Goal: Task Accomplishment & Management: Complete application form

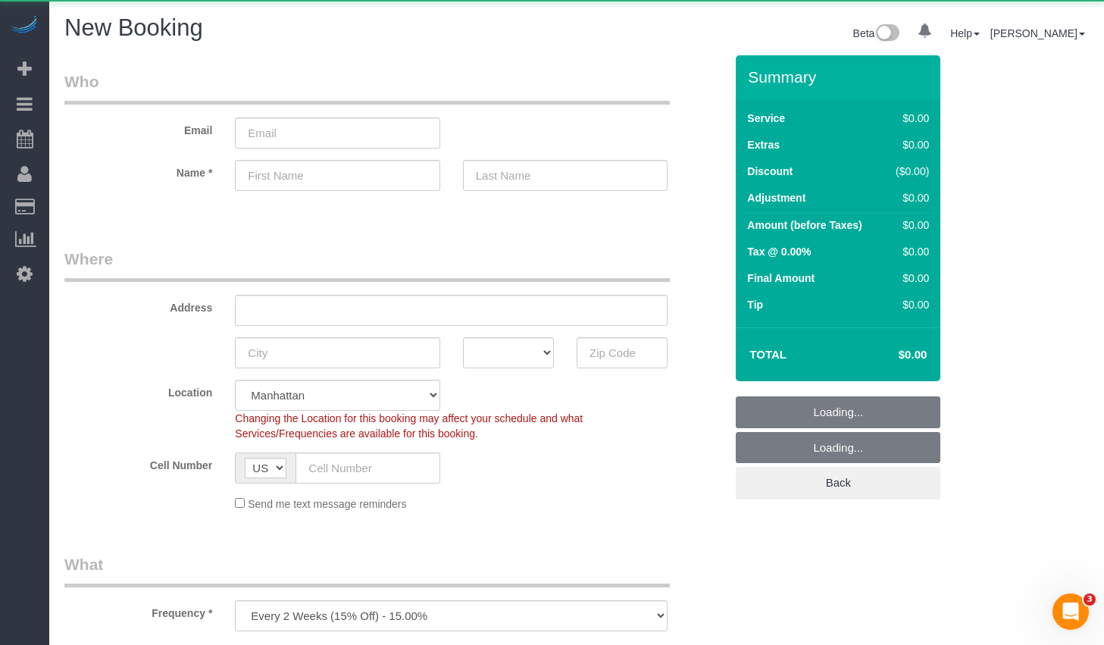
select select "number:89"
select select "number:90"
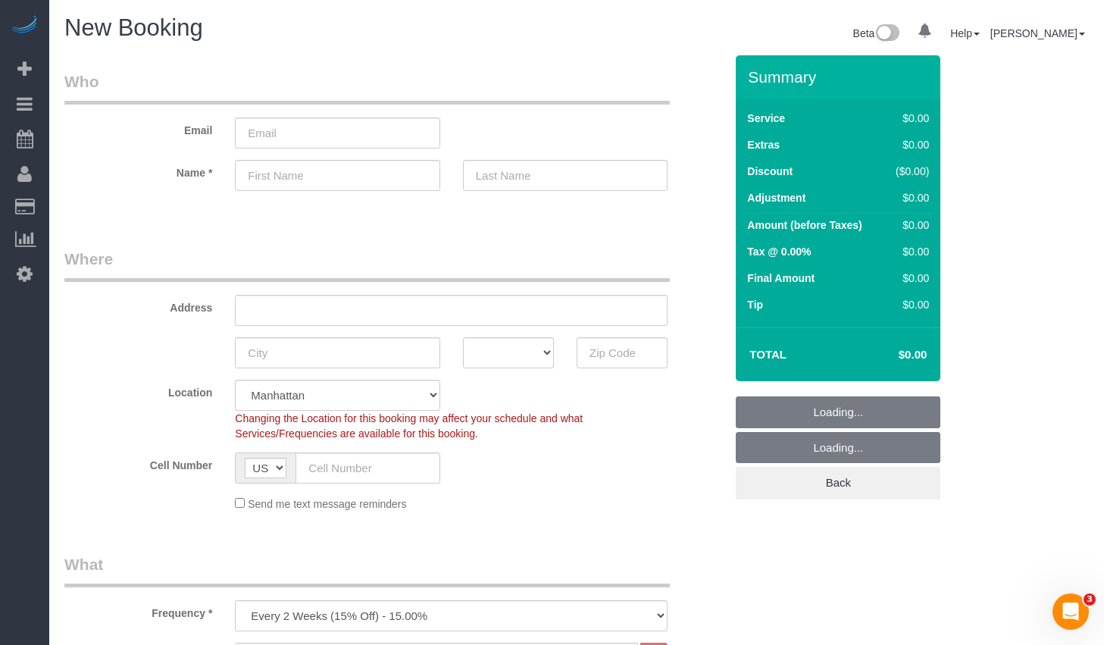
select select "object:1341"
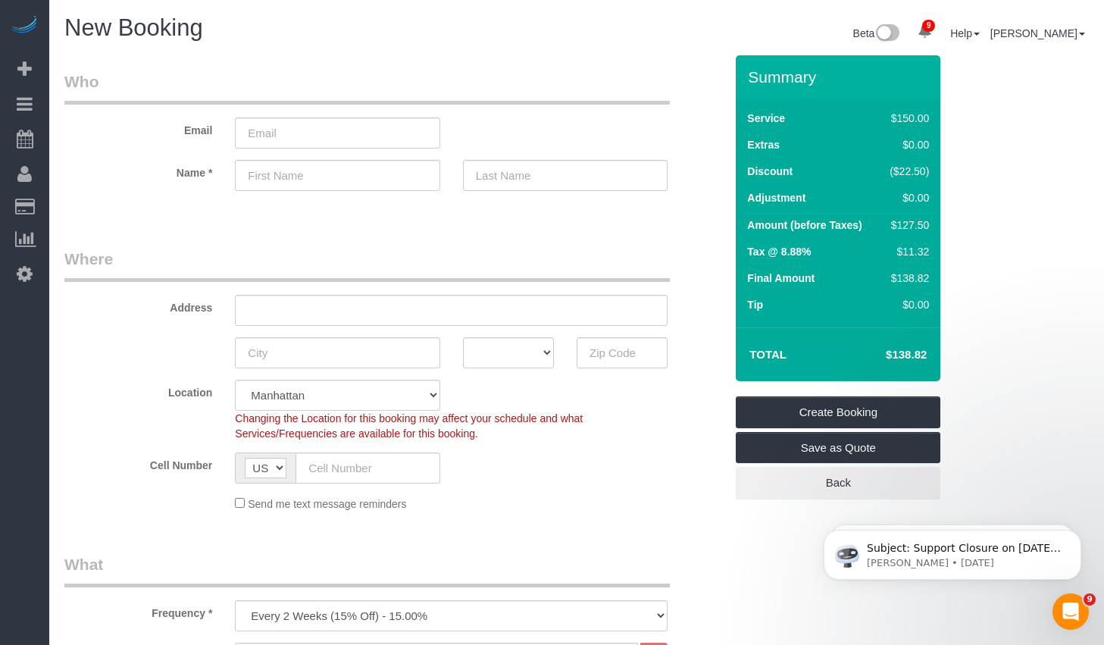
drag, startPoint x: 318, startPoint y: 189, endPoint x: 328, endPoint y: 179, distance: 14.5
click at [318, 189] on input "text" at bounding box center [337, 175] width 205 height 31
click at [329, 177] on input "text" at bounding box center [337, 175] width 205 height 31
paste input "Sara Jouppila"
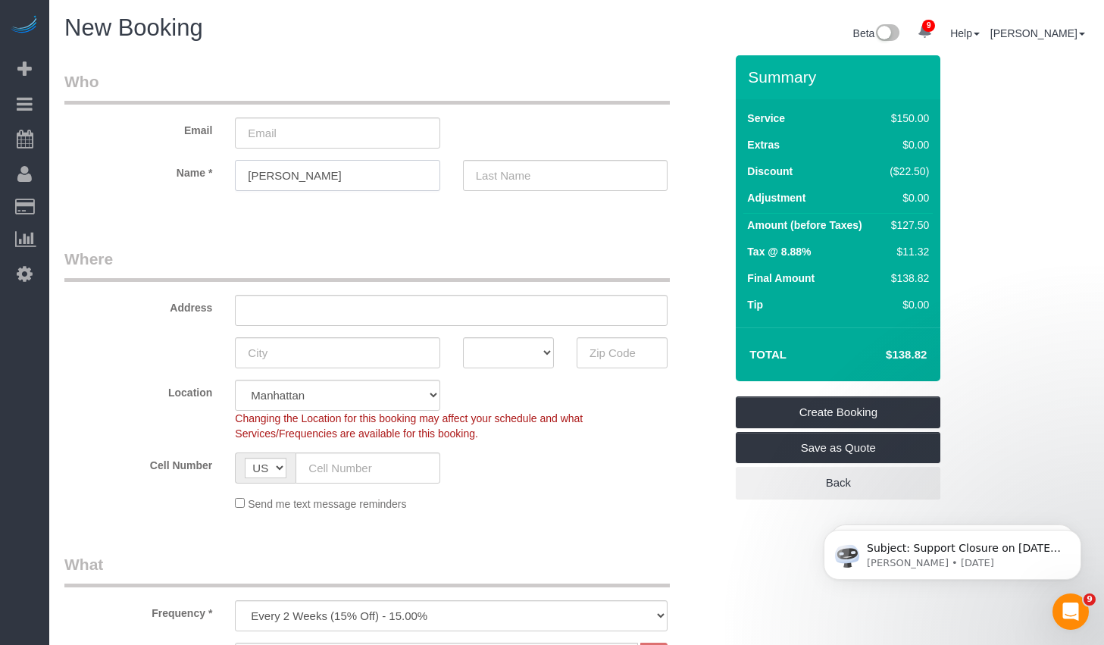
click at [337, 179] on input "Sara Jouppila" at bounding box center [337, 175] width 205 height 31
type input "Sara"
click at [505, 172] on input "text" at bounding box center [565, 175] width 205 height 31
paste input "Jouppila"
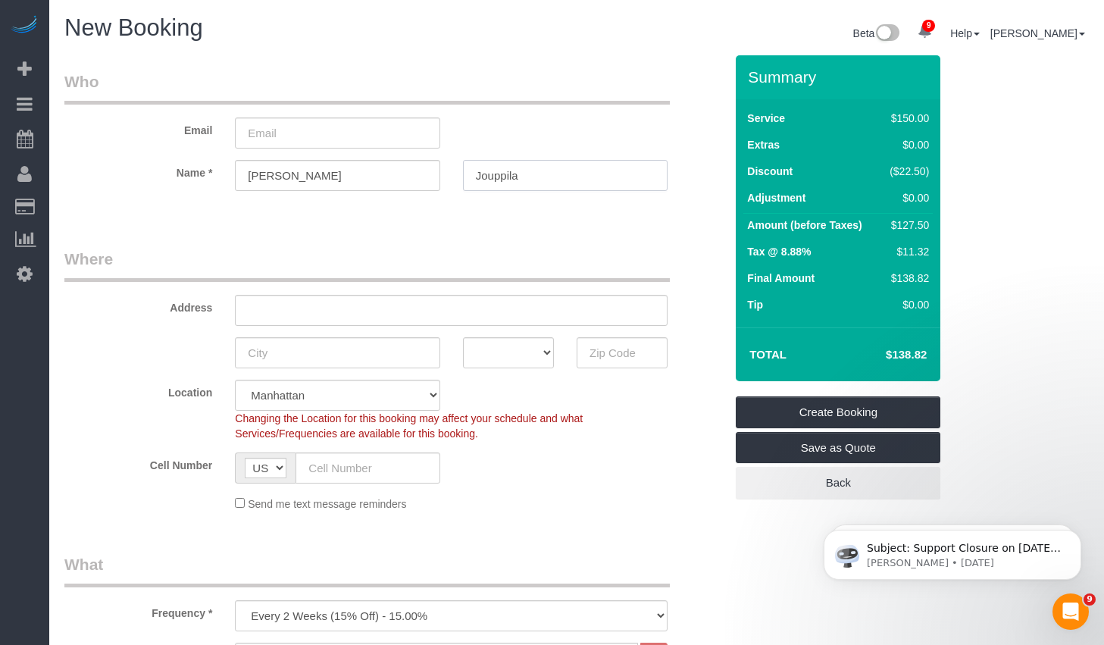
type input "Jouppila"
click at [475, 210] on fieldset "Who Email Name * Sara Jouppila" at bounding box center [394, 143] width 660 height 147
click at [296, 134] on input "email" at bounding box center [337, 132] width 205 height 31
click at [289, 139] on input "email" at bounding box center [337, 132] width 205 height 31
paste input "sarajouppila19@gmail.com"
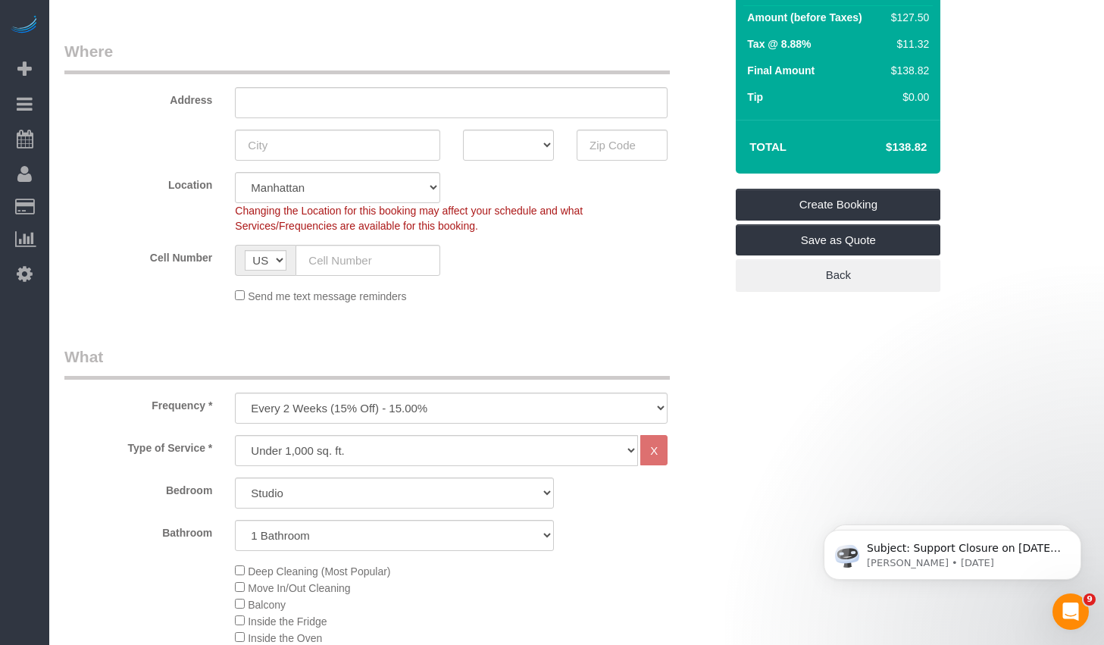
scroll to position [227, 0]
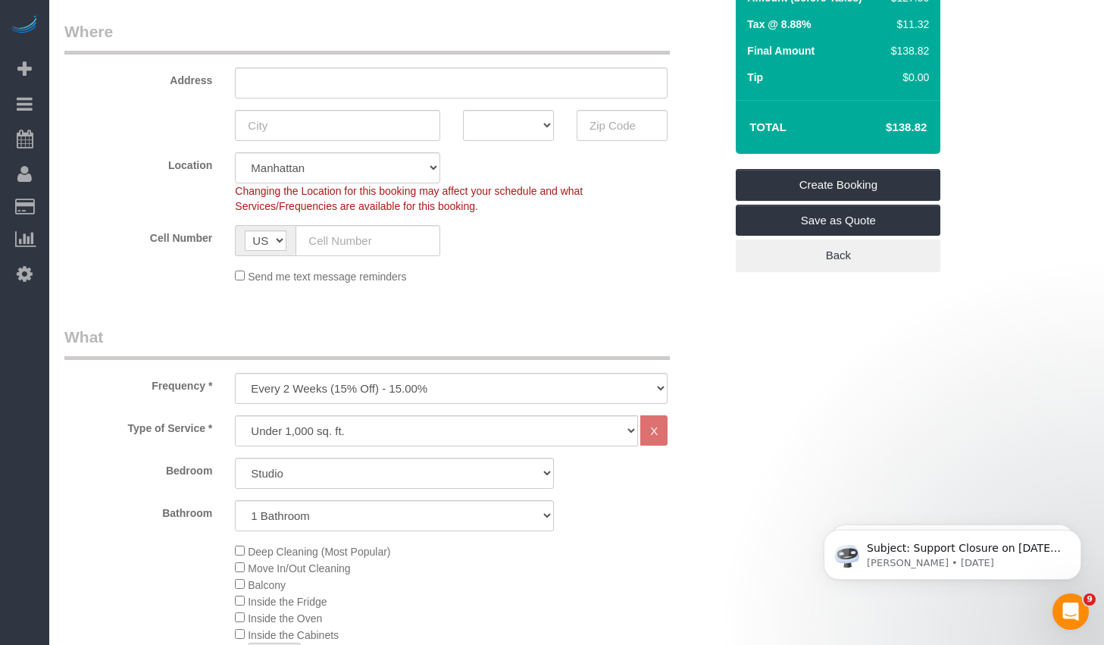
type input "sarajouppila19@gmail.com"
click at [408, 65] on div "Address" at bounding box center [394, 59] width 683 height 78
click at [403, 87] on input "text" at bounding box center [451, 82] width 433 height 31
paste input "204 W 108th St"
click at [278, 84] on input "204 W 108th St" at bounding box center [451, 82] width 433 height 31
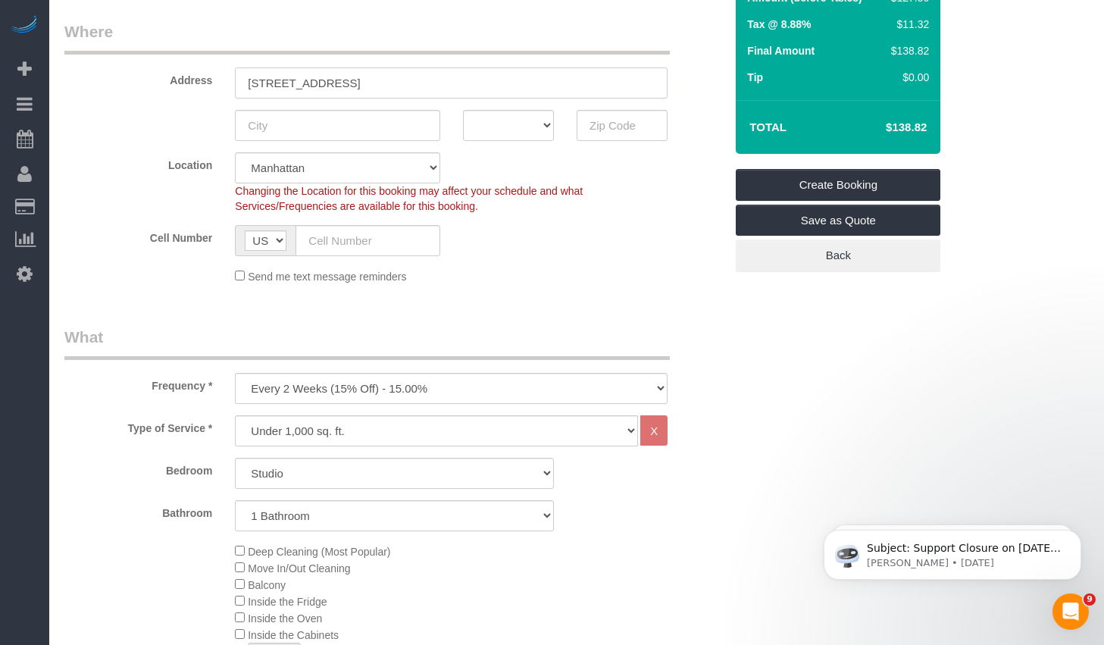
click at [367, 85] on input "204 West 108th St" at bounding box center [451, 82] width 433 height 31
type input "204 West 108th St Apt. 46"
click at [289, 120] on input "text" at bounding box center [337, 125] width 205 height 31
type input "New York"
select select "NY"
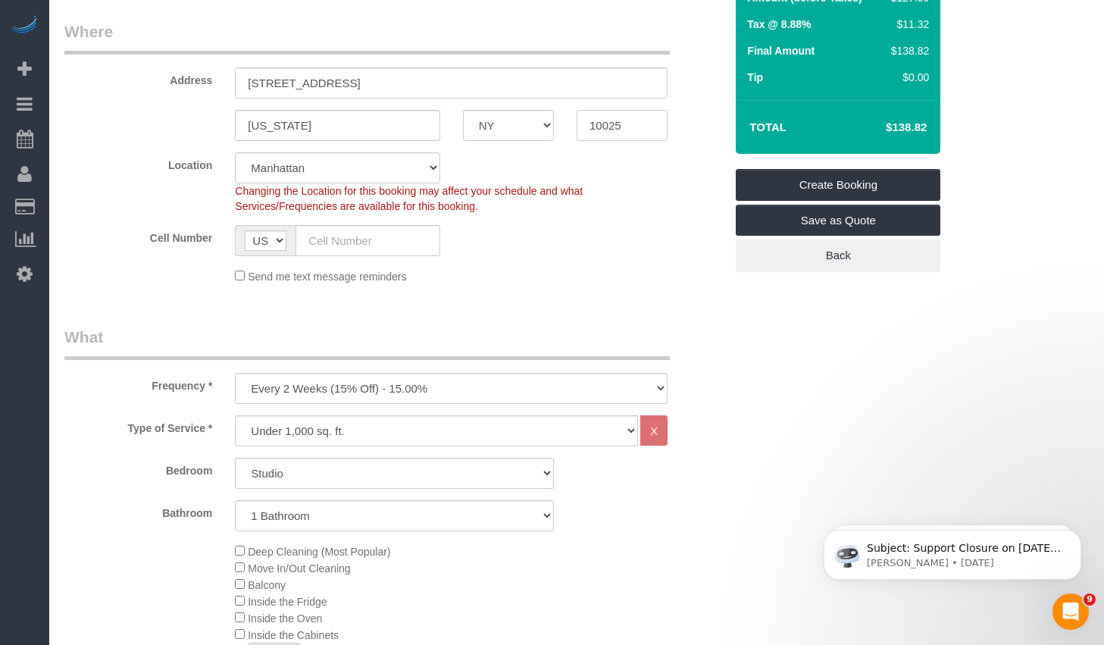
type input "10025"
click at [355, 243] on input "text" at bounding box center [367, 240] width 144 height 31
paste input "(347) 873-6389"
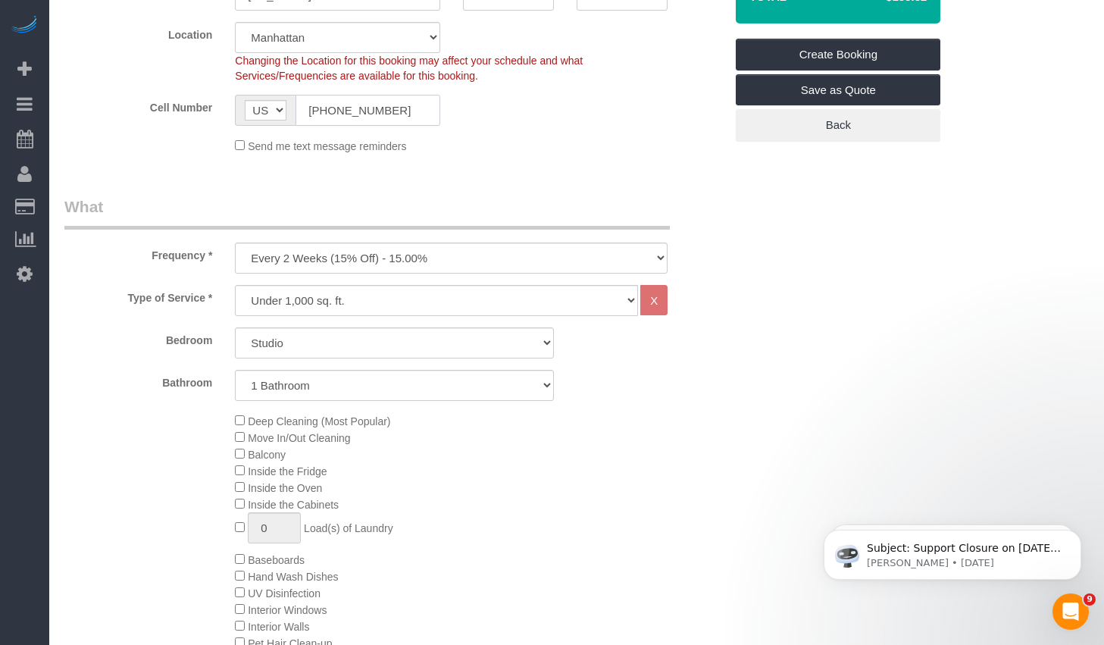
type input "(347) 873-6389"
click at [437, 265] on select "One Time Weekly (20% Off) - 20.00% Every 2 Weeks (15% Off) - 15.00% Every 4 Wee…" at bounding box center [451, 257] width 433 height 31
select select "object:1342"
click at [235, 242] on select "One Time Weekly (20% Off) - 20.00% Every 2 Weeks (15% Off) - 15.00% Every 4 Wee…" at bounding box center [451, 257] width 433 height 31
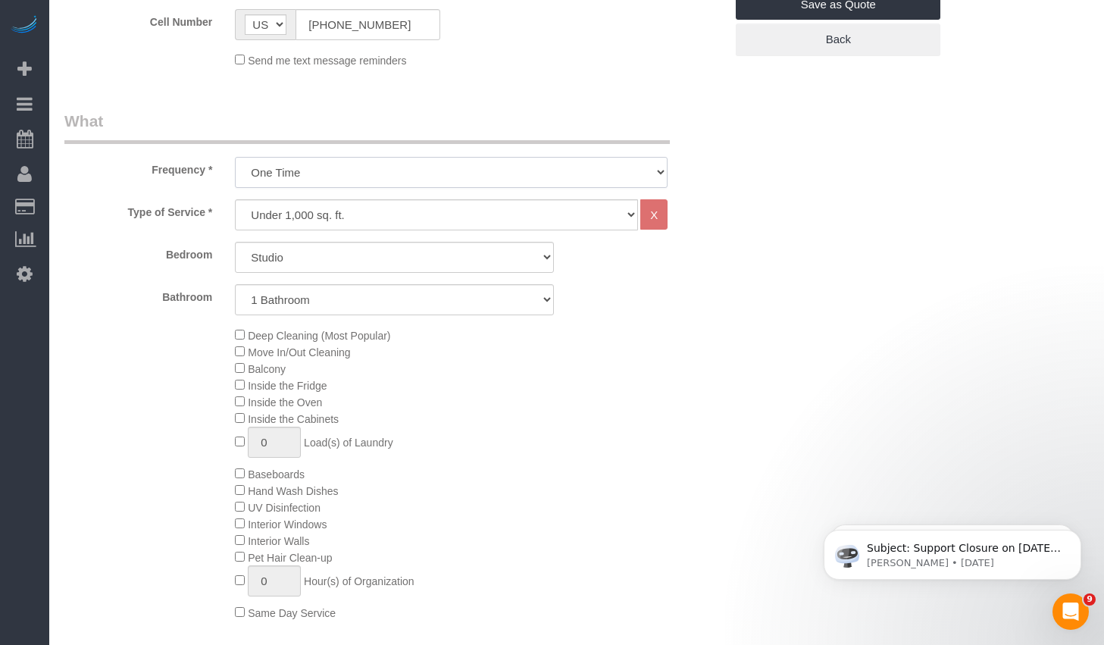
scroll to position [452, 0]
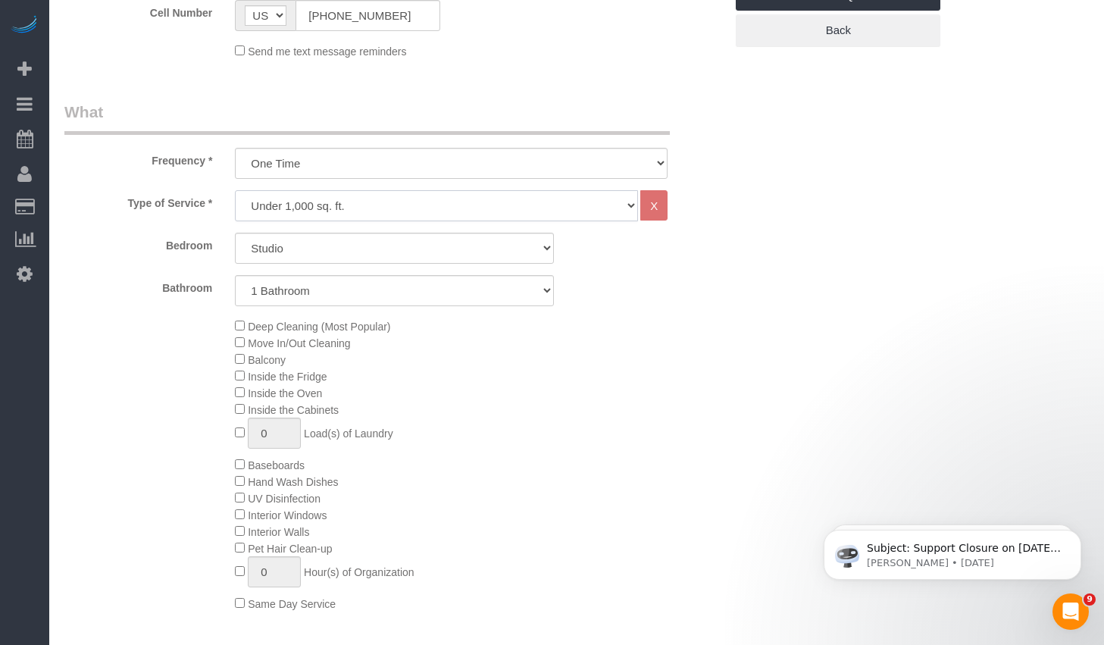
click at [461, 205] on select "Under 1,000 sq. ft. 1,001 - 1,500 sq. ft. 1,500+ sq. ft. Custom Cleaning Office…" at bounding box center [436, 205] width 403 height 31
select select "213"
click at [235, 190] on select "Under 1,000 sq. ft. 1,001 - 1,500 sq. ft. 1,500+ sq. ft. Custom Cleaning Office…" at bounding box center [436, 205] width 403 height 31
select select "1"
select select "120"
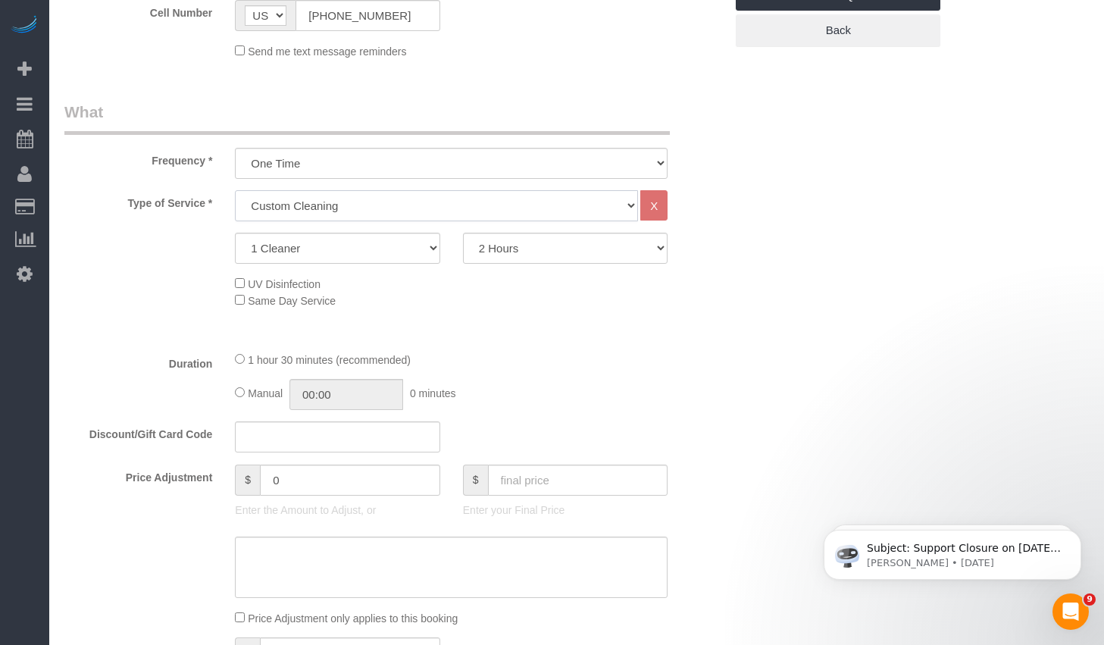
click at [402, 208] on select "Under 1,000 sq. ft. 1,001 - 1,500 sq. ft. 1,500+ sq. ft. Custom Cleaning Office…" at bounding box center [436, 205] width 403 height 31
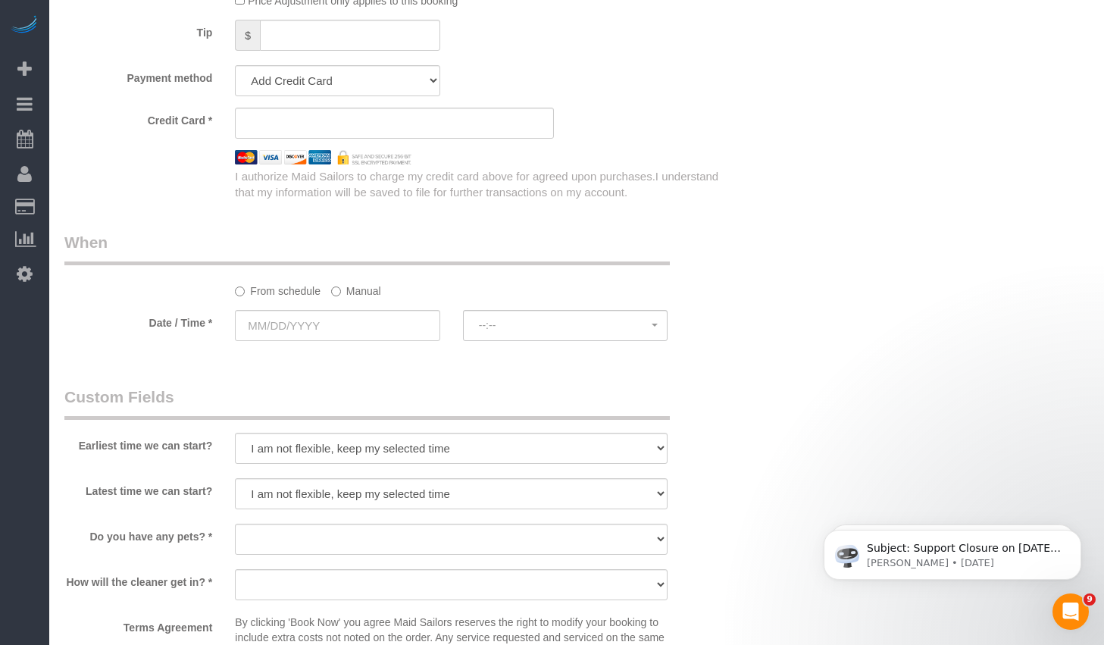
scroll to position [1140, 0]
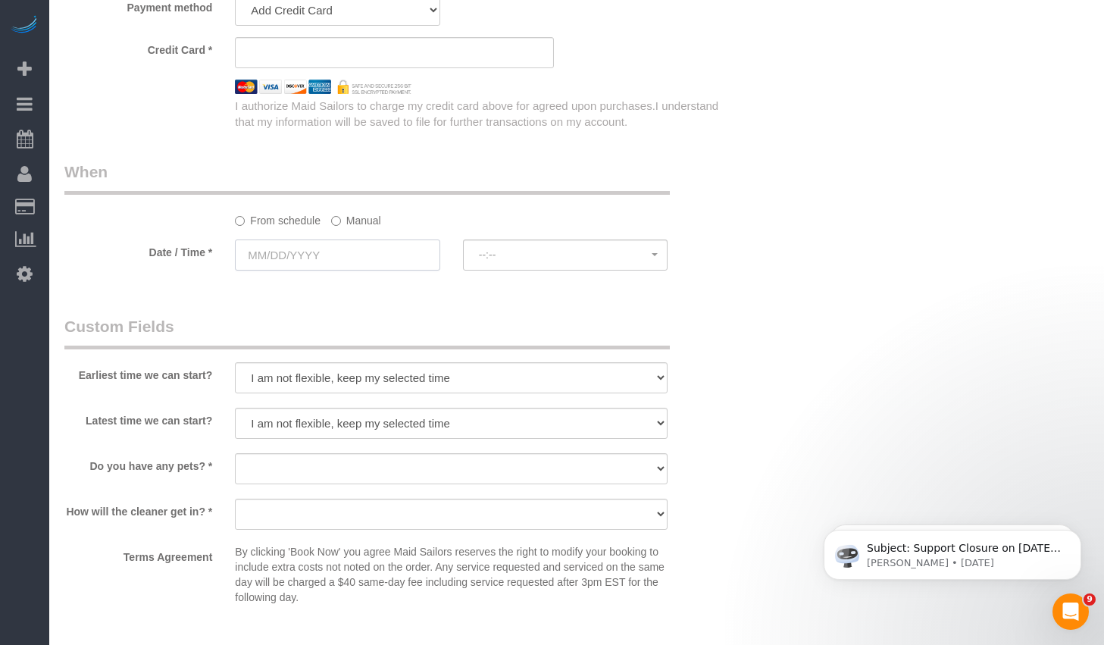
click at [365, 256] on input "text" at bounding box center [337, 254] width 205 height 31
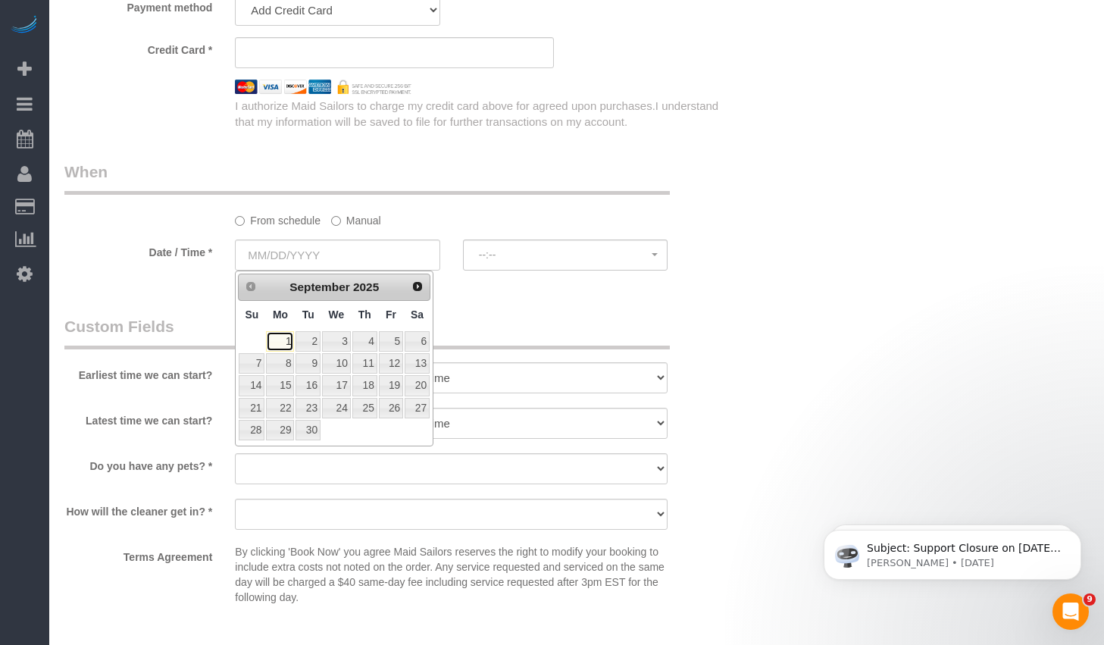
click at [286, 340] on link "1" at bounding box center [280, 341] width 28 height 20
type input "09/01/2025"
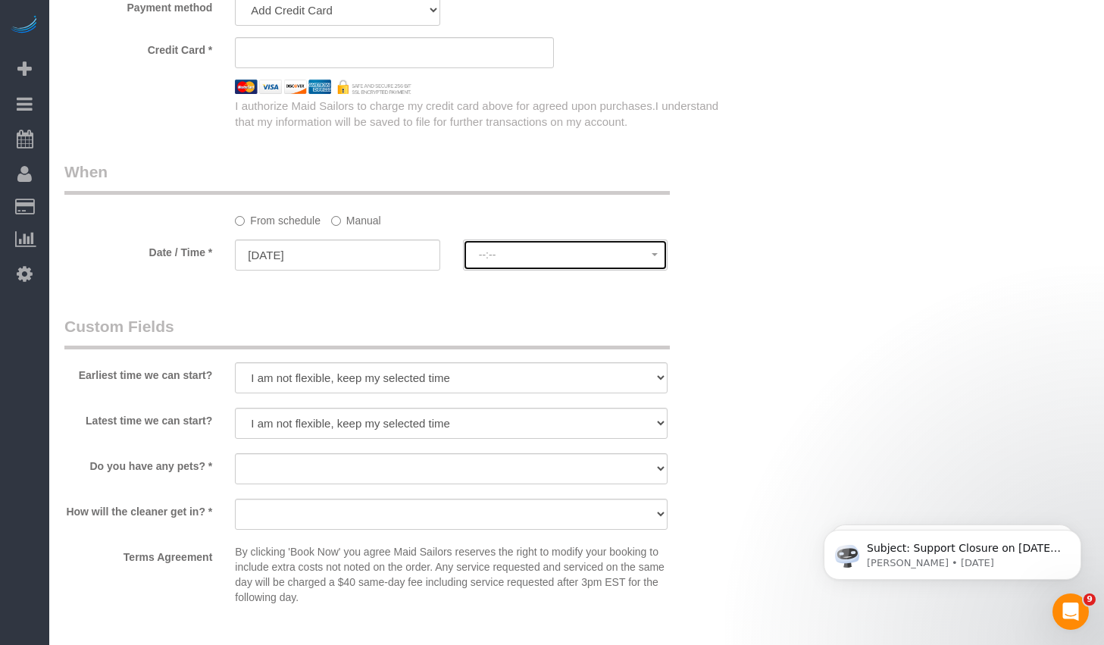
click at [539, 264] on button "--:--" at bounding box center [565, 254] width 205 height 31
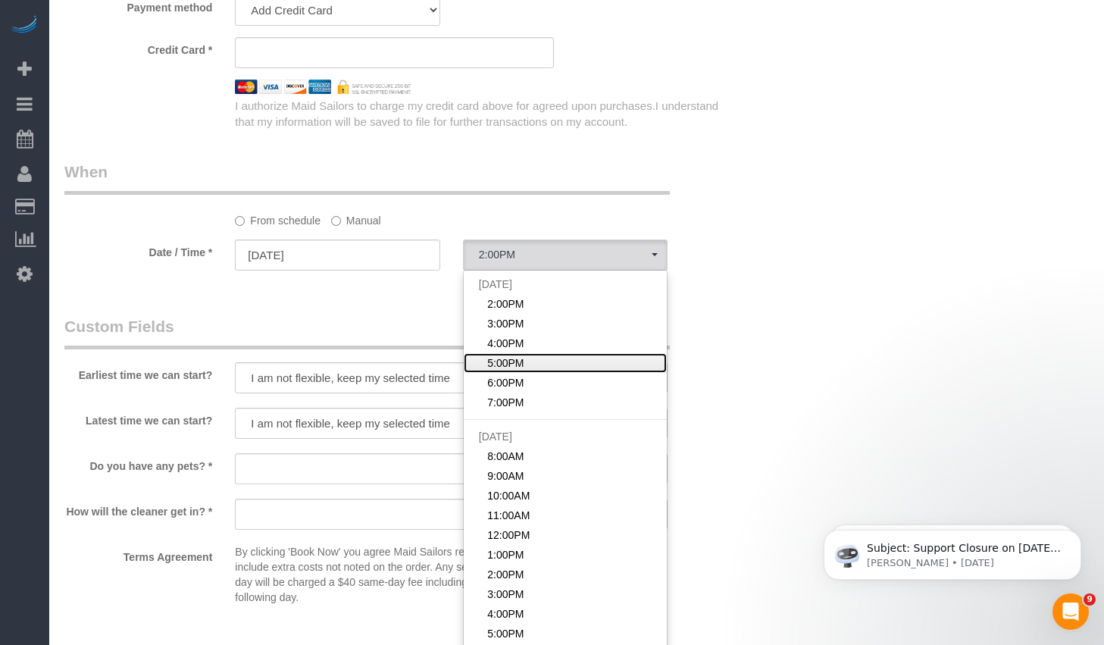
click at [517, 360] on span "5:00PM" at bounding box center [505, 362] width 36 height 15
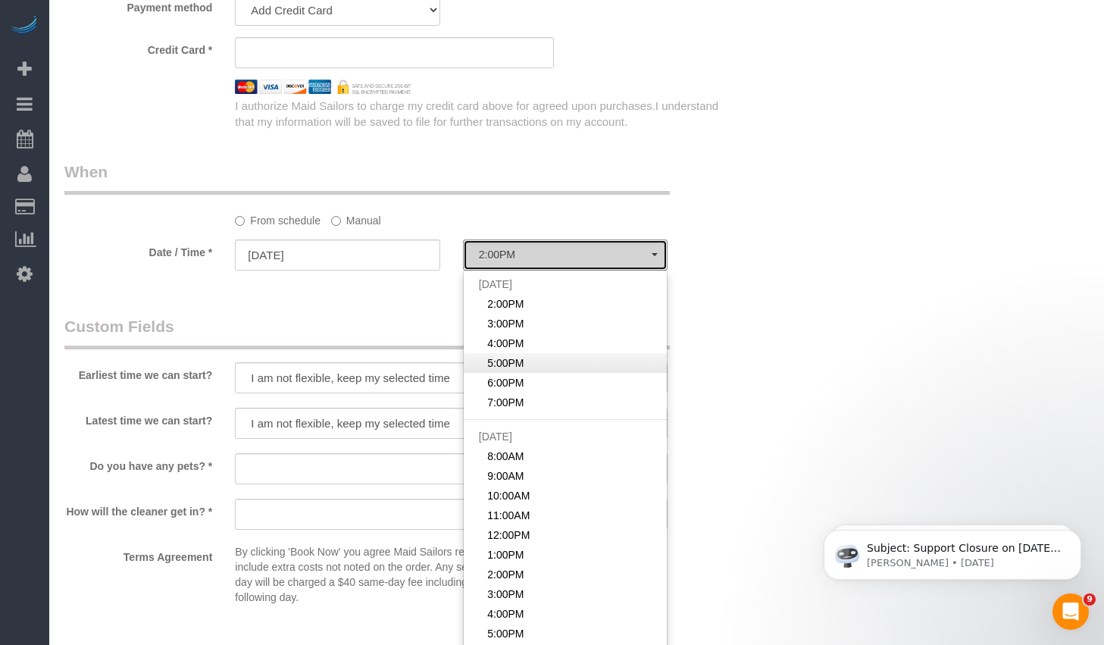
select select "spot4"
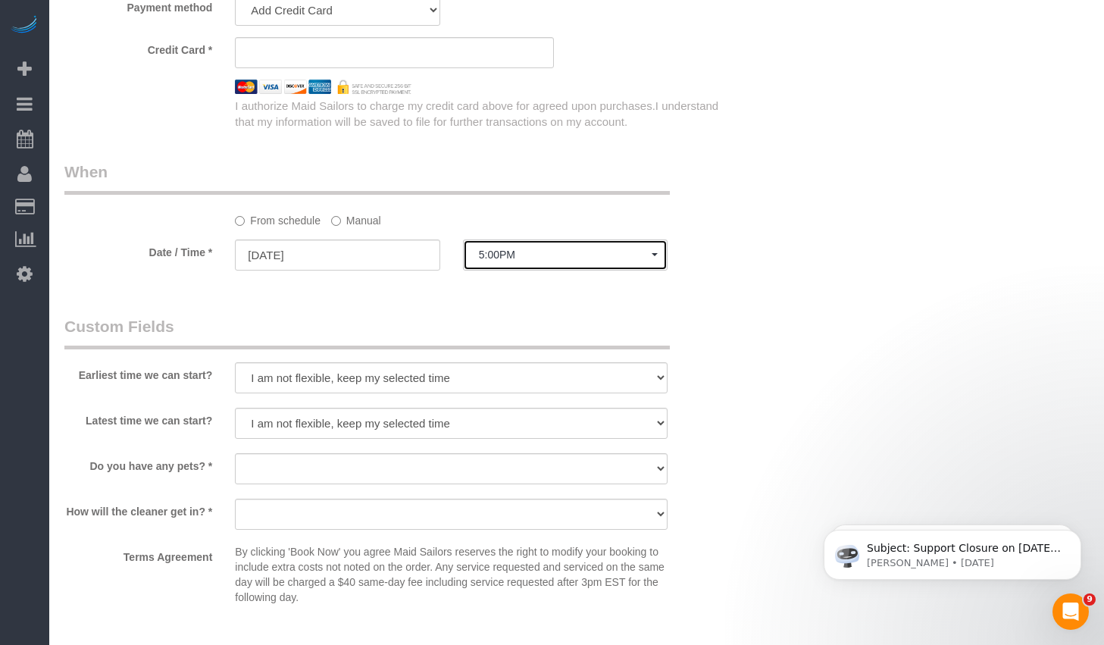
scroll to position [1316, 0]
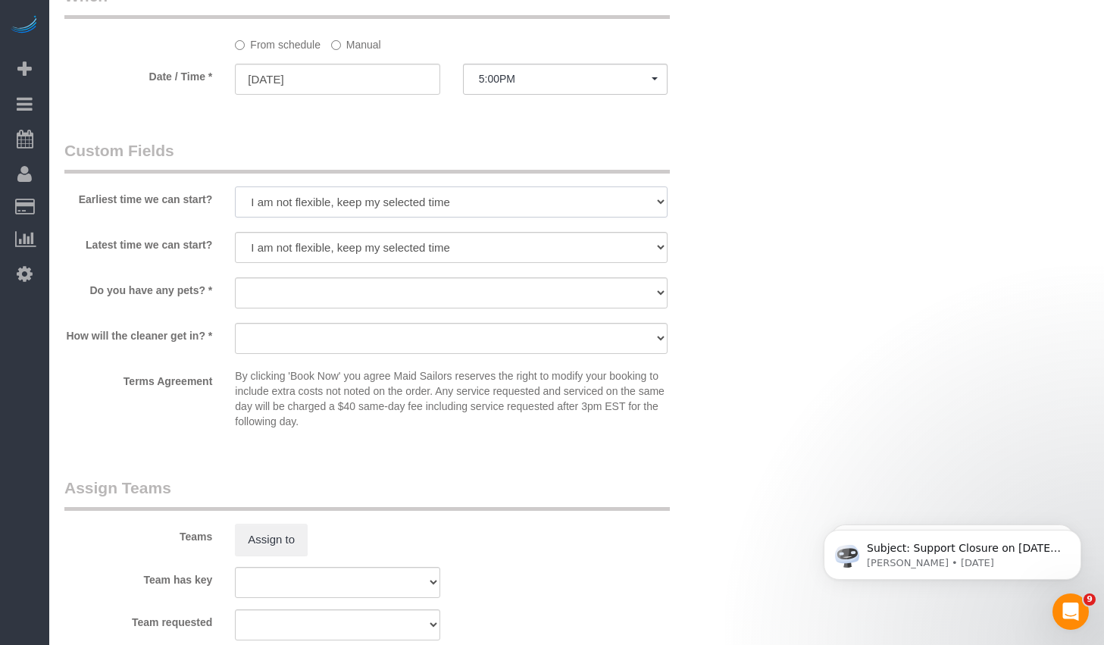
click at [320, 192] on select "I am not flexible, keep my selected time 8:00 AM 9:00 AM 10:00 AM 11:00 AM 12:0…" at bounding box center [451, 201] width 433 height 31
click at [368, 245] on select "I am not flexible, keep my selected time 8:00 AM 9:00 AM 10:00 AM 11:00 AM 12:0…" at bounding box center [451, 247] width 433 height 31
select select "number:77"
click at [235, 232] on select "I am not flexible, keep my selected time 8:00 AM 9:00 AM 10:00 AM 11:00 AM 12:0…" at bounding box center [451, 247] width 433 height 31
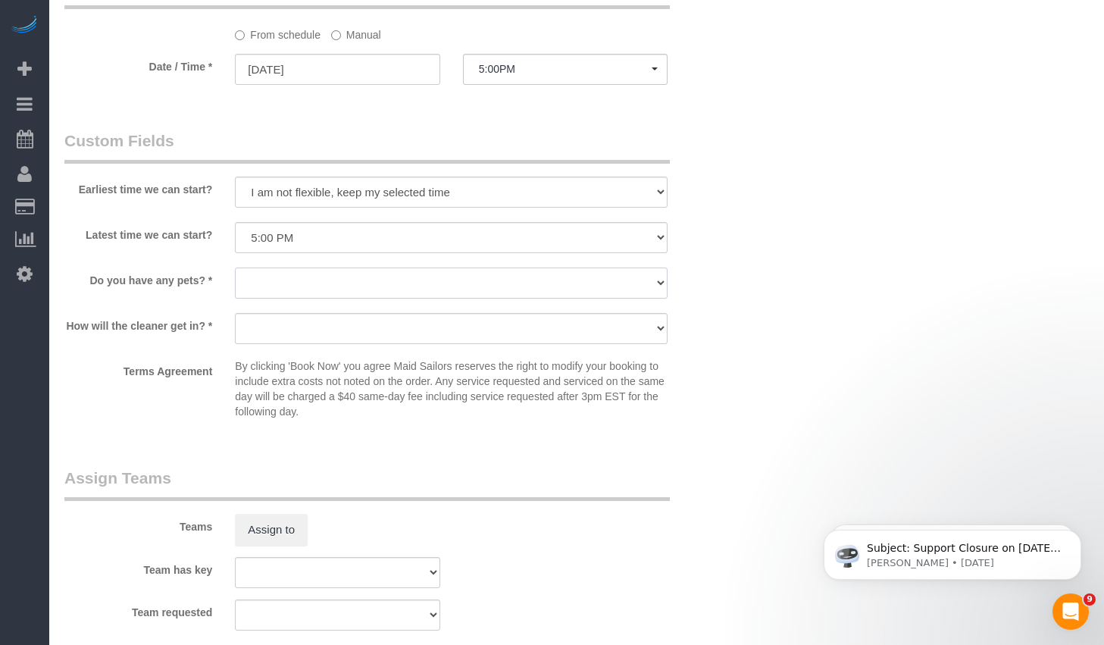
click at [295, 279] on select "Dog Cat None" at bounding box center [451, 282] width 433 height 31
select select "number:15"
click at [235, 267] on select "Dog Cat None" at bounding box center [451, 282] width 433 height 31
click at [379, 327] on select "We'll let you in. Doorman/Front Desk has the key. Other (Provide details)" at bounding box center [451, 328] width 433 height 31
select select "number:5"
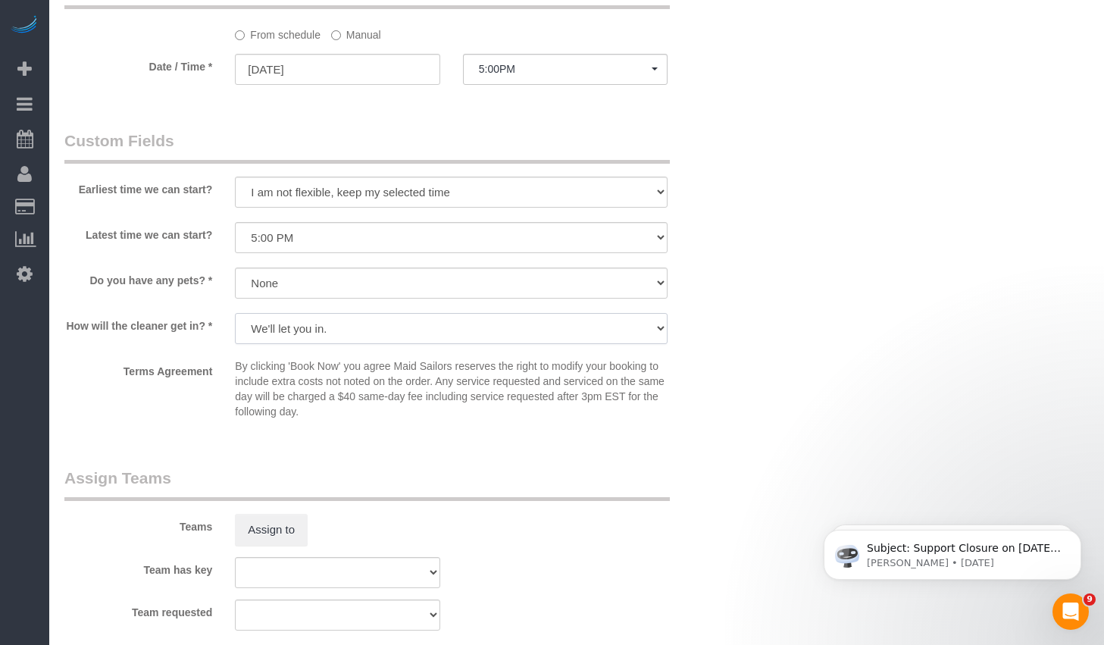
click at [235, 313] on select "We'll let you in. Doorman/Front Desk has the key. Other (Provide details)" at bounding box center [451, 328] width 433 height 31
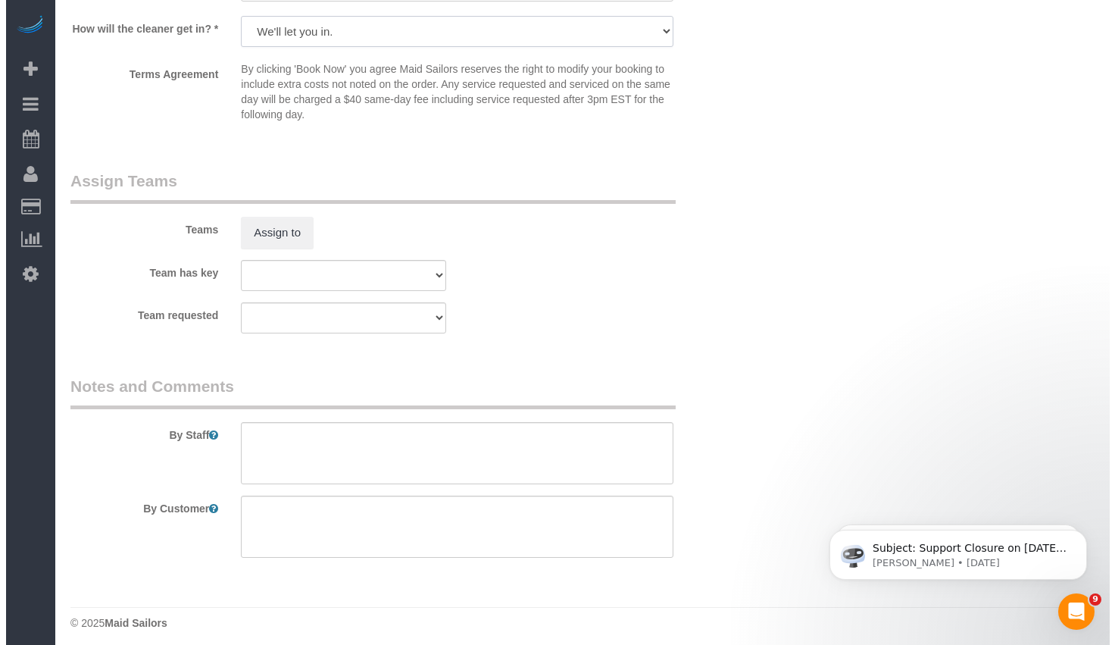
scroll to position [1630, 0]
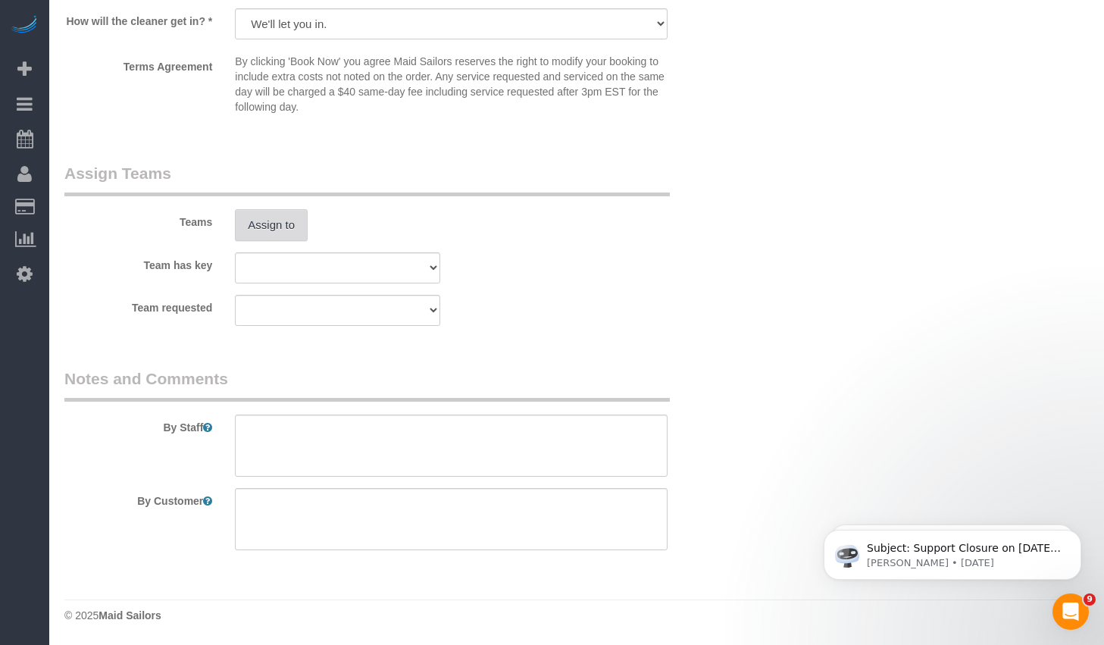
click at [267, 217] on button "Assign to" at bounding box center [271, 225] width 73 height 32
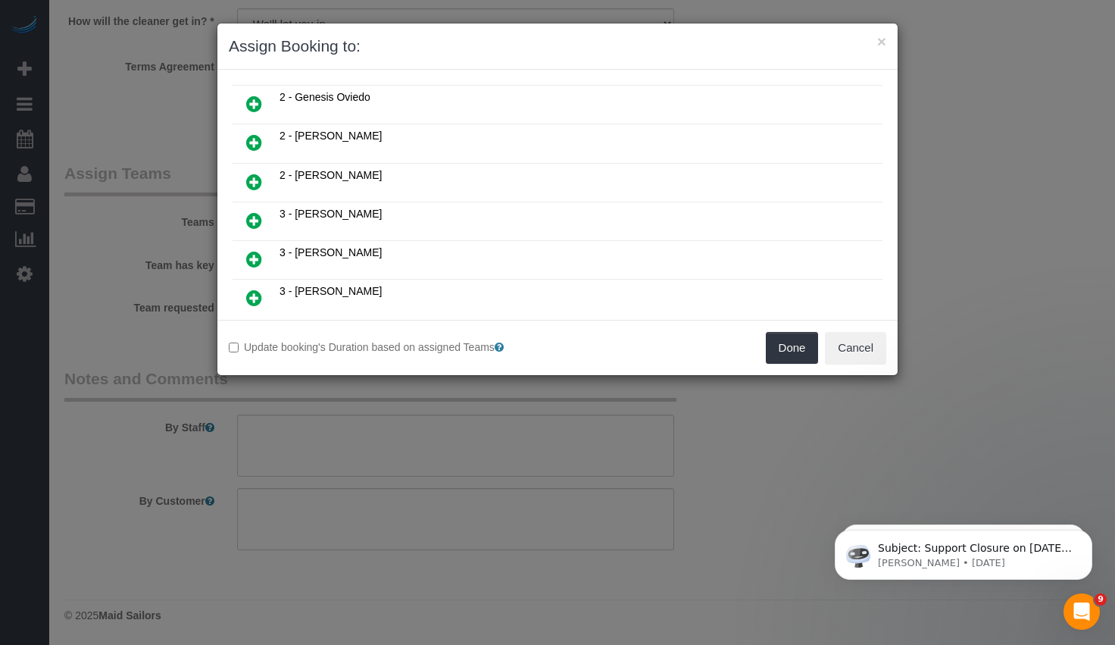
scroll to position [448, 0]
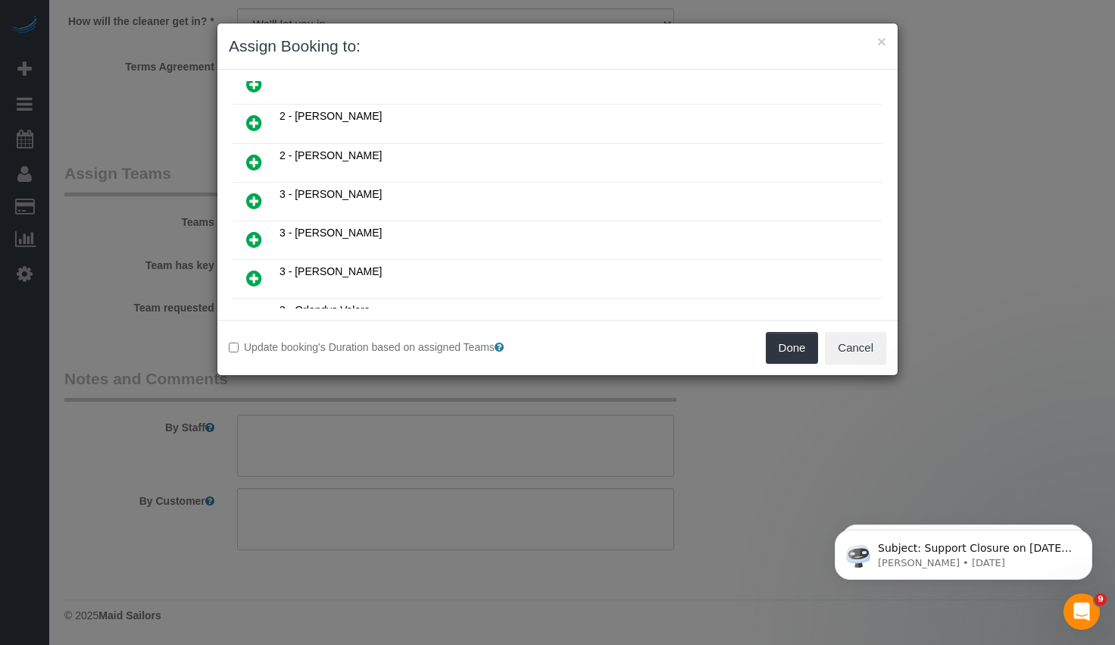
click at [254, 239] on icon at bounding box center [254, 239] width 16 height 18
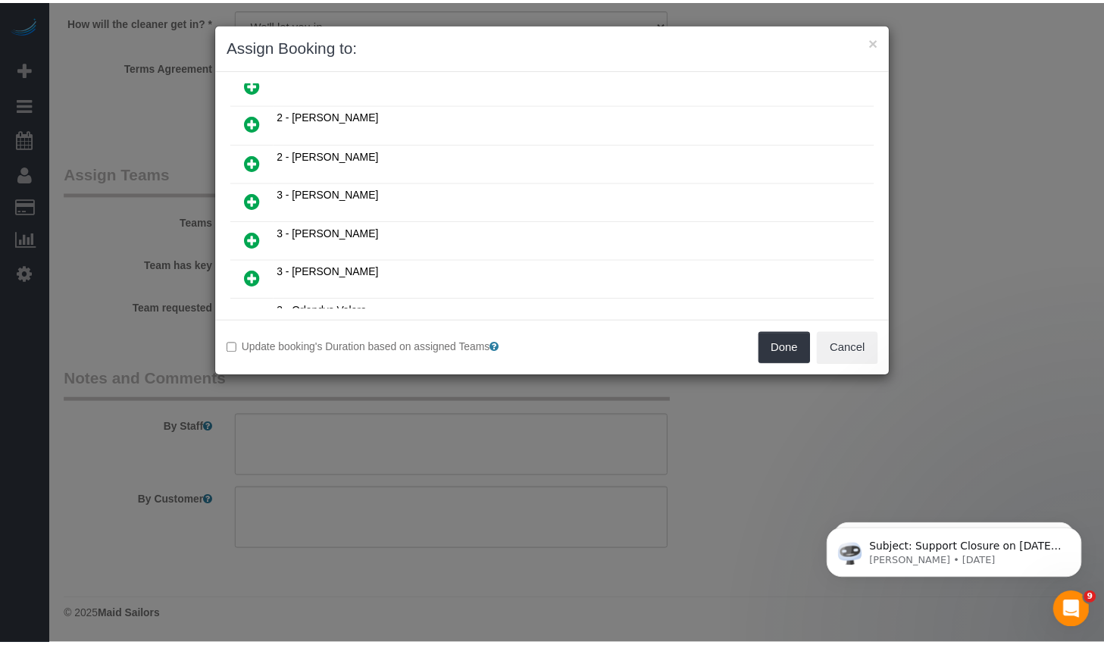
scroll to position [484, 0]
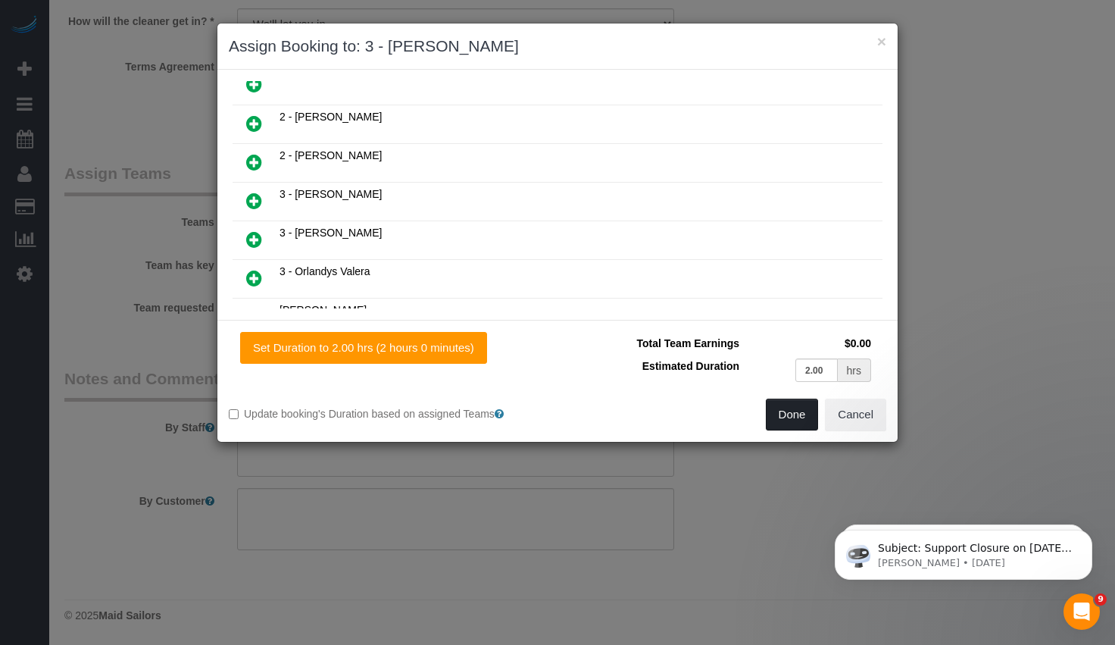
click at [783, 424] on button "Done" at bounding box center [792, 415] width 53 height 32
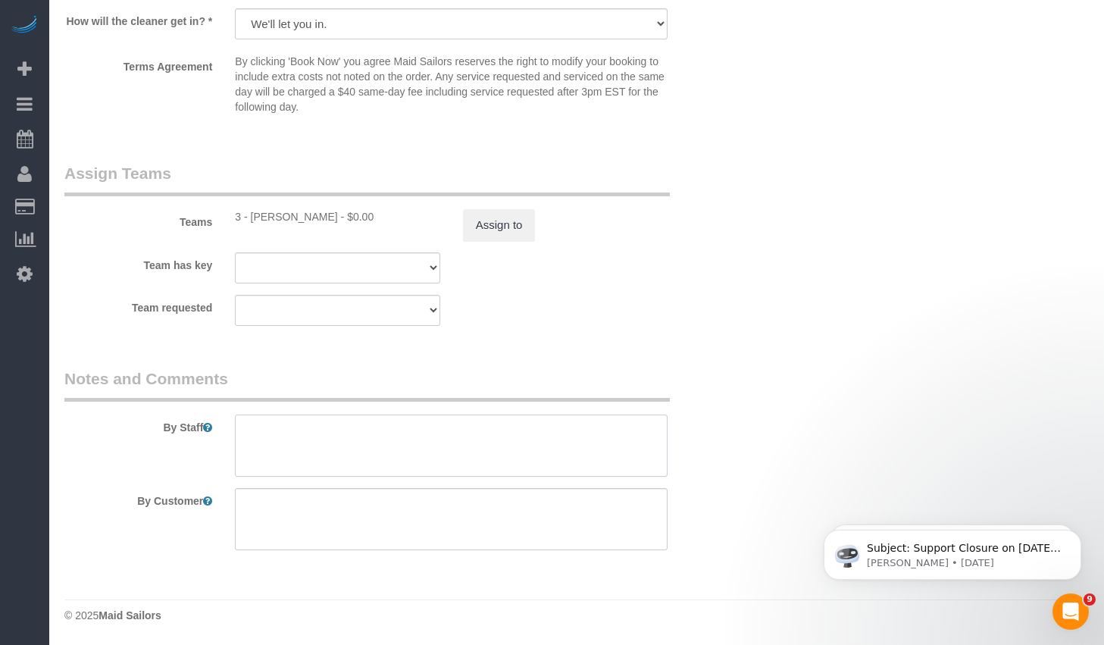
click at [519, 430] on textarea at bounding box center [451, 445] width 433 height 62
click at [380, 528] on textarea at bounding box center [451, 519] width 433 height 62
click at [273, 522] on textarea at bounding box center [451, 519] width 433 height 62
paste textarea "only 1 bed that is going to be cleaned Rank Bedroom Under the bed Inside the cl…"
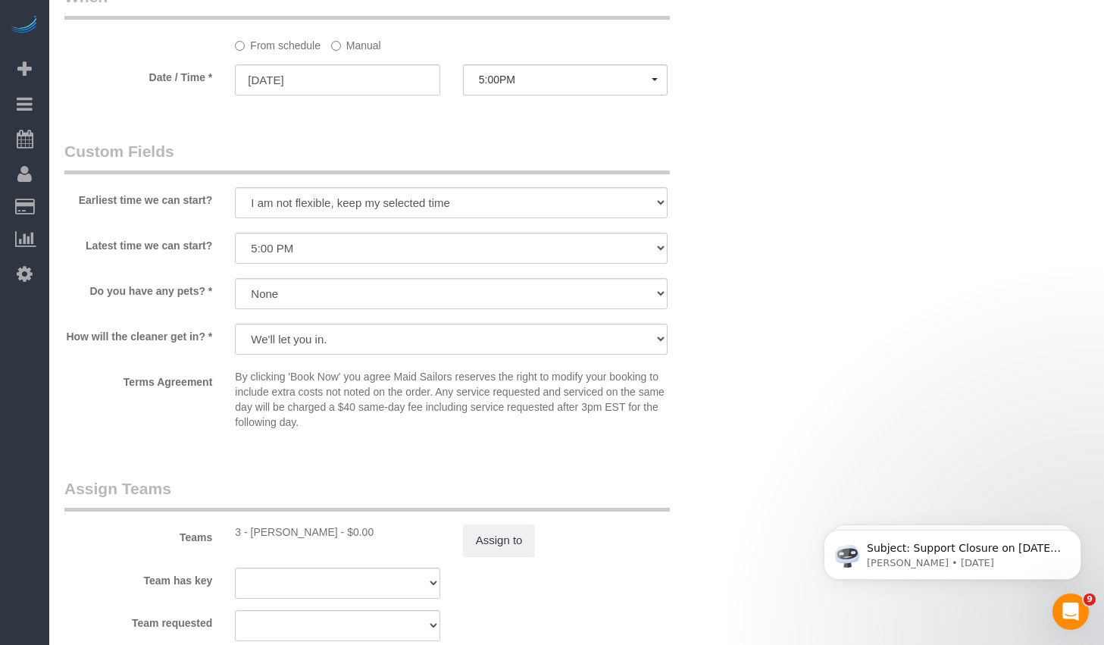
scroll to position [1630, 0]
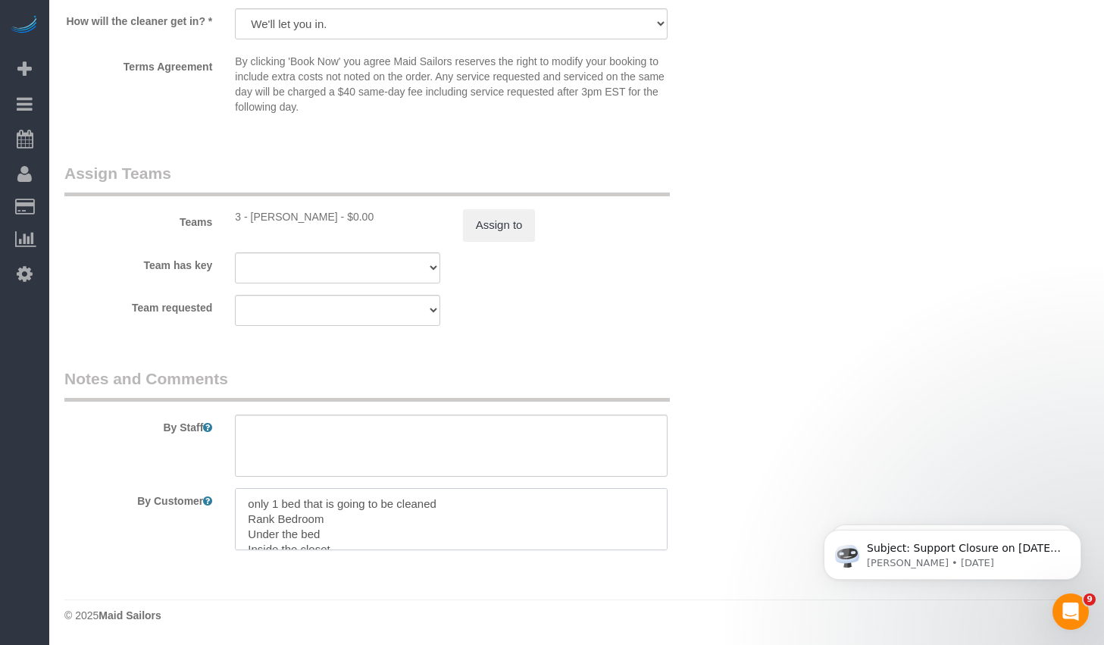
click at [439, 517] on textarea at bounding box center [451, 519] width 433 height 62
click at [256, 503] on textarea at bounding box center [451, 519] width 433 height 62
click at [248, 505] on textarea at bounding box center [451, 519] width 433 height 62
click at [245, 519] on textarea at bounding box center [451, 519] width 433 height 62
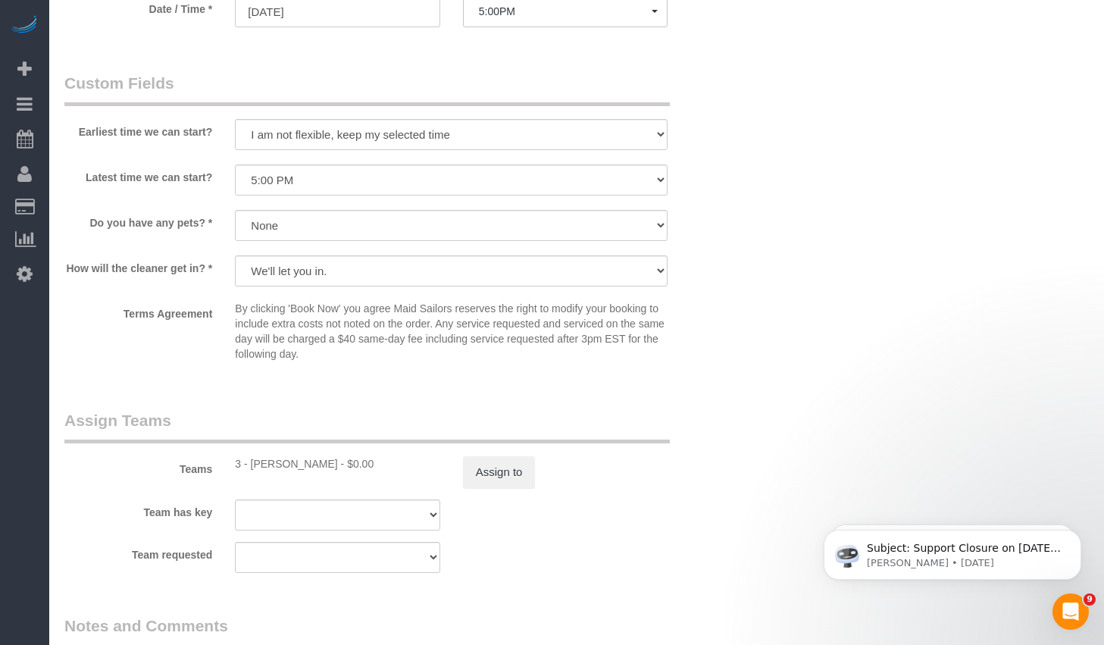
scroll to position [1630, 0]
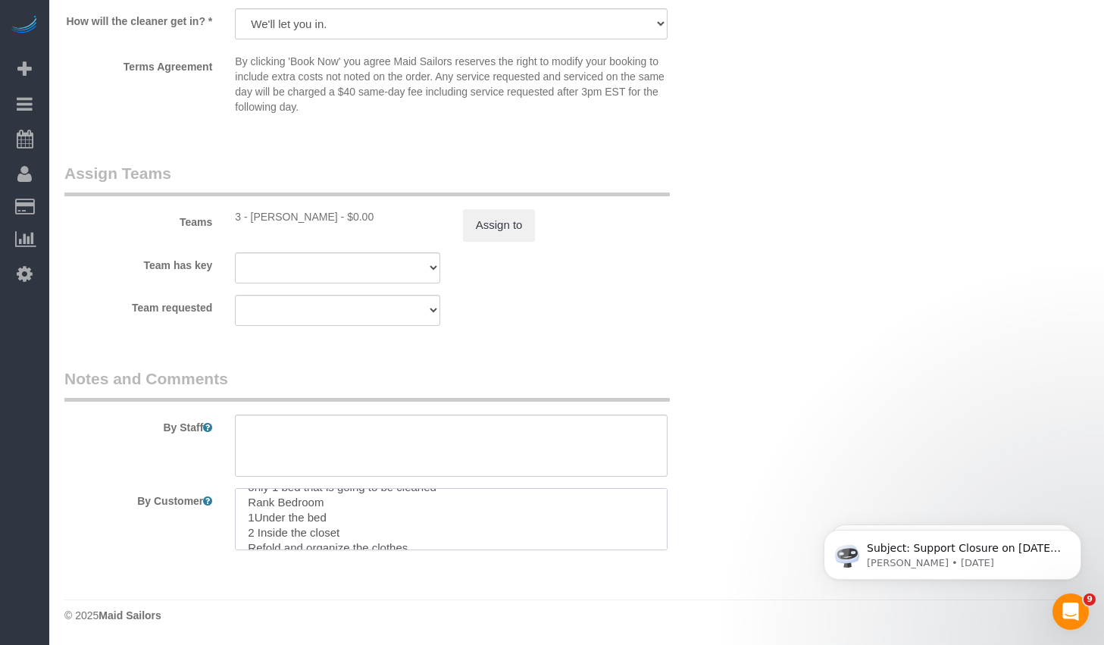
click at [466, 508] on textarea at bounding box center [451, 519] width 433 height 62
click at [248, 536] on textarea at bounding box center [451, 519] width 433 height 62
click at [253, 532] on textarea at bounding box center [451, 519] width 433 height 62
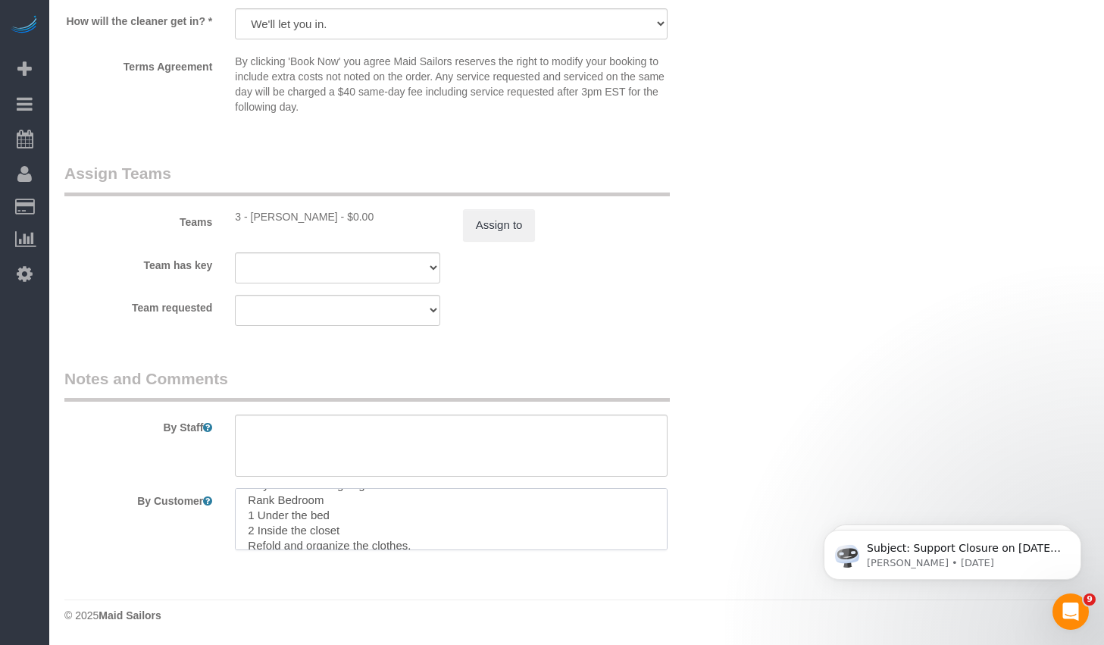
click at [251, 498] on textarea at bounding box center [451, 519] width 433 height 62
click at [498, 506] on textarea at bounding box center [451, 519] width 433 height 62
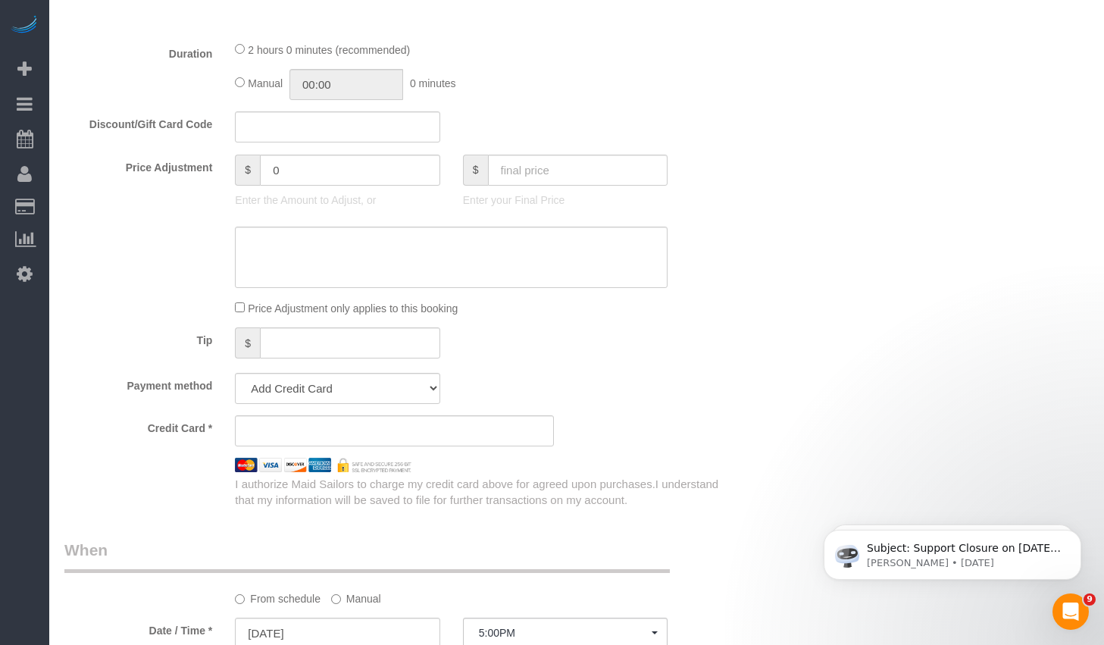
scroll to position [873, 0]
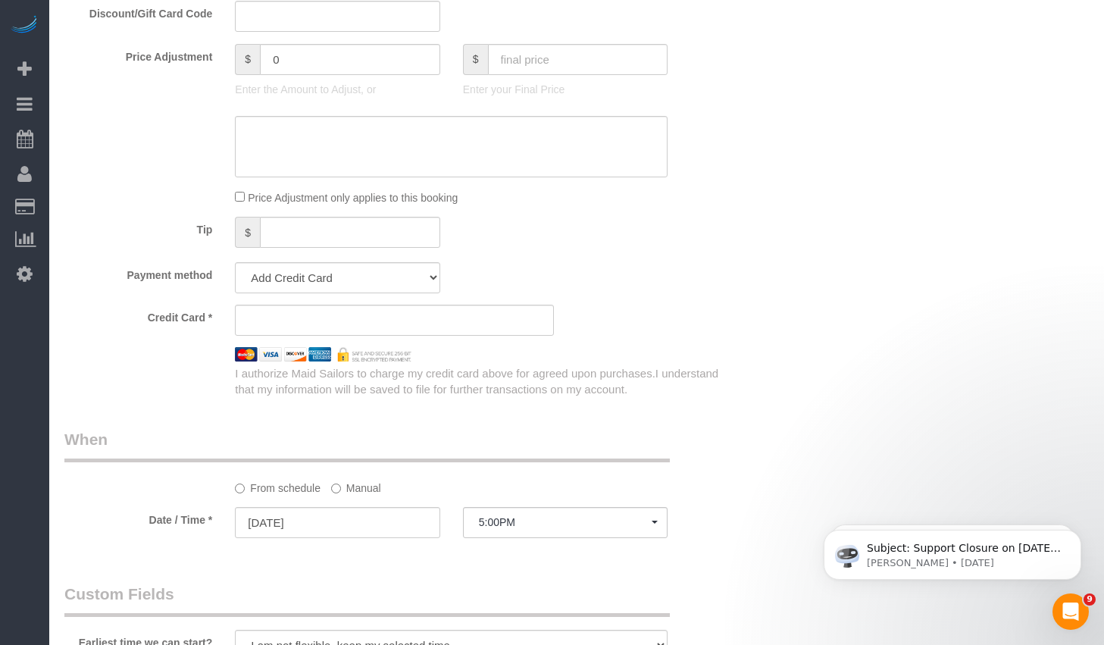
type textarea "only 1 bed that is going to be cleaned. Deep Clean of the bedroom only. Rank Be…"
click at [285, 327] on sui-stripe-card at bounding box center [394, 320] width 319 height 31
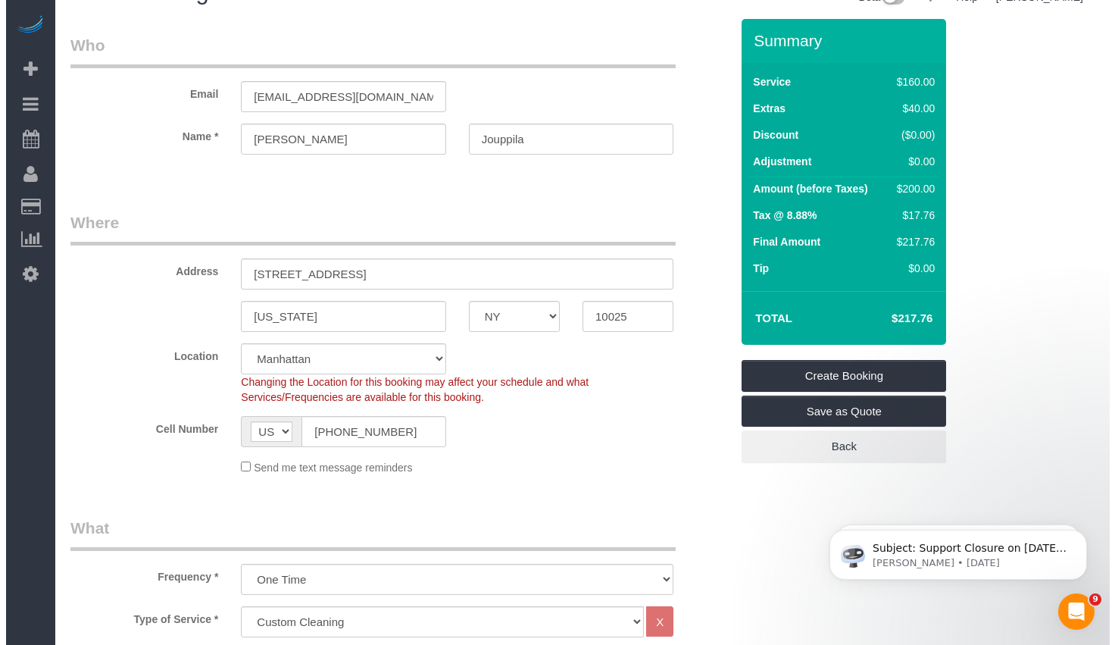
scroll to position [0, 0]
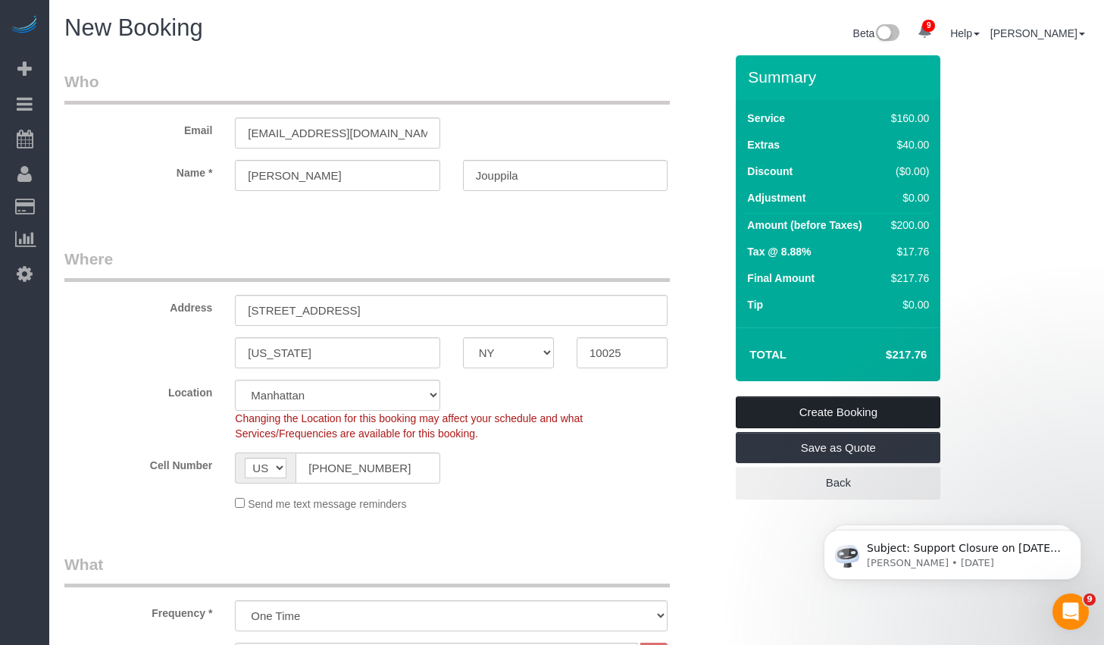
click at [809, 408] on link "Create Booking" at bounding box center [838, 412] width 205 height 32
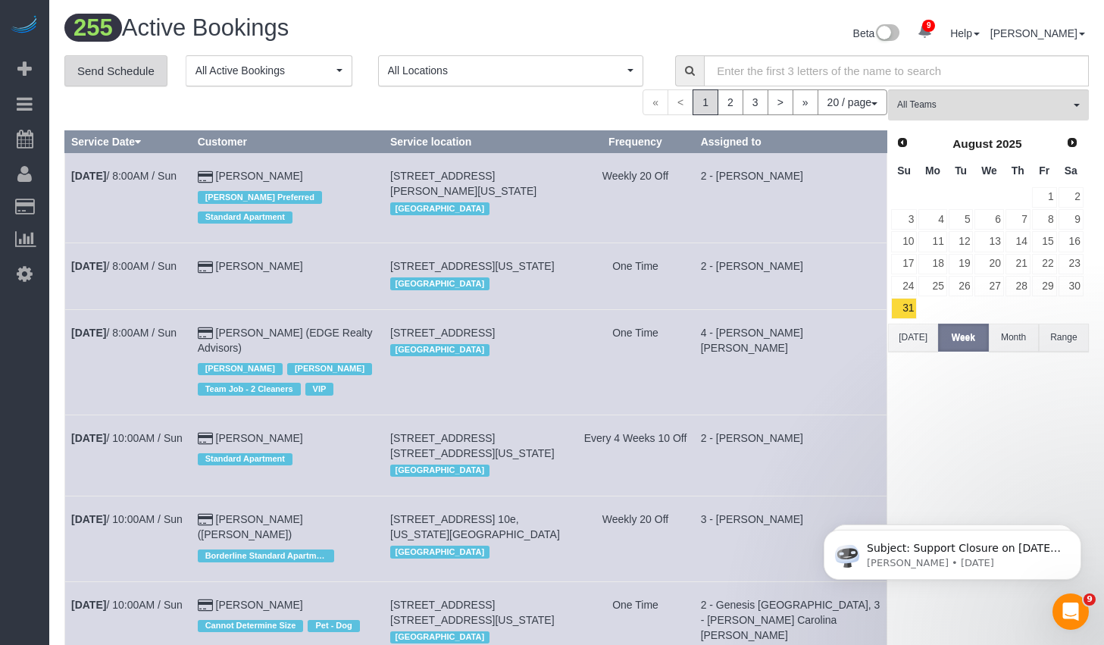
click at [116, 73] on link "Send Schedule" at bounding box center [115, 71] width 103 height 32
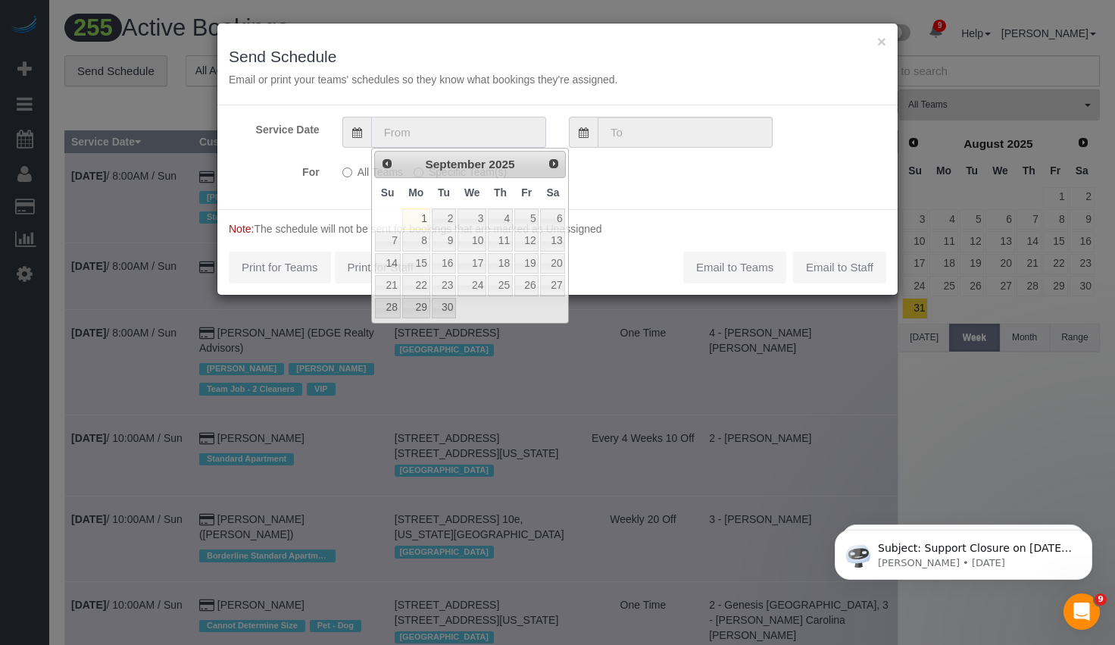
click at [437, 136] on input "text" at bounding box center [458, 132] width 175 height 31
click at [419, 211] on link "1" at bounding box center [416, 218] width 28 height 20
type input "09/01/2025"
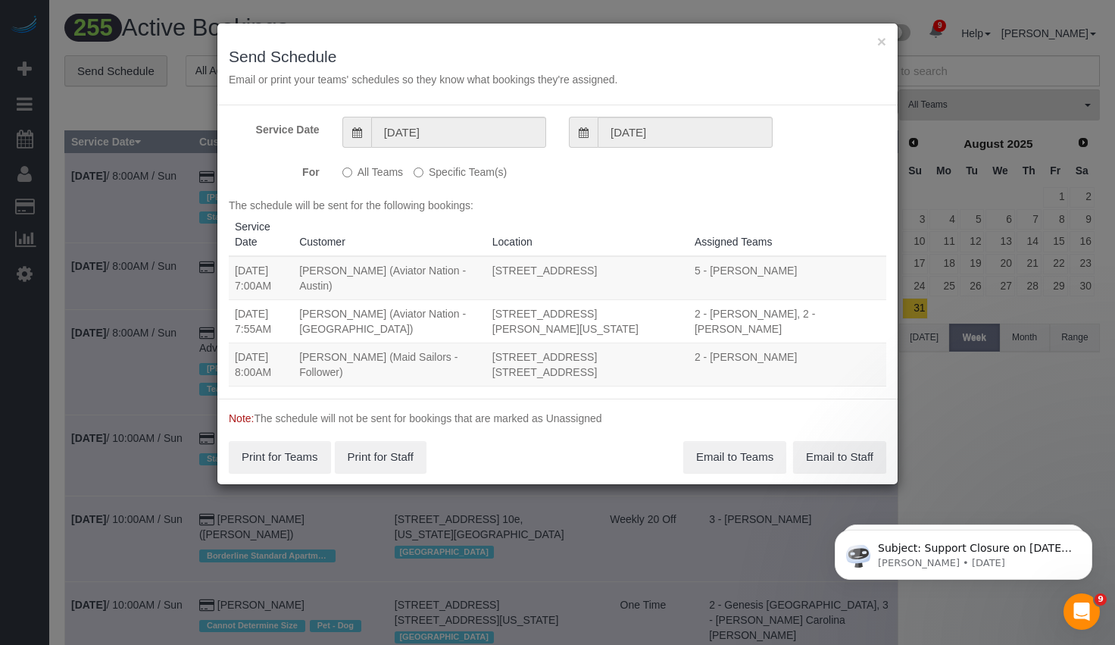
click at [430, 173] on label "Specific Team(s)" at bounding box center [460, 169] width 93 height 20
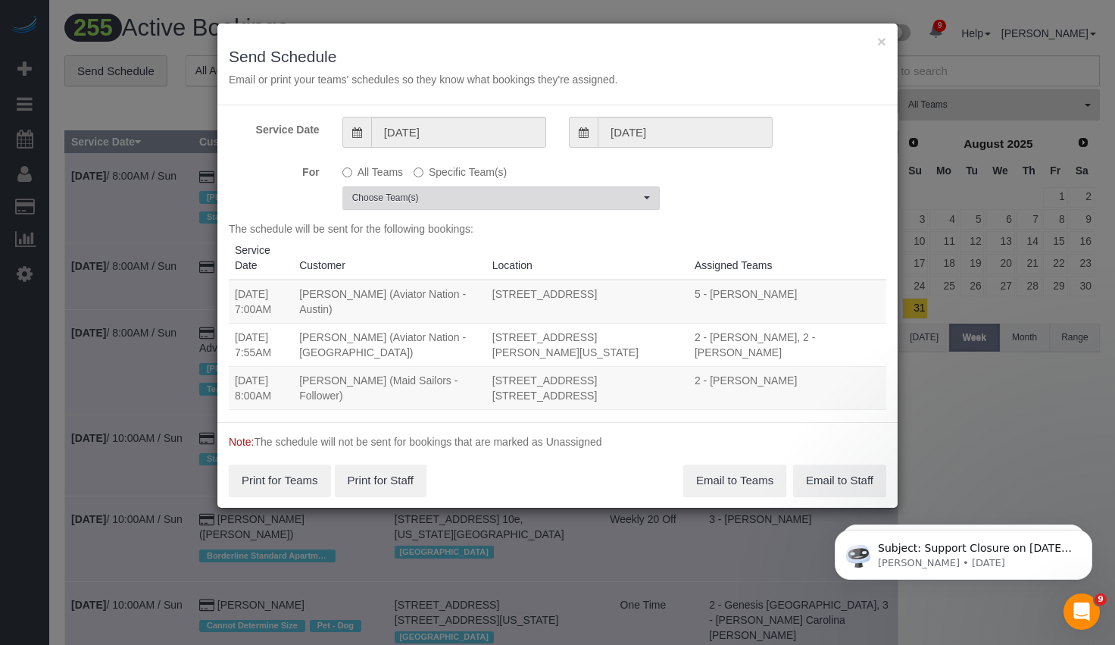
click at [439, 196] on span "Choose Team(s)" at bounding box center [496, 198] width 288 height 13
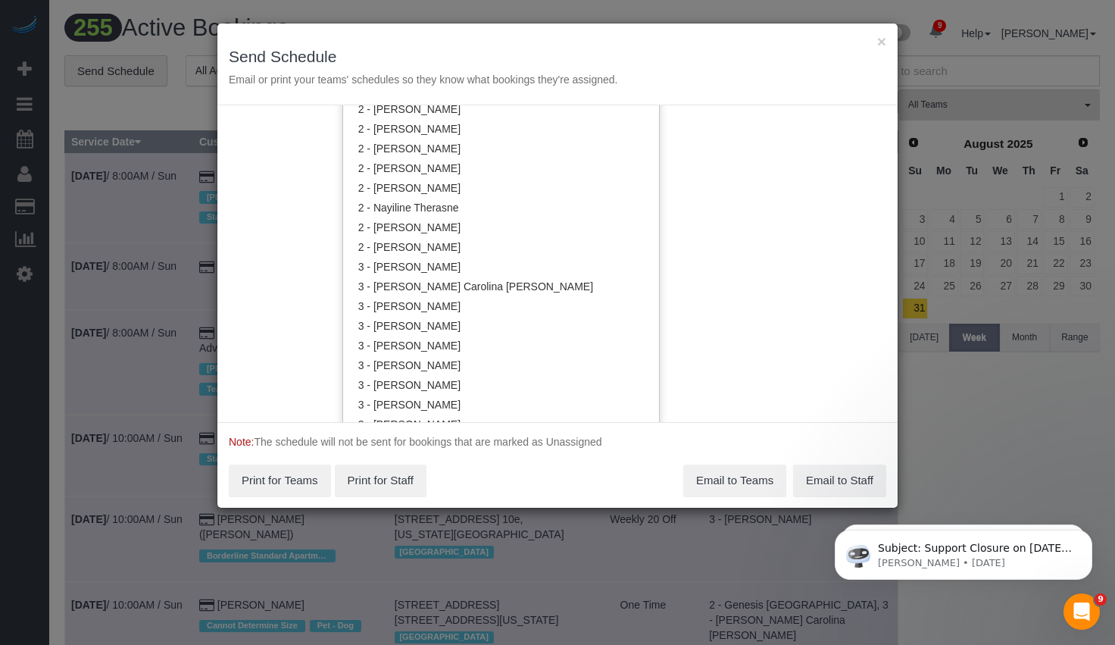
scroll to position [1114, 0]
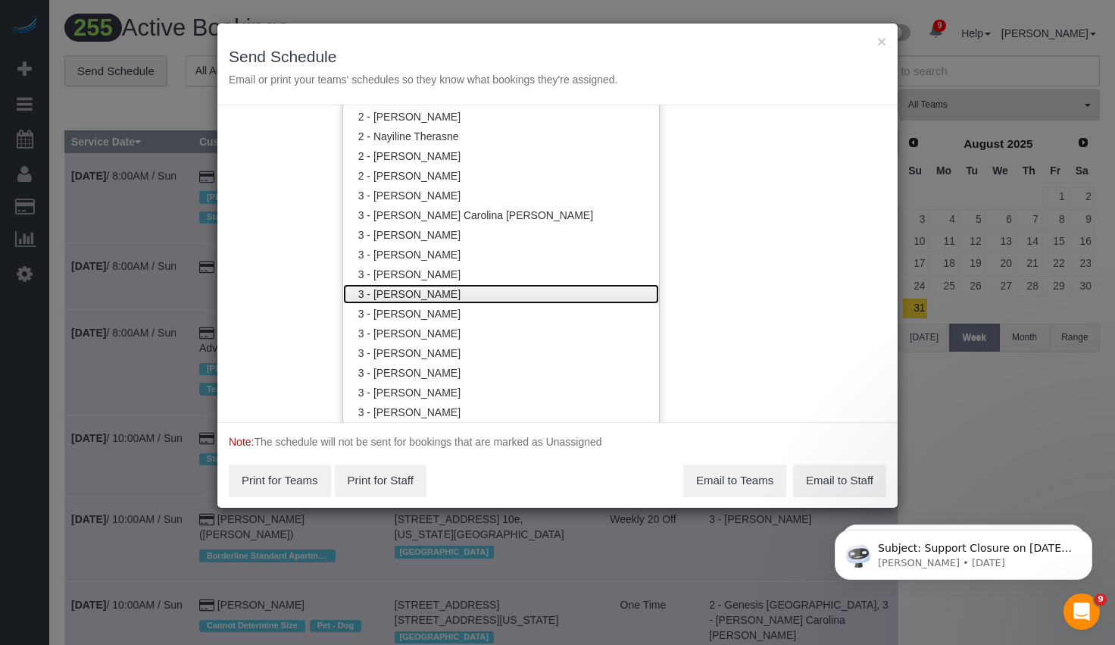
click at [436, 295] on link "3 - [PERSON_NAME]" at bounding box center [501, 294] width 316 height 20
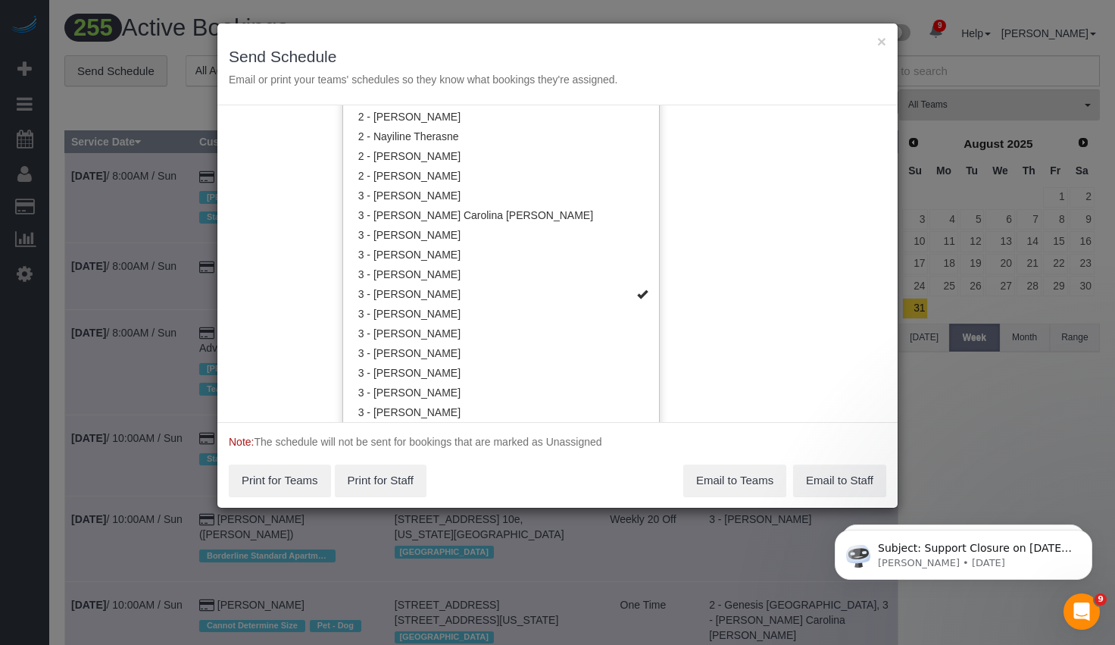
click at [818, 302] on div "Service Date 09/01/2025 09/01/2025 For All Teams Specific Team(s) 3 - Hecleny G…" at bounding box center [557, 263] width 680 height 317
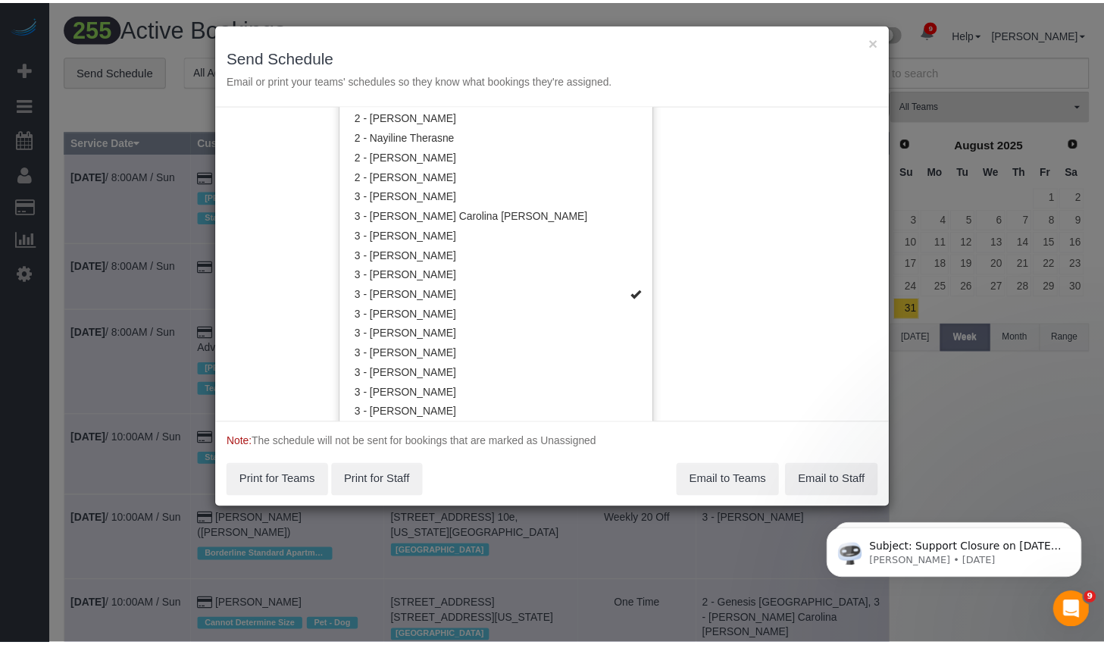
scroll to position [0, 0]
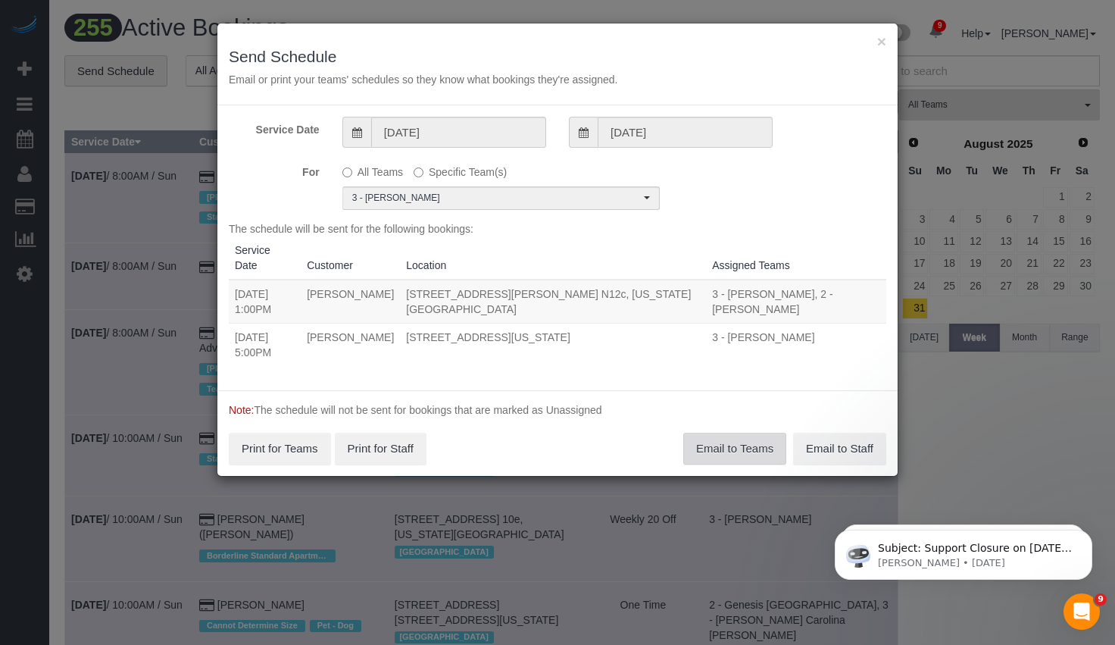
click at [721, 433] on button "Email to Teams" at bounding box center [734, 449] width 103 height 32
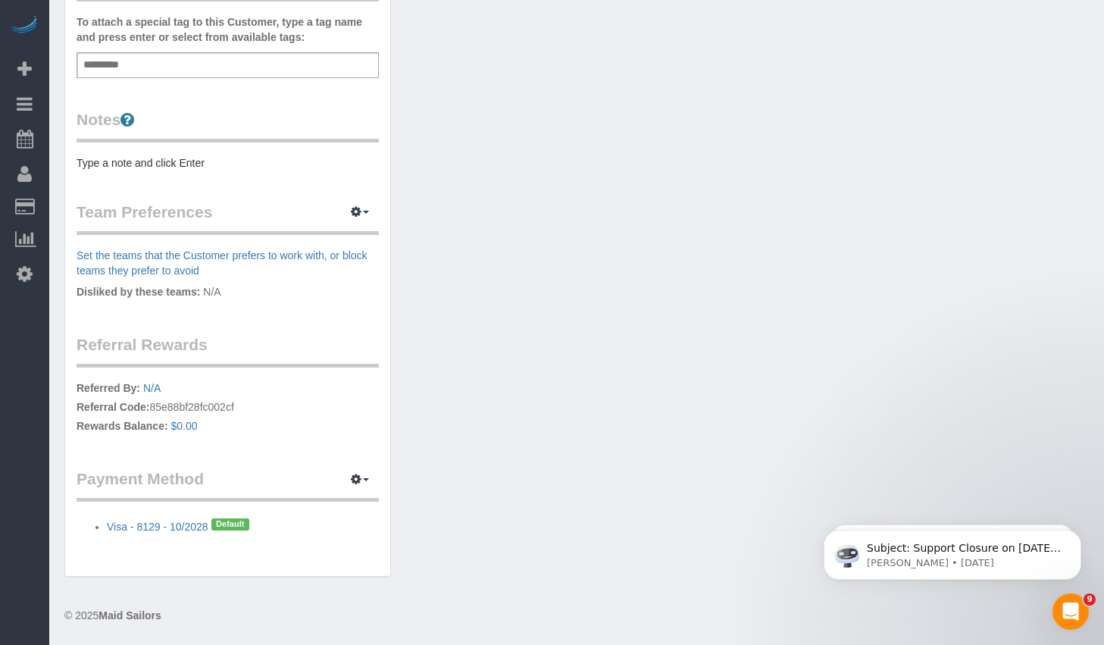
scroll to position [459, 0]
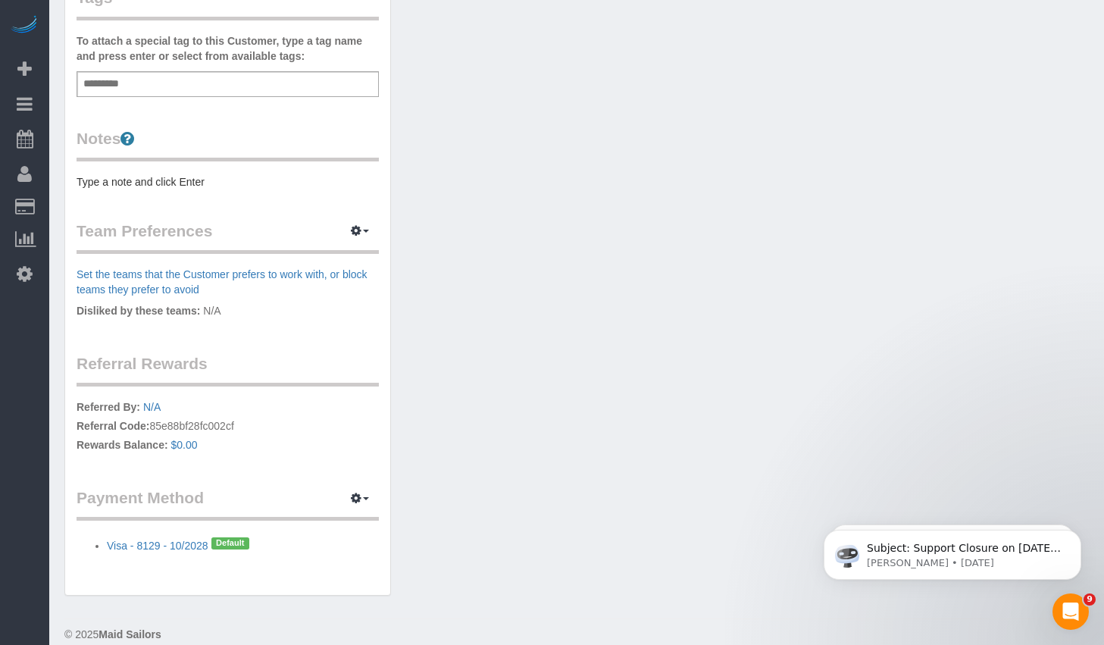
click at [224, 191] on div "Customer Info Edit Contact Info Send Message Email Preferences Special Sales Ta…" at bounding box center [227, 96] width 325 height 999
click at [225, 185] on pre "Type a note and click Enter" at bounding box center [228, 181] width 302 height 15
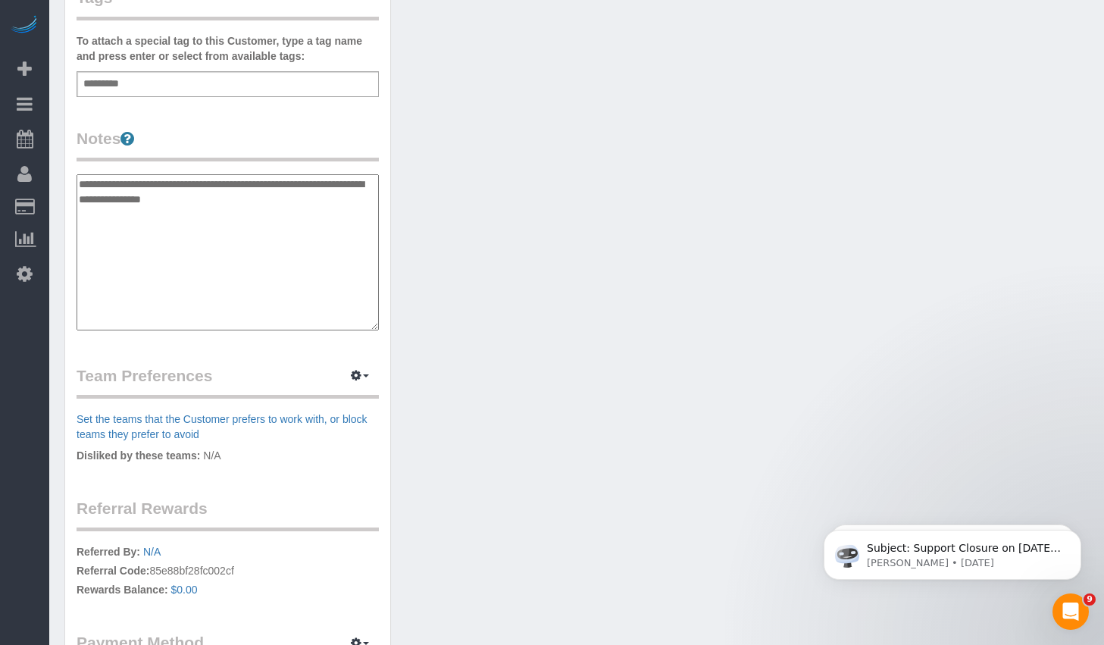
type textarea "**********"
click at [474, 219] on div "Customer Info Edit Contact Info Send Message Email Preferences Special Sales Ta…" at bounding box center [576, 176] width 1047 height 1160
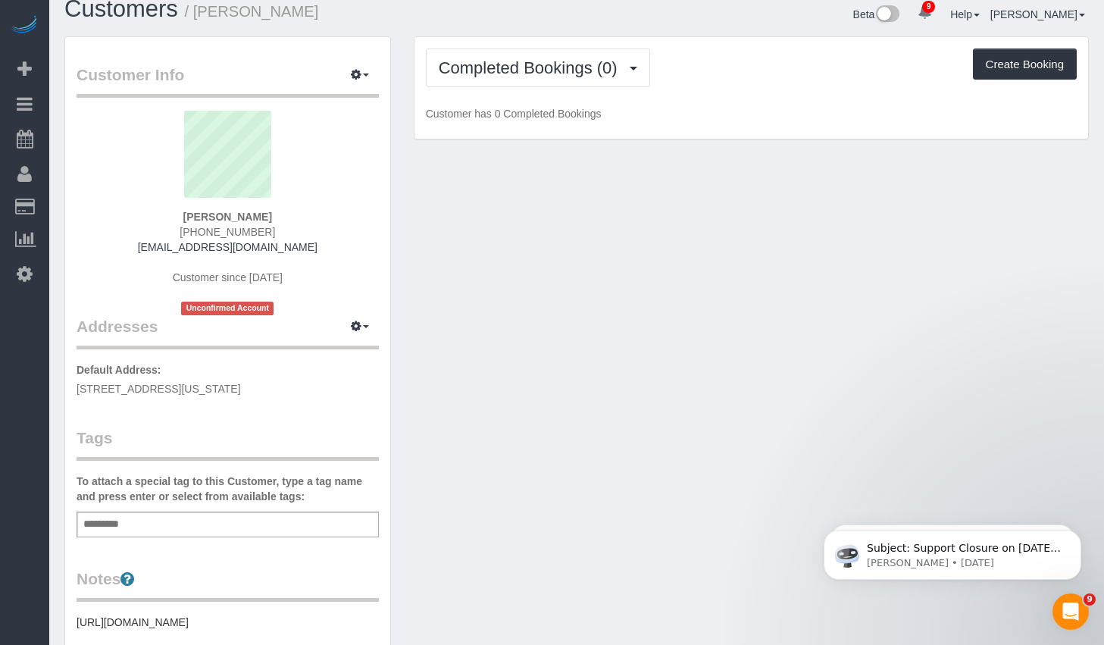
scroll to position [0, 0]
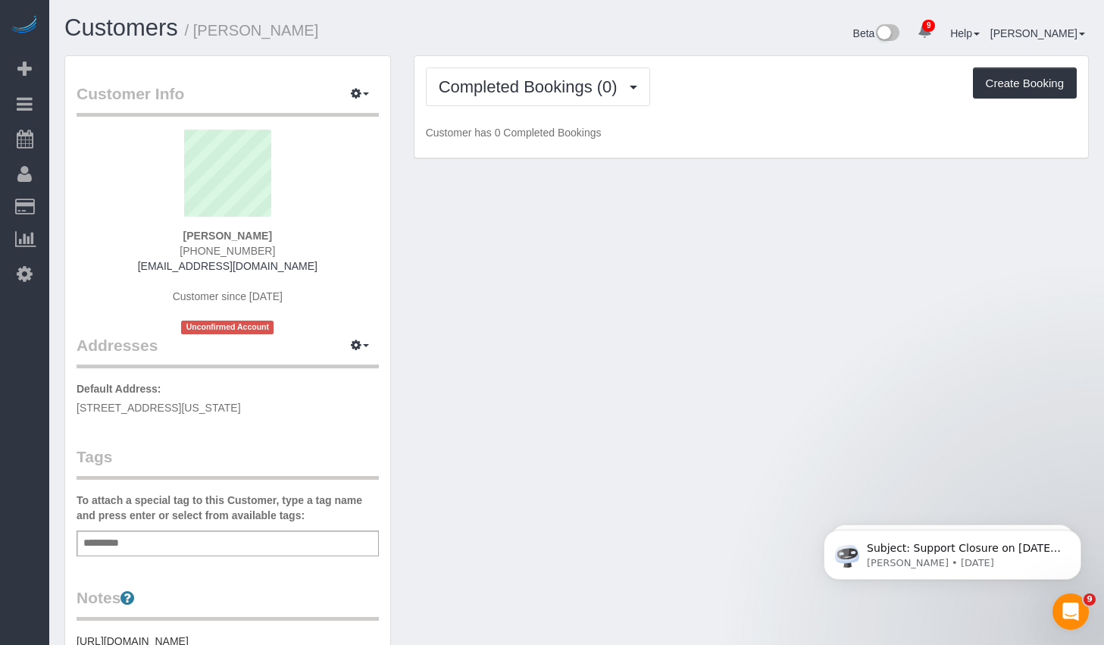
click at [135, 548] on div "Add a tag" at bounding box center [228, 543] width 302 height 26
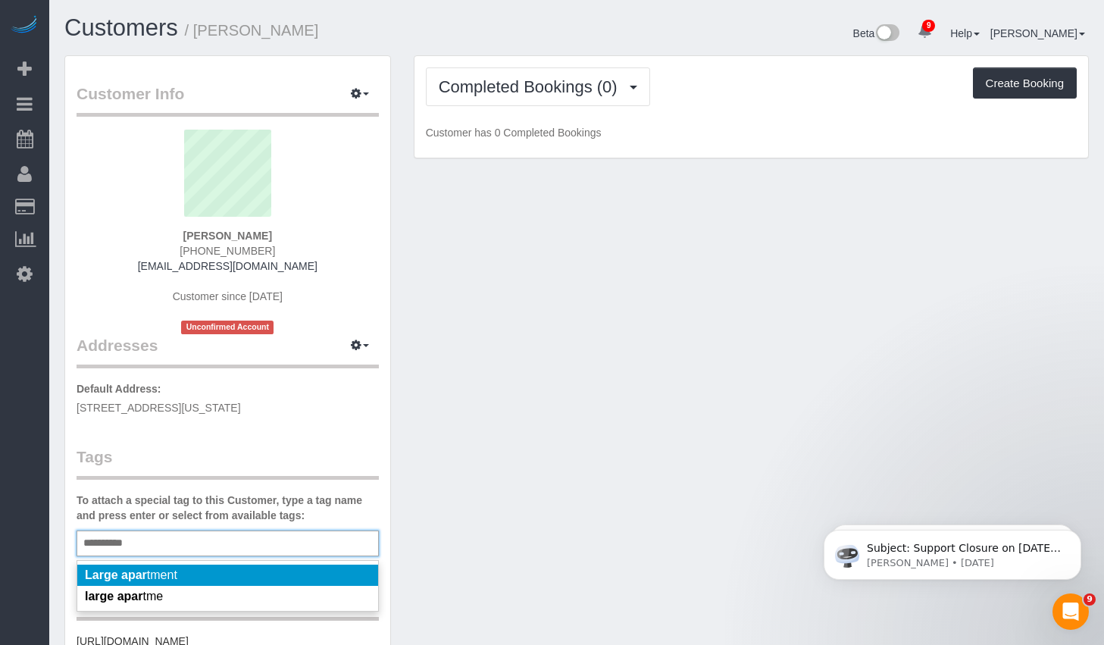
type input "**********"
click at [177, 571] on span "Large apar tment" at bounding box center [131, 574] width 92 height 13
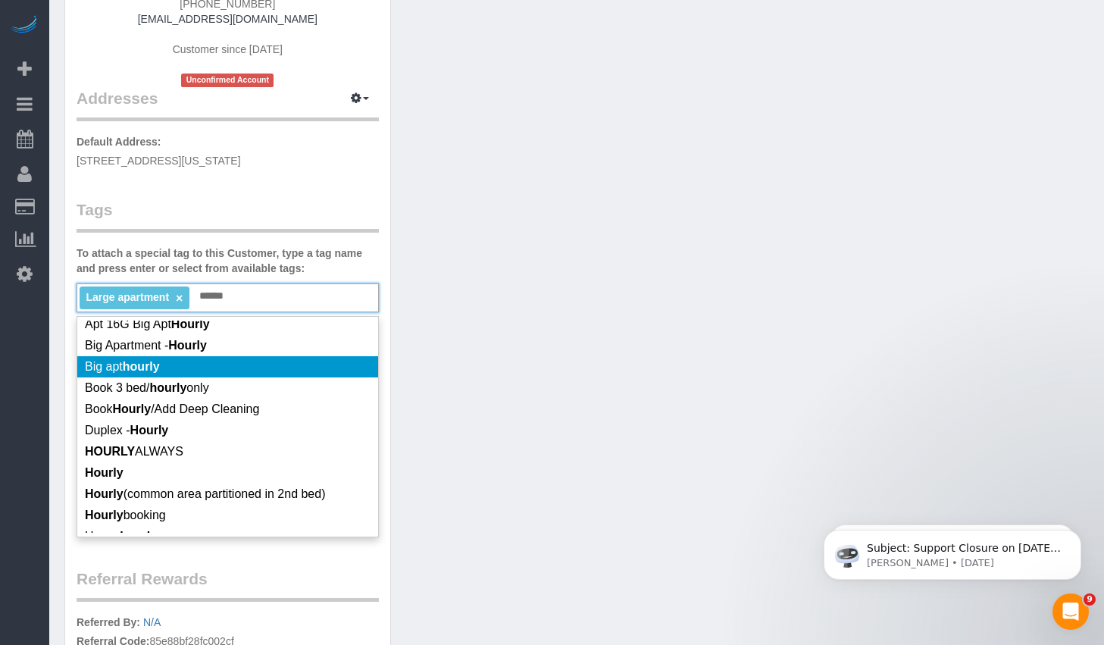
scroll to position [70, 0]
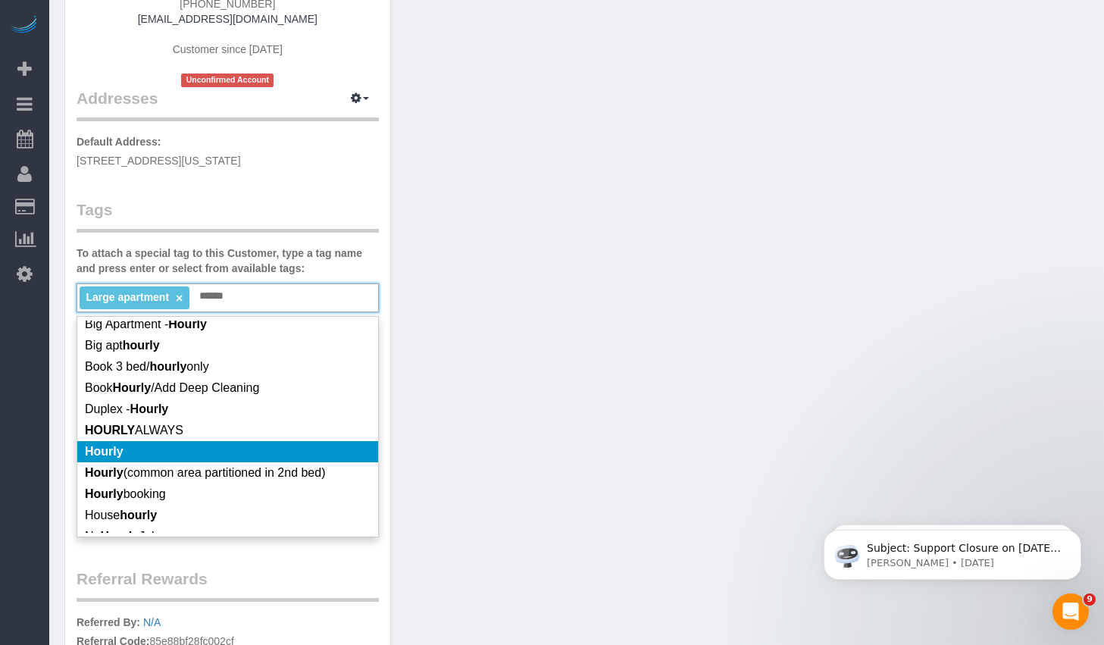
type input "******"
click at [187, 455] on li "Hourly" at bounding box center [227, 451] width 301 height 21
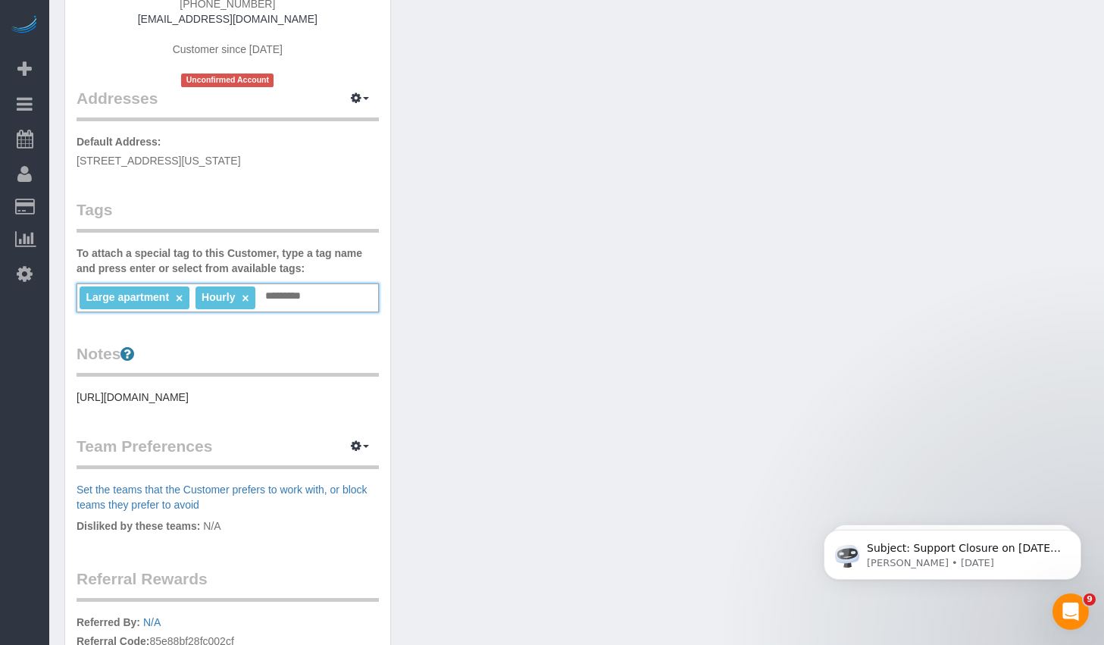
click at [549, 387] on div "Customer Info Edit Contact Info Send Message Email Preferences Special Sales Ta…" at bounding box center [576, 317] width 1047 height 1018
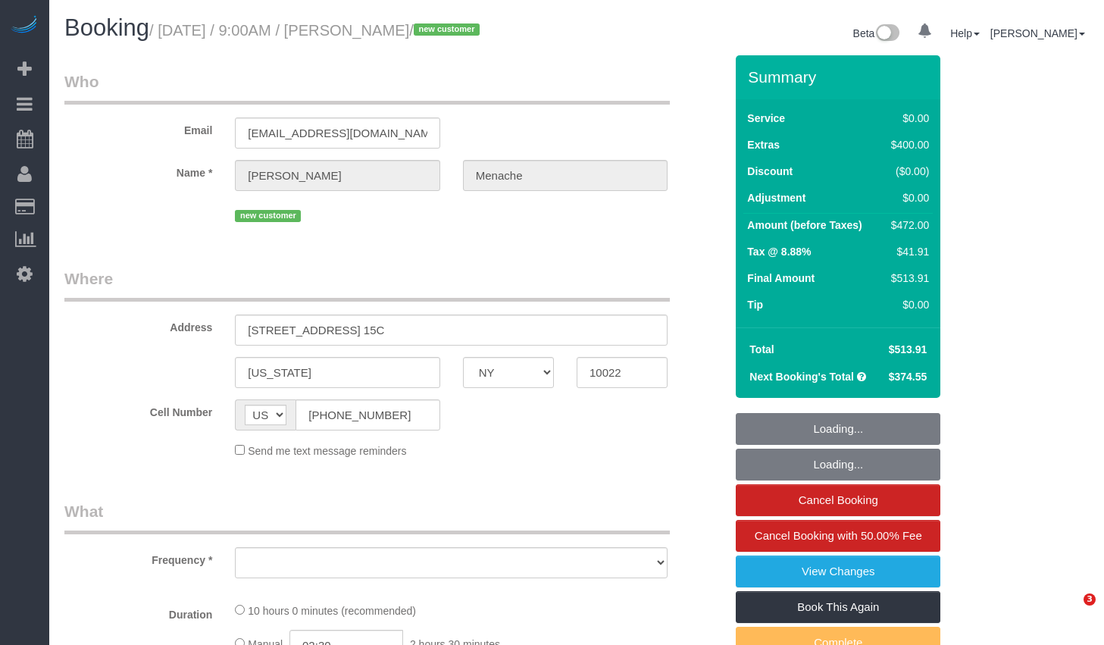
select select "NY"
select select "2"
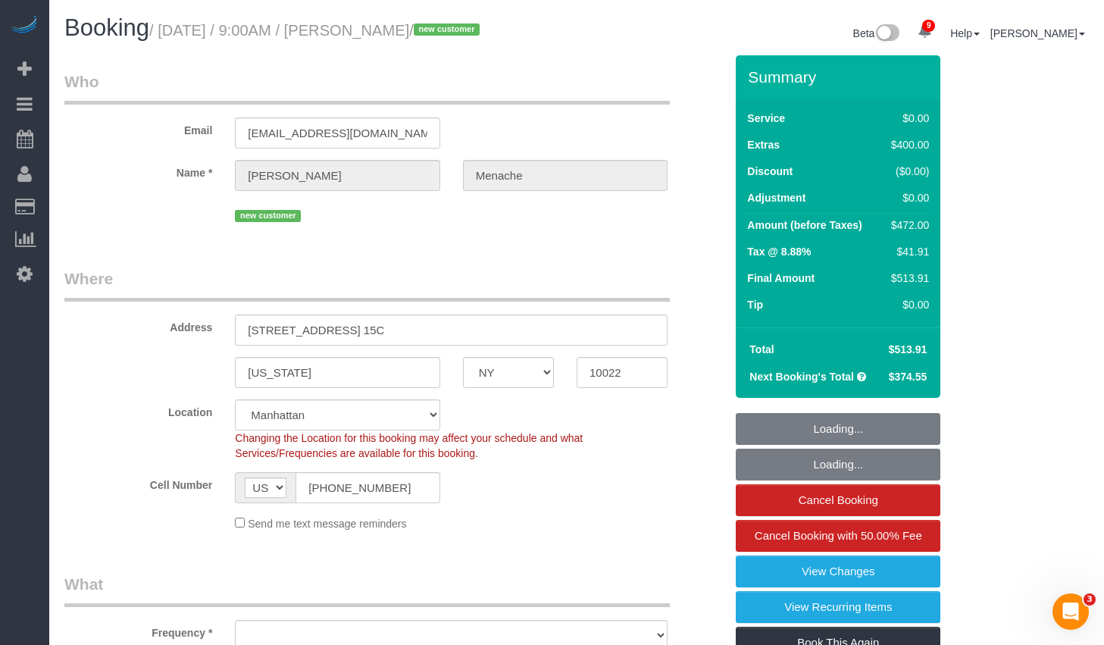
select select "object:823"
select select "spot1"
select select "number:56"
select select "number:70"
select select "number:15"
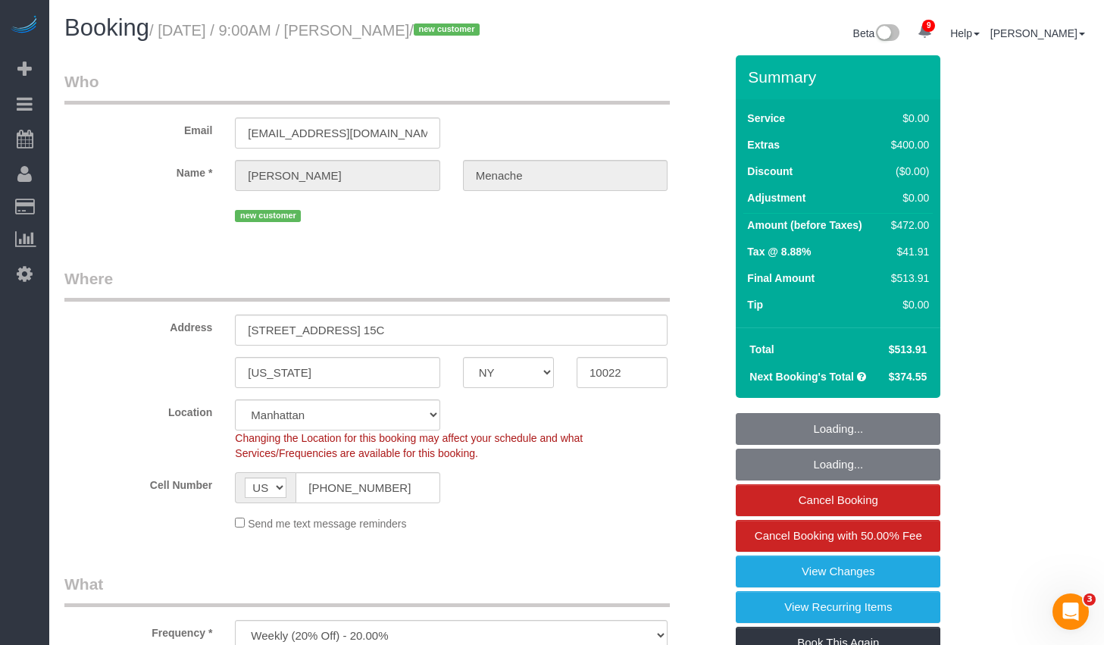
select select "number:5"
select select "object:1377"
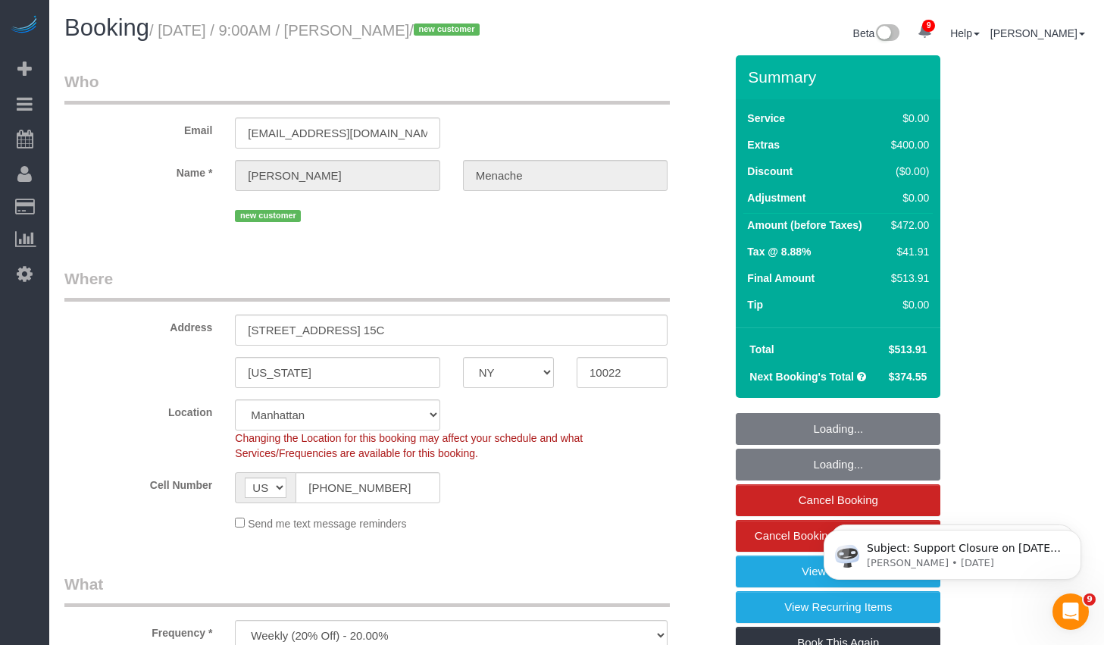
select select "string:stripe-pm_1S14GQ4VGloSiKo7FtdT7e7N"
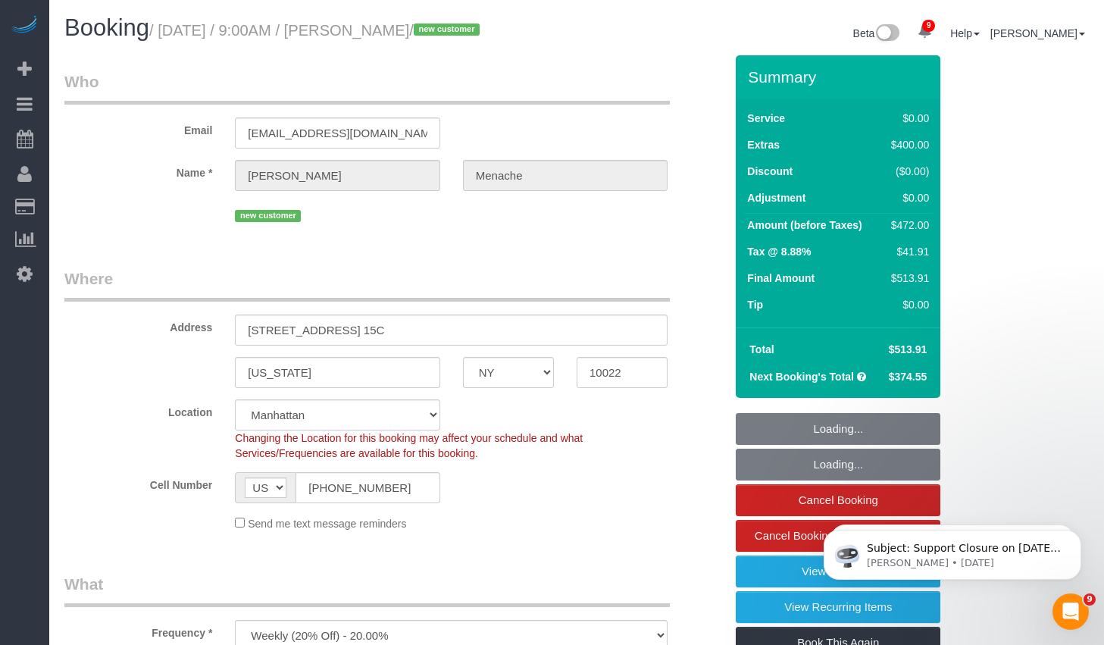
select select "2"
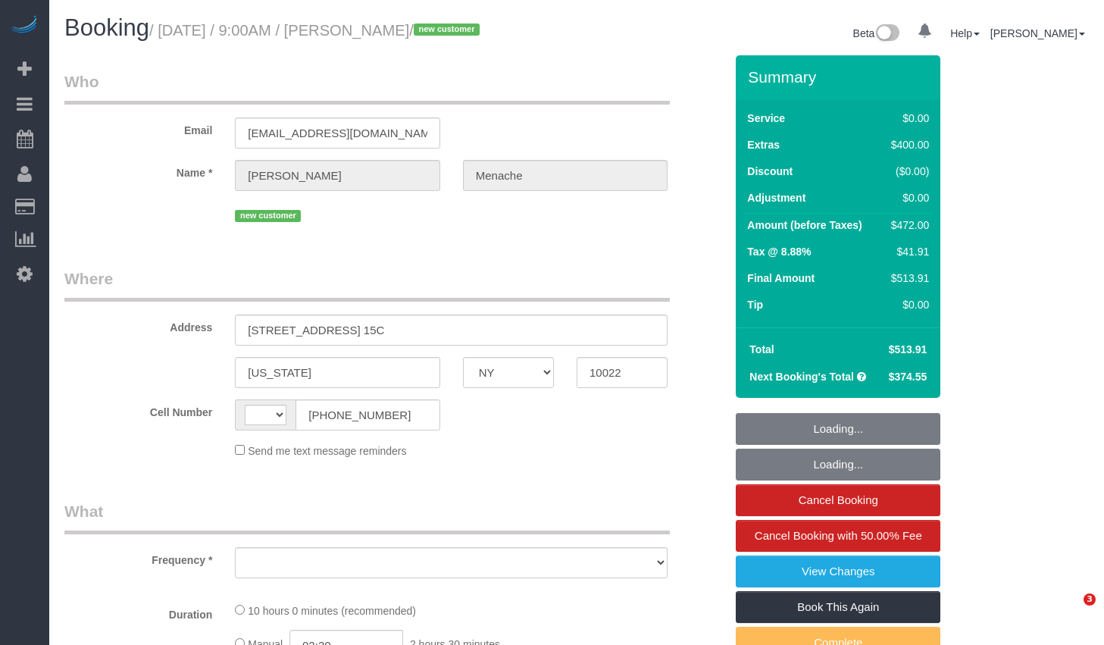
select select "NY"
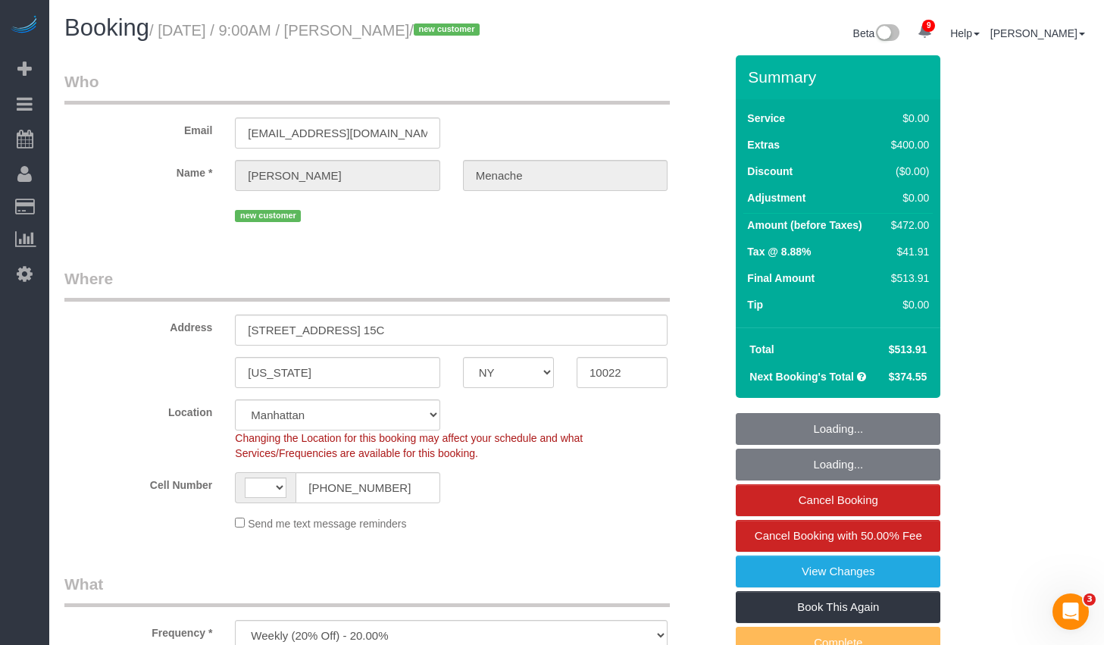
select select "object:479"
select select "string:stripe-pm_1S14GQ4VGloSiKo7FtdT7e7N"
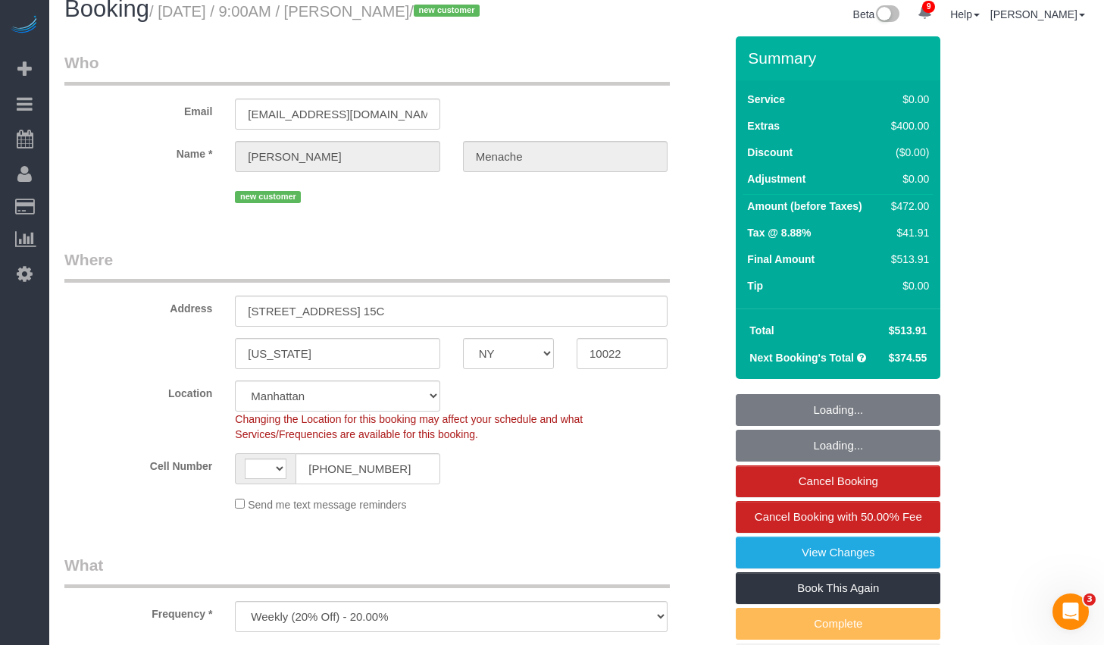
select select "string:US"
select select "2"
select select "spot1"
select select "number:56"
select select "number:70"
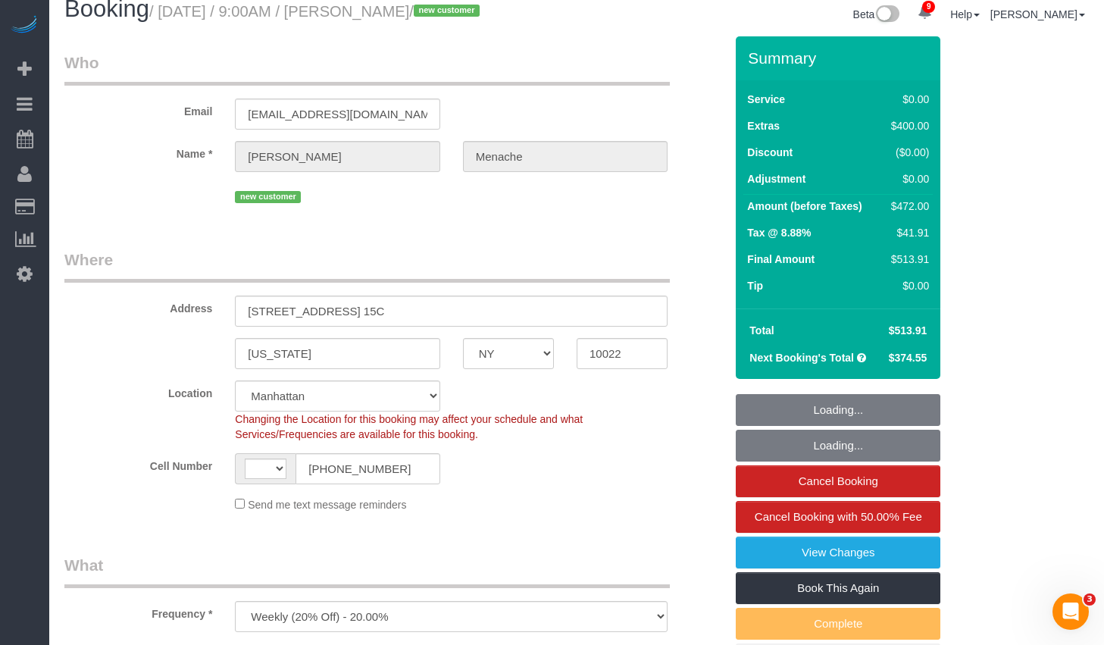
select select "number:15"
select select "number:5"
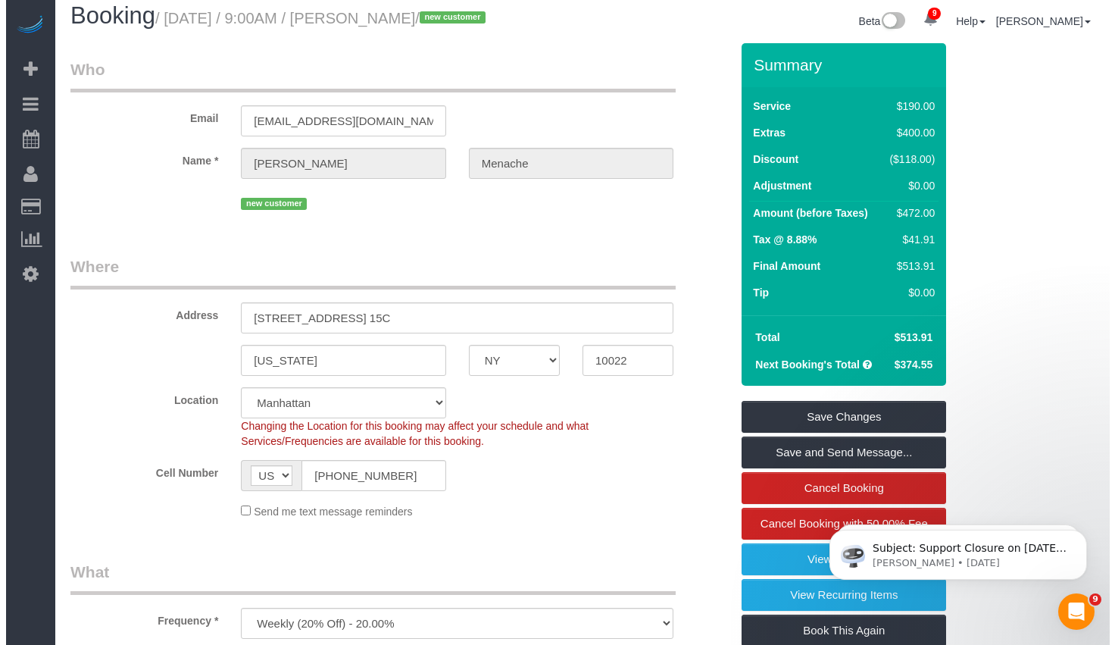
scroll to position [105, 0]
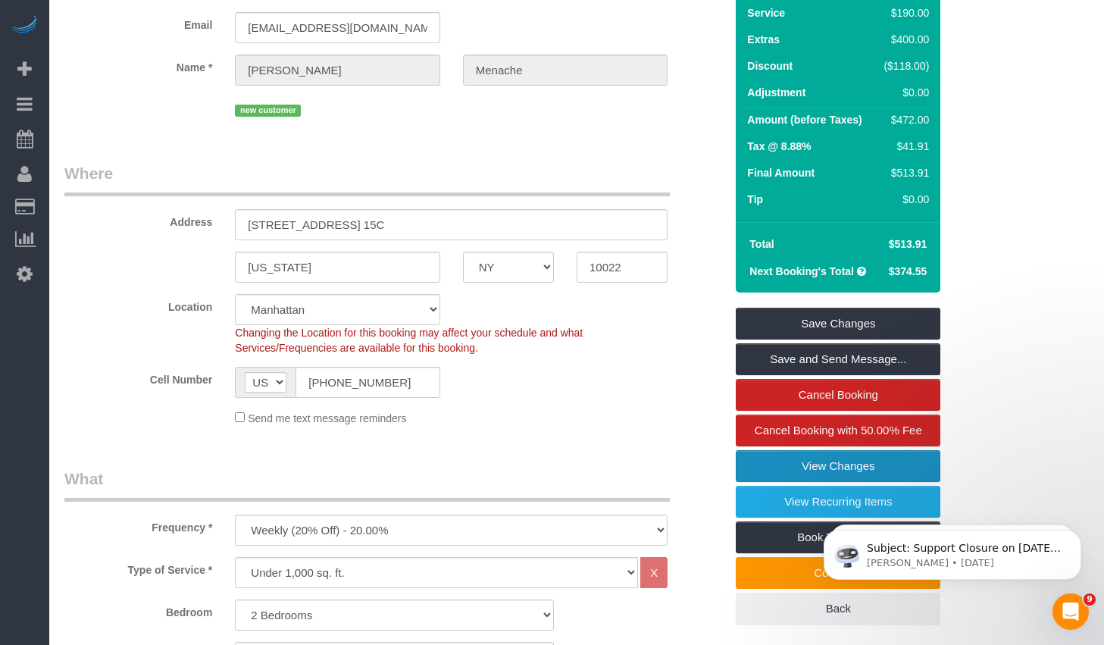
click at [745, 482] on link "View Changes" at bounding box center [838, 466] width 205 height 32
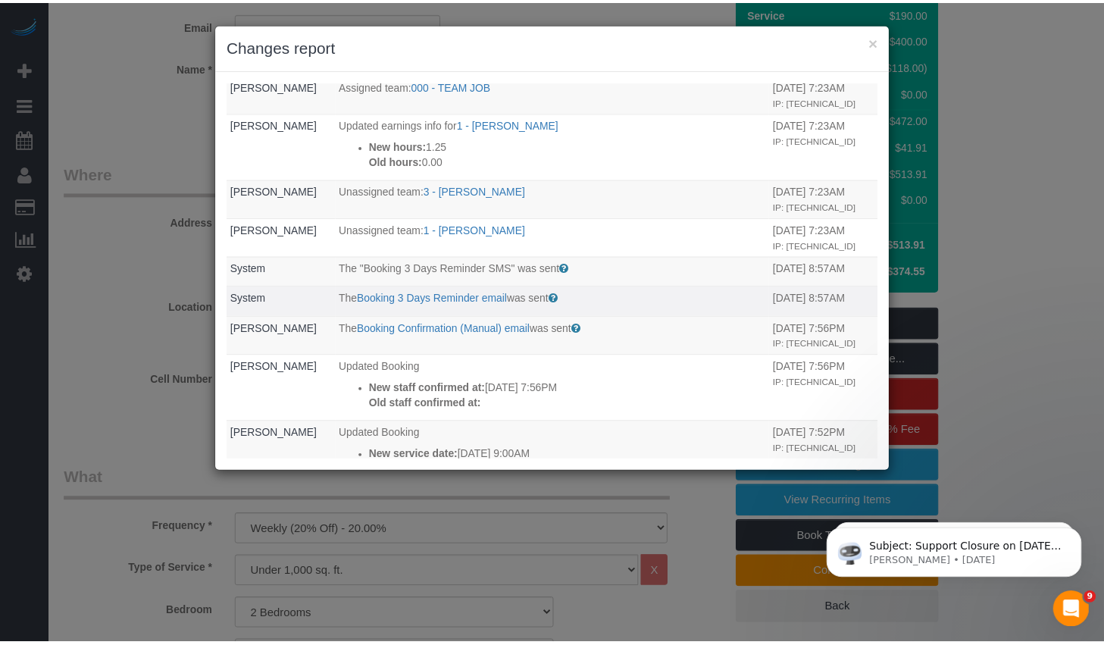
scroll to position [11, 0]
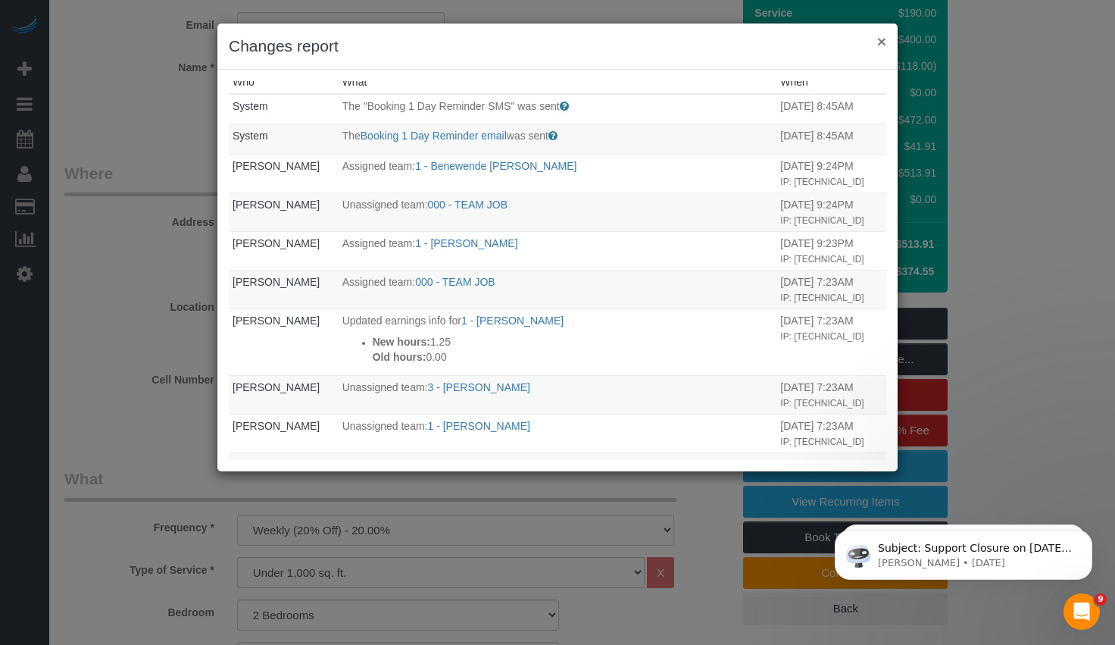
click at [884, 40] on button "×" at bounding box center [881, 41] width 9 height 16
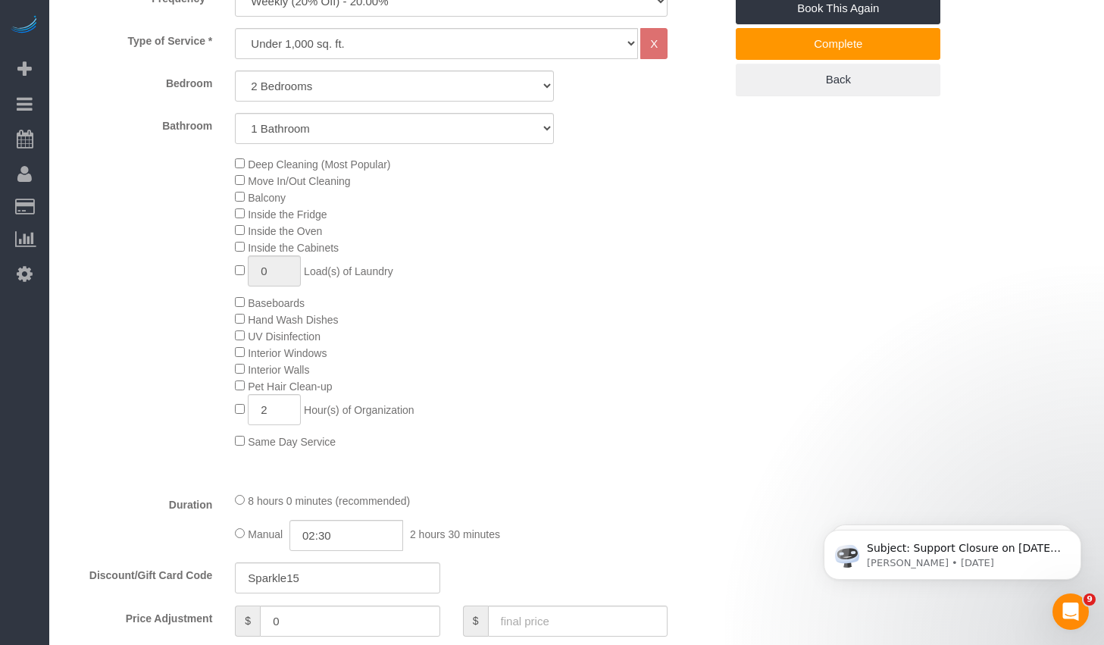
scroll to position [610, 0]
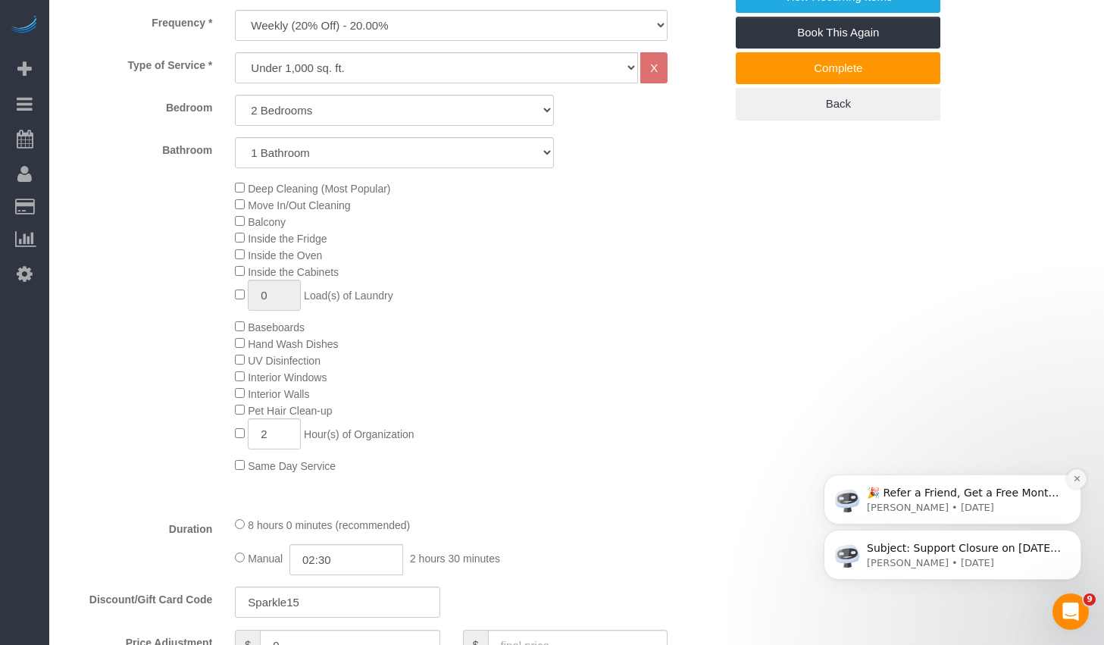
click at [1075, 482] on icon "Dismiss notification" at bounding box center [1077, 478] width 8 height 8
click at [1077, 535] on icon "Dismiss notification" at bounding box center [1077, 534] width 8 height 8
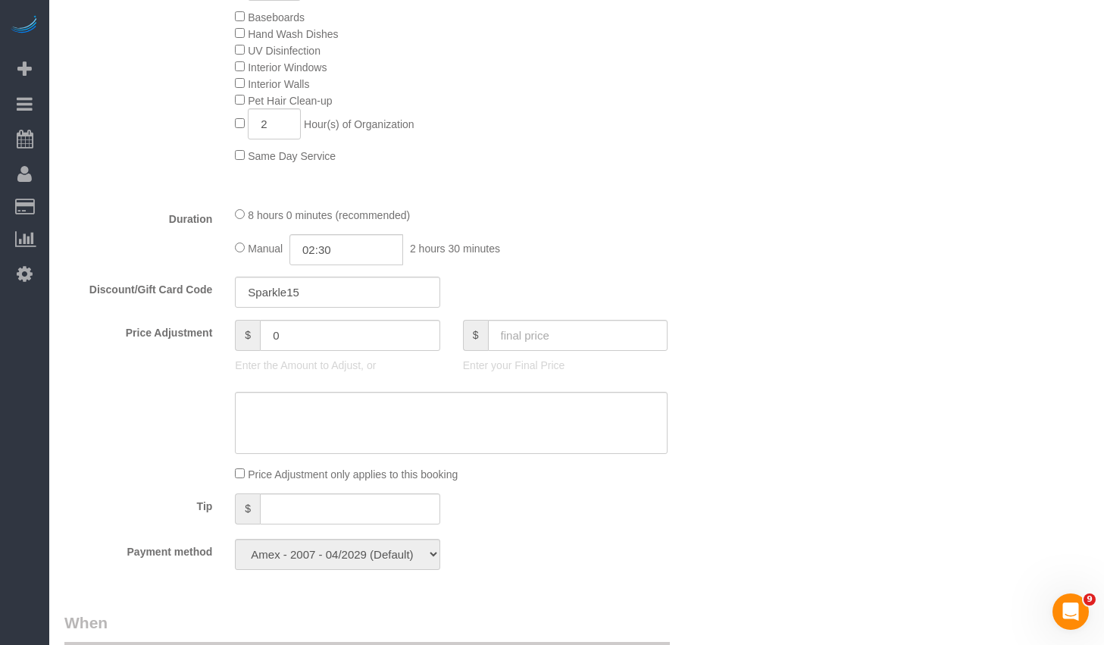
scroll to position [939, 0]
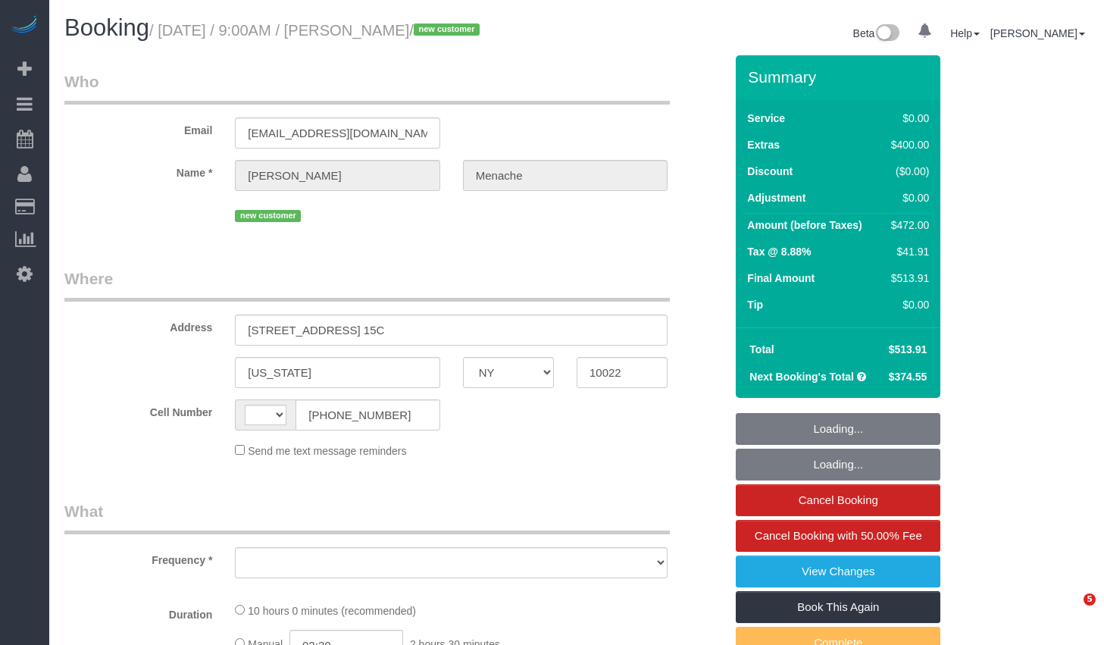
select select "NY"
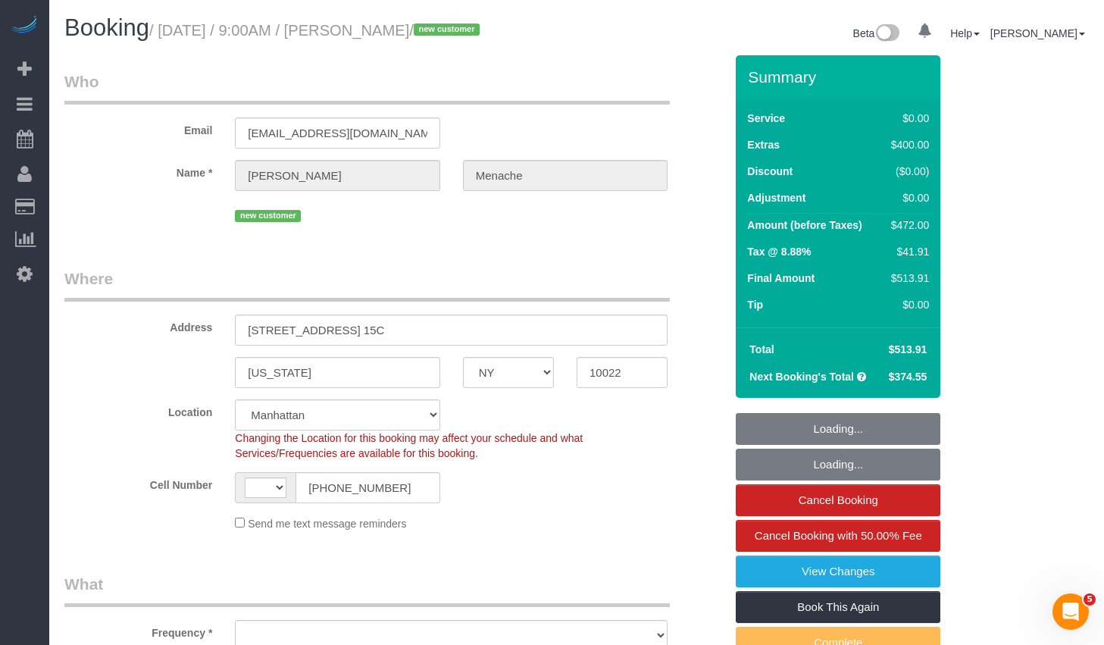
select select "string:[GEOGRAPHIC_DATA]"
select select "string:stripe-pm_1S14GQ4VGloSiKo7FtdT7e7N"
select select "number:56"
select select "number:70"
select select "number:15"
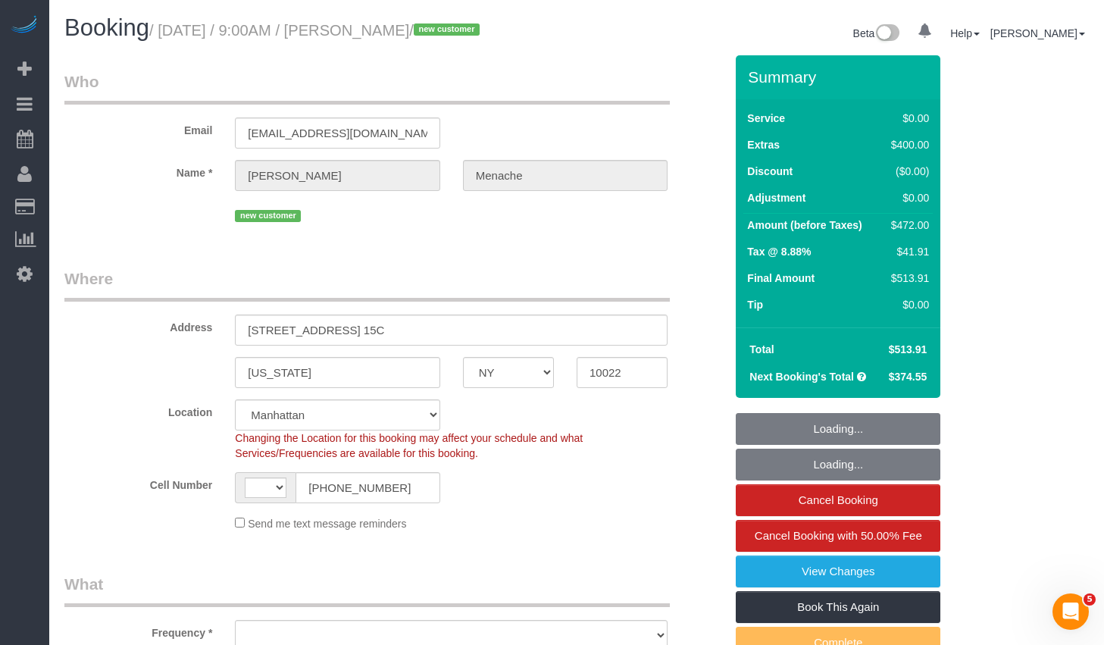
select select "number:5"
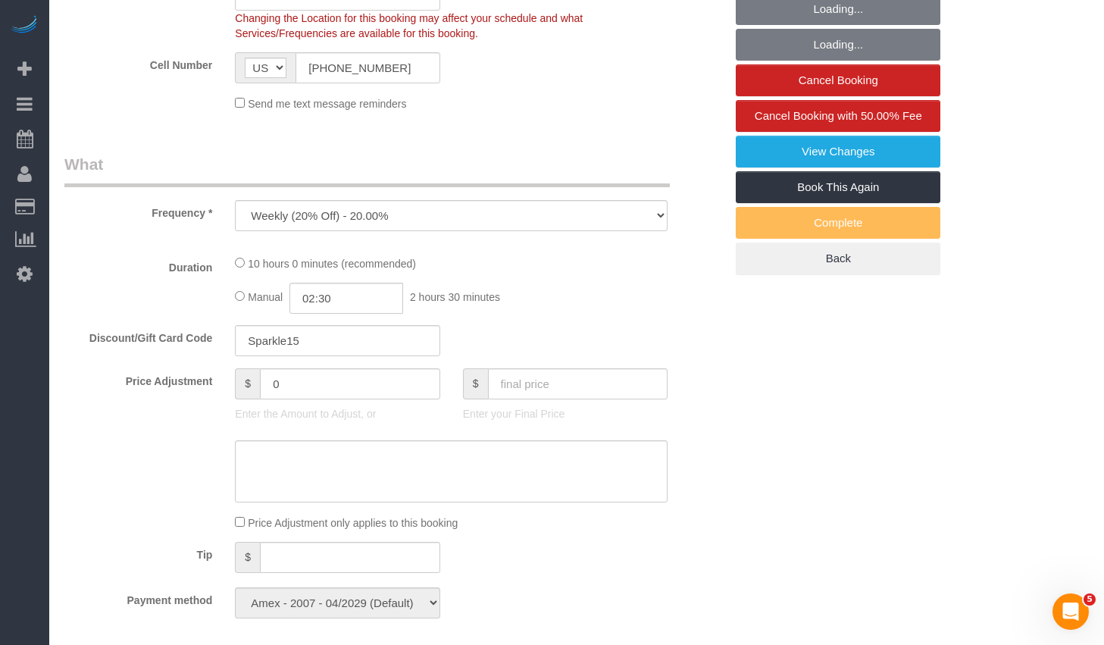
select select "object:976"
select select "2"
select select "spot1"
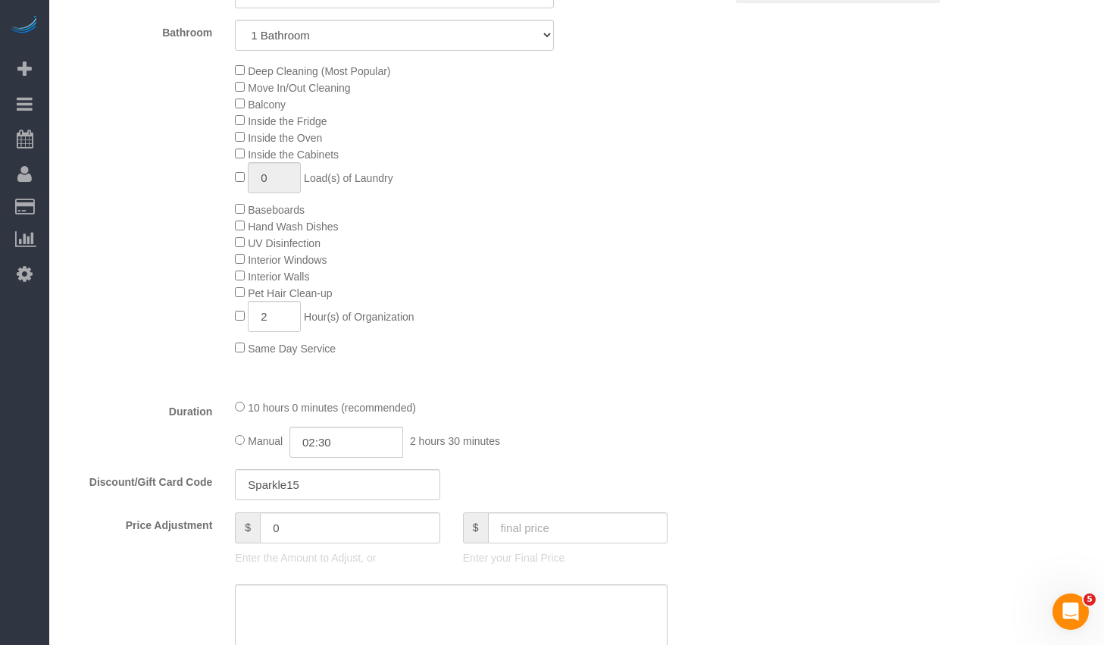
select select "2"
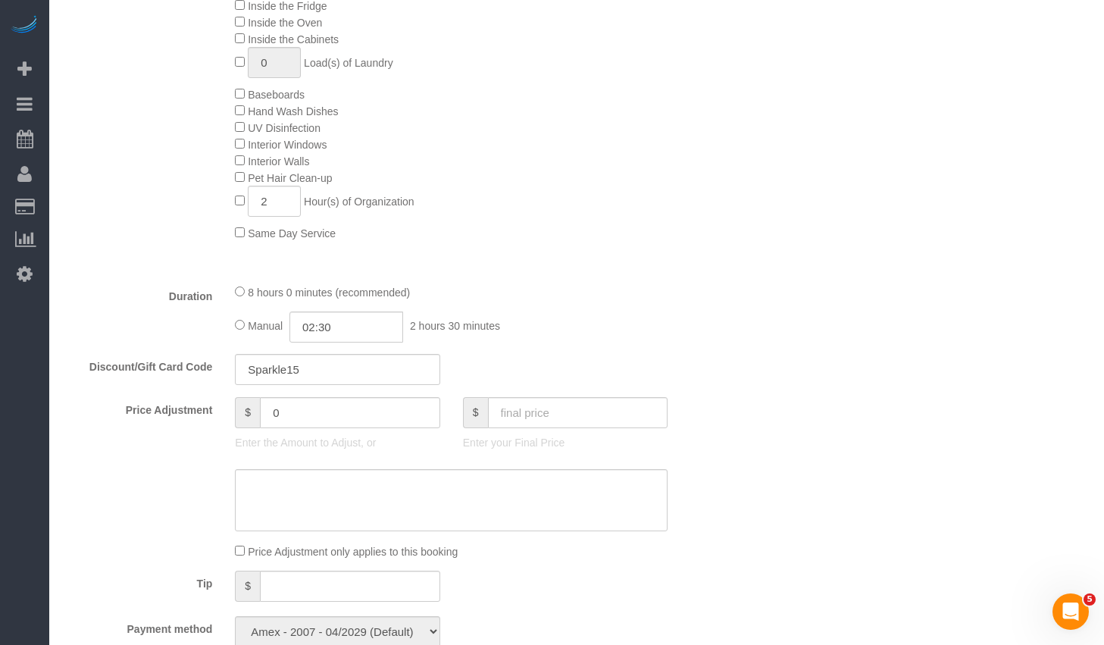
scroll to position [906, 0]
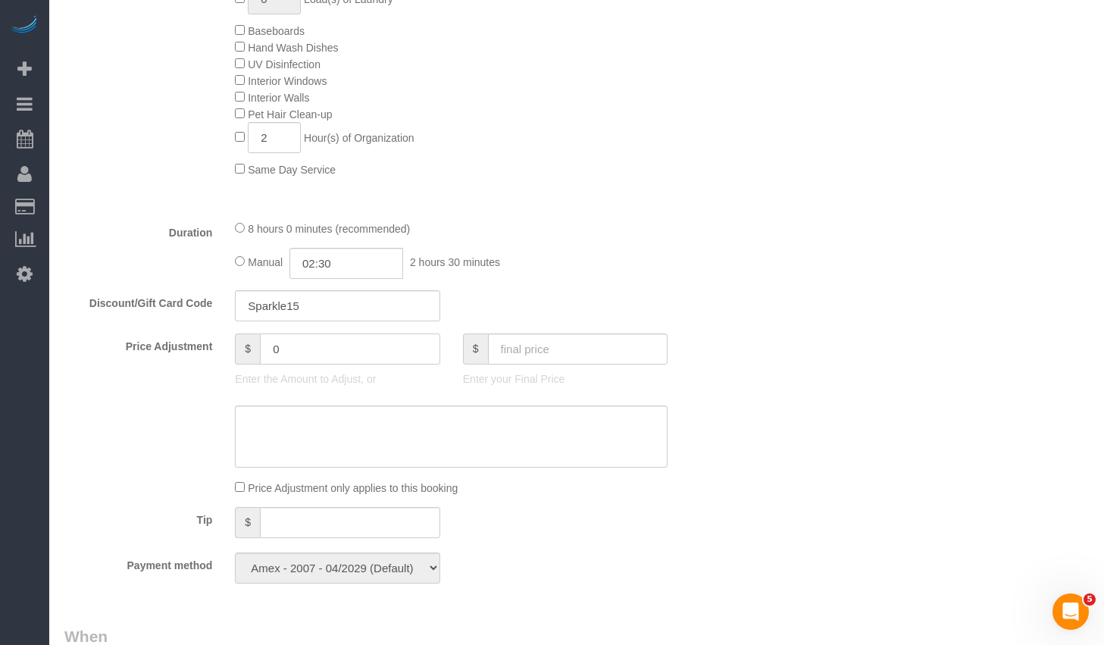
drag, startPoint x: 303, startPoint y: 366, endPoint x: 222, endPoint y: 370, distance: 81.2
click at [222, 370] on div "Price Adjustment $ 0 Enter the Amount to Adjust, or $ Enter your Final Price" at bounding box center [394, 363] width 683 height 61
drag, startPoint x: 311, startPoint y: 367, endPoint x: 229, endPoint y: 367, distance: 82.6
click at [229, 367] on div "$ 0 Enter the Amount to Adjust, or" at bounding box center [336, 363] width 227 height 61
type input "240"
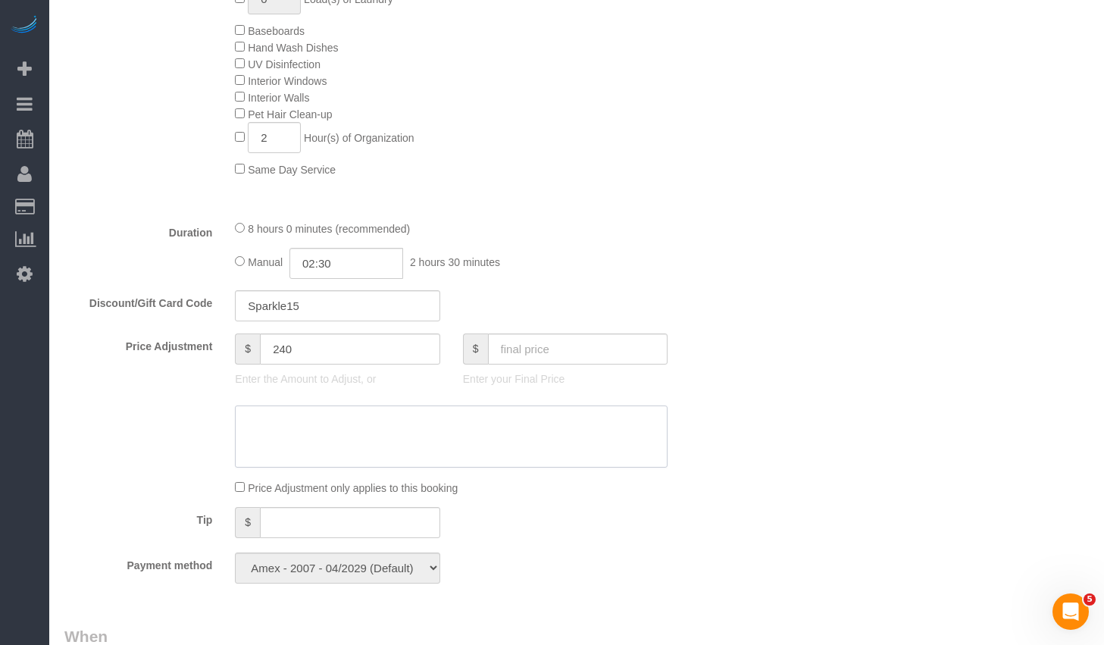
click at [392, 467] on textarea at bounding box center [451, 436] width 433 height 62
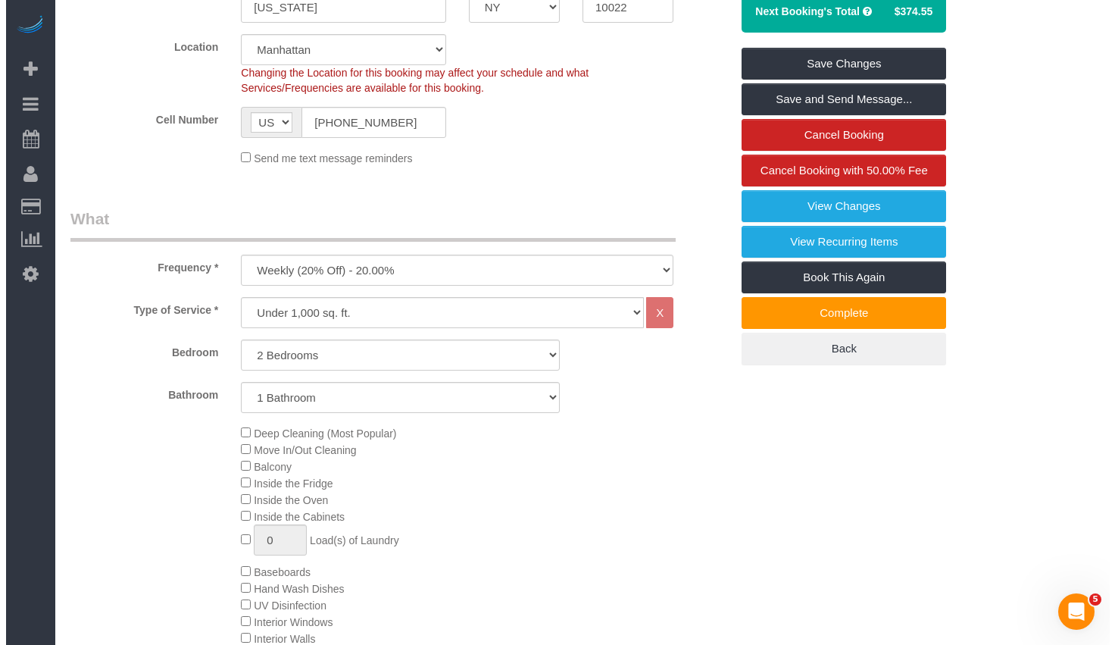
scroll to position [0, 0]
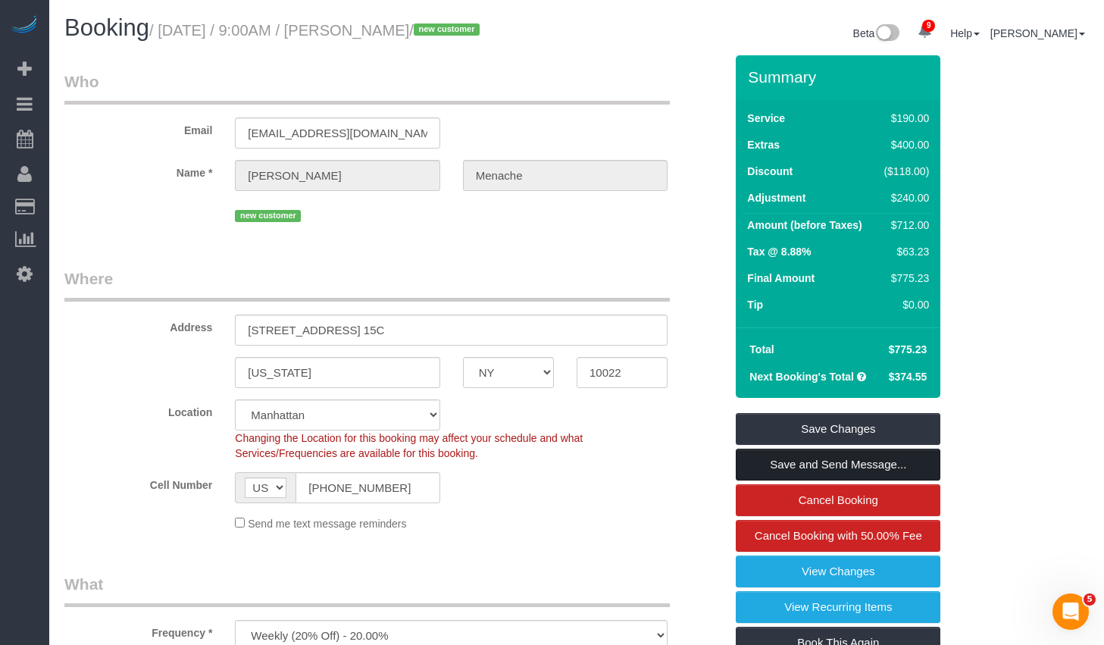
type textarea "3hrs additional hour (2cleaners x 1.5 hrs addtl)"
click at [762, 480] on link "Save and Send Message..." at bounding box center [838, 465] width 205 height 32
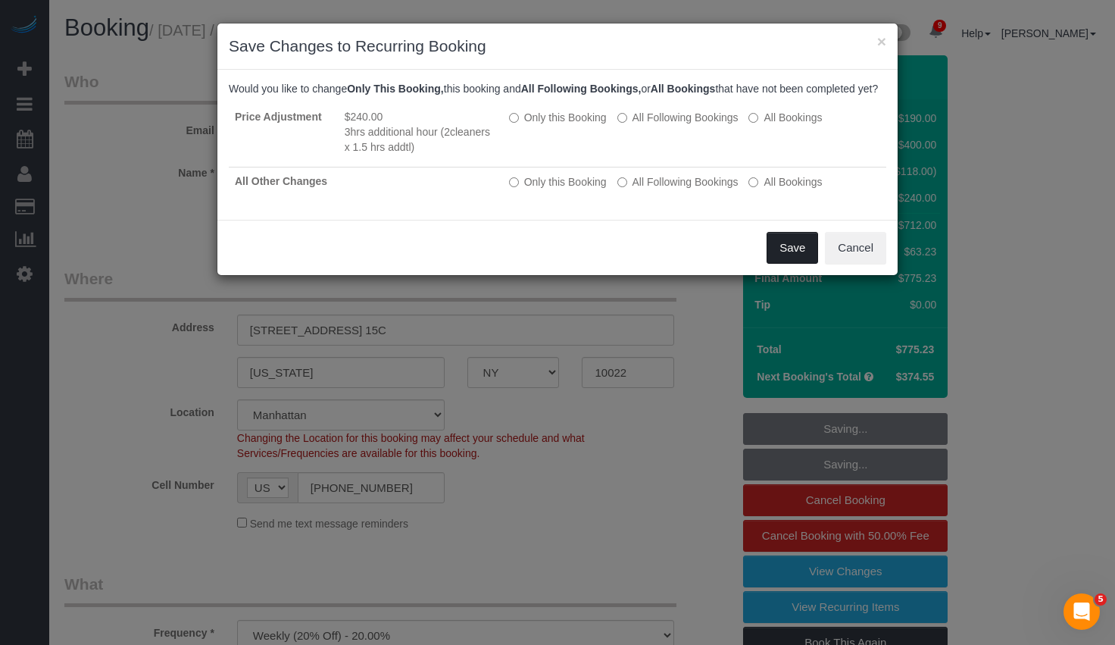
click at [783, 261] on button "Save" at bounding box center [793, 248] width 52 height 32
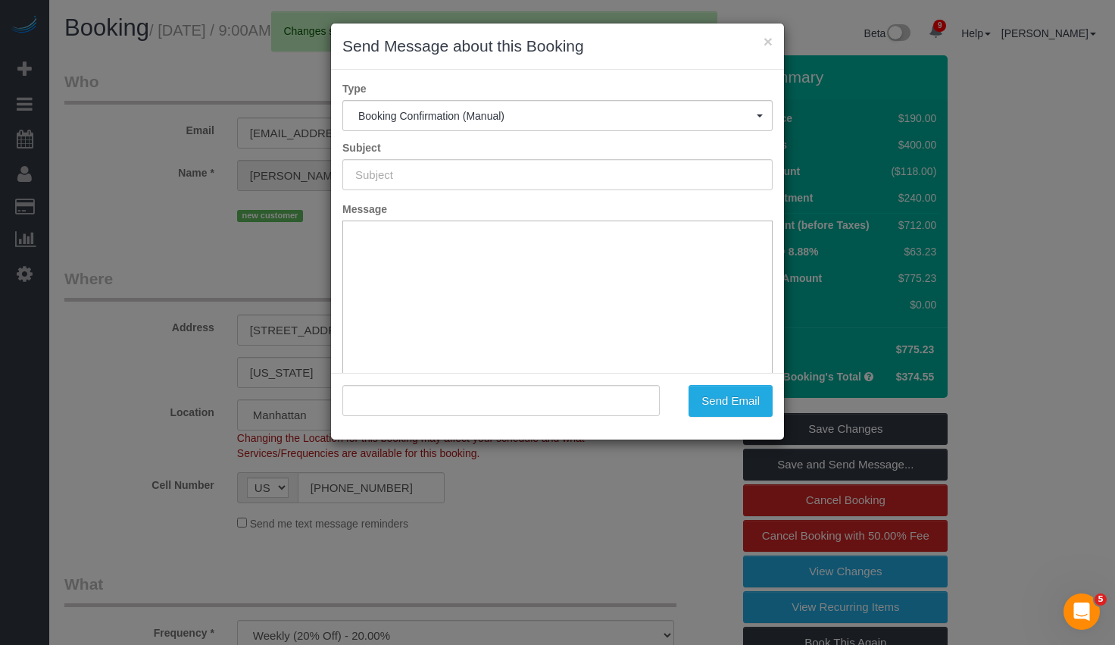
type input "Cleaning Confirmed for 09/01/2025 at 9:00am"
type input ""Daniele Menache" <dmenache@gmail.com>"
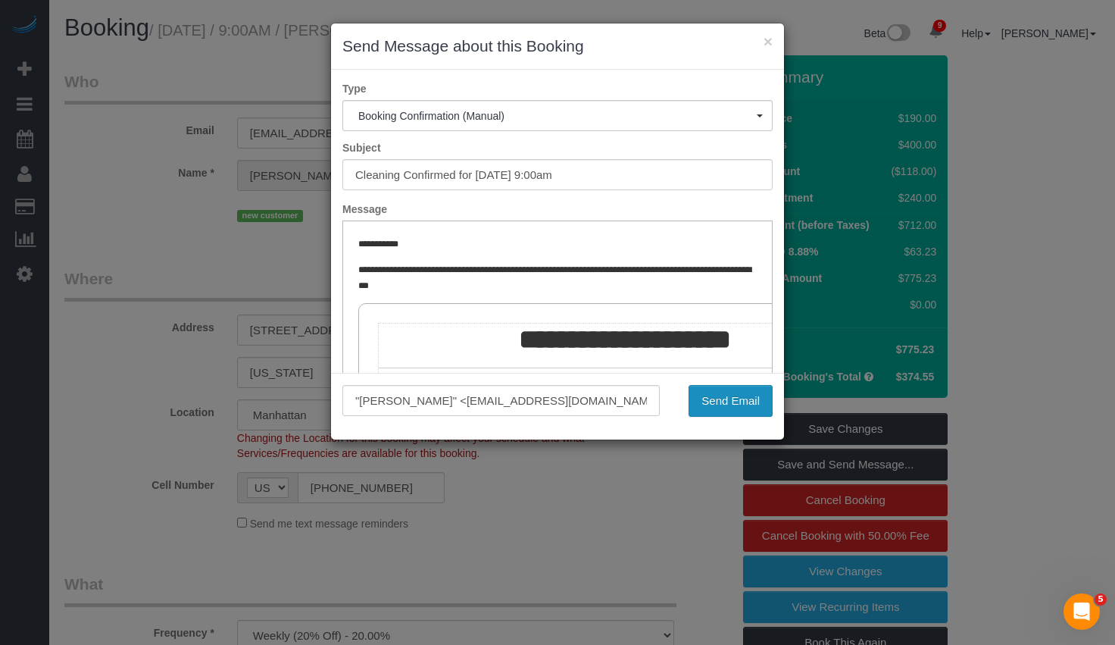
click at [733, 411] on button "Send Email" at bounding box center [731, 401] width 84 height 32
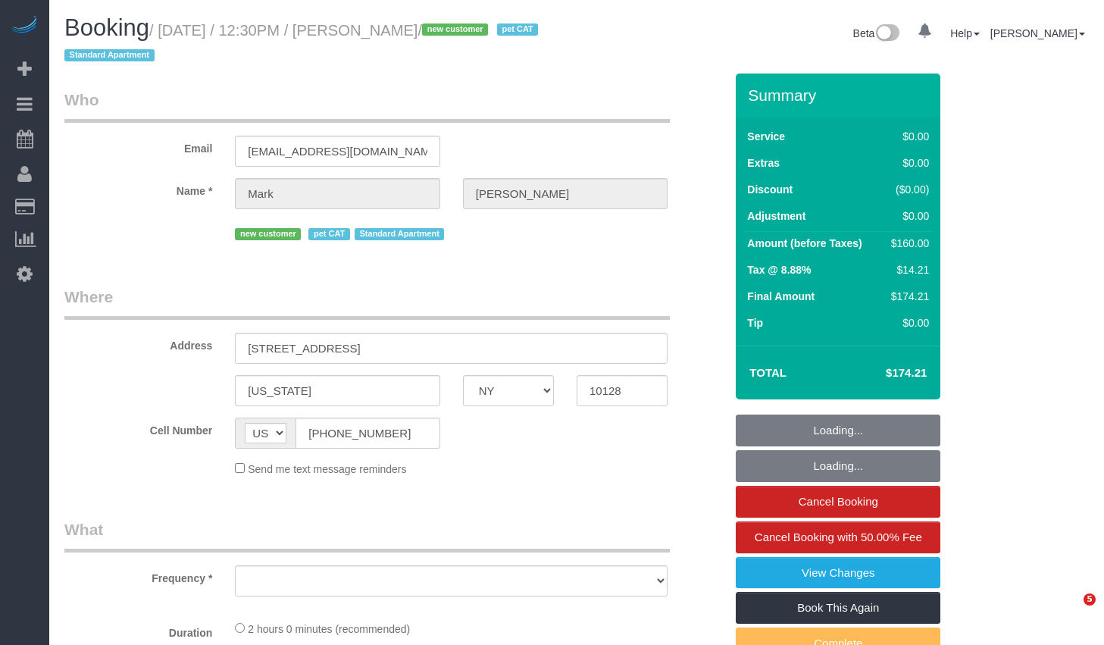
select select "NY"
select select "number:60"
select select "number:77"
select select "number:14"
select select "number:6"
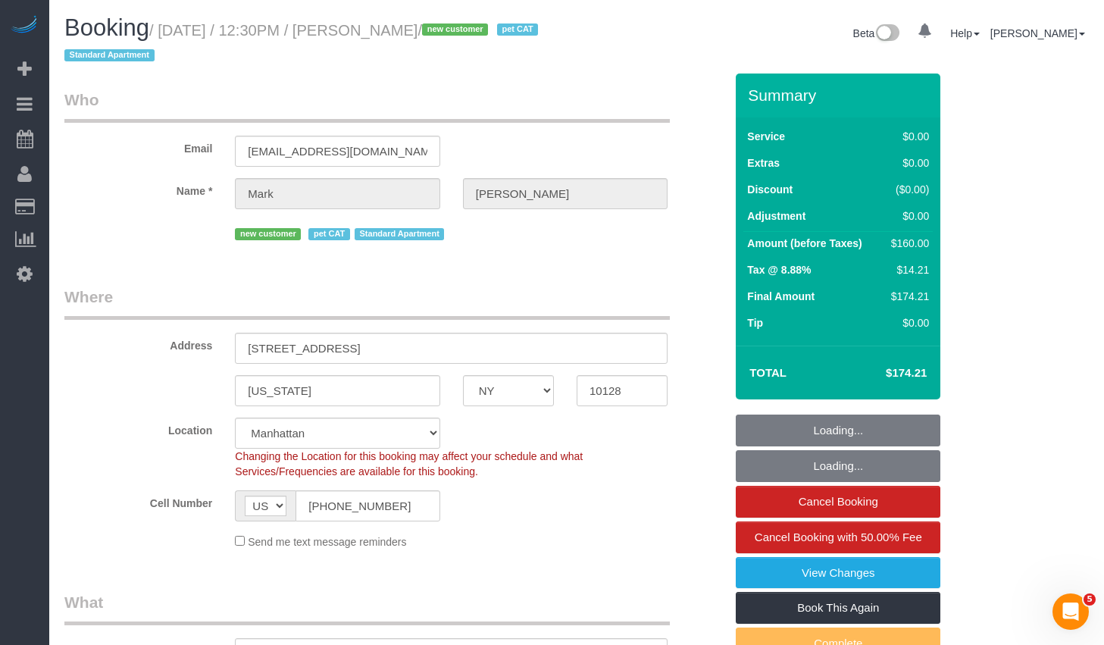
select select "object:833"
select select "string:stripe-pm_1S2Der4VGloSiKo7AofZJZrh"
select select "1"
select select "object:1410"
select select "1"
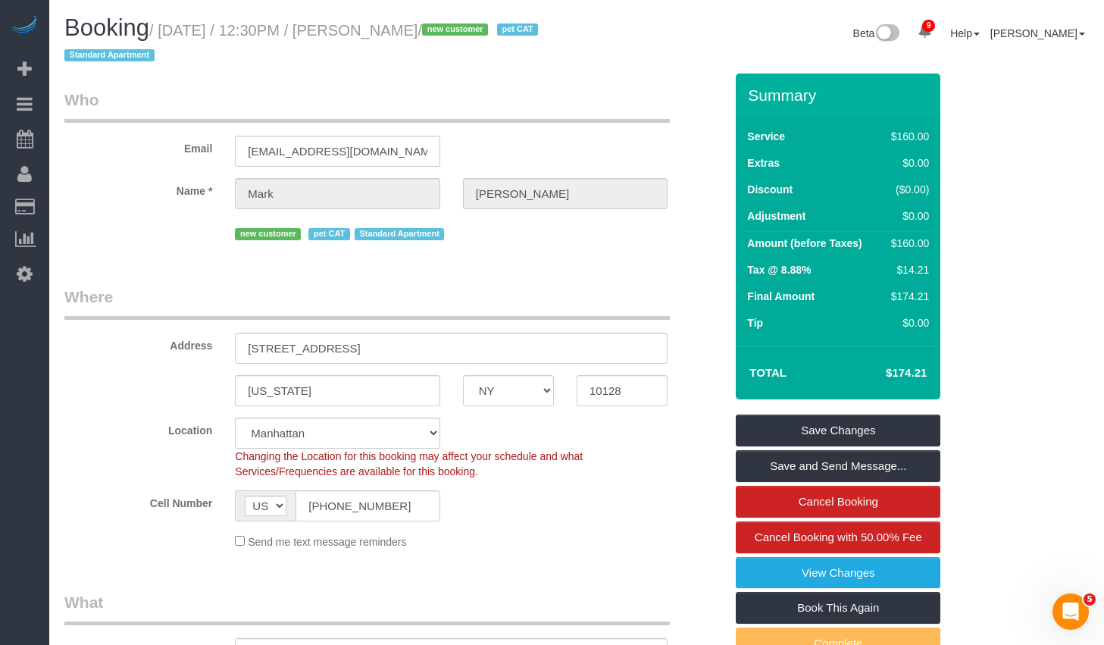
drag, startPoint x: 169, startPoint y: 30, endPoint x: 495, endPoint y: 28, distance: 325.8
click at [495, 28] on small "/ September 01, 2025 / 12:30PM / Mark Mccourt / new customer pet CAT Standard A…" at bounding box center [303, 43] width 478 height 42
copy small "September 01, 2025 / 12:30PM / Mark Mccourt"
click at [382, 41] on h1 "Booking / September 01, 2025 / 12:30PM / Mark Mccourt / new customer pet CAT St…" at bounding box center [314, 41] width 501 height 52
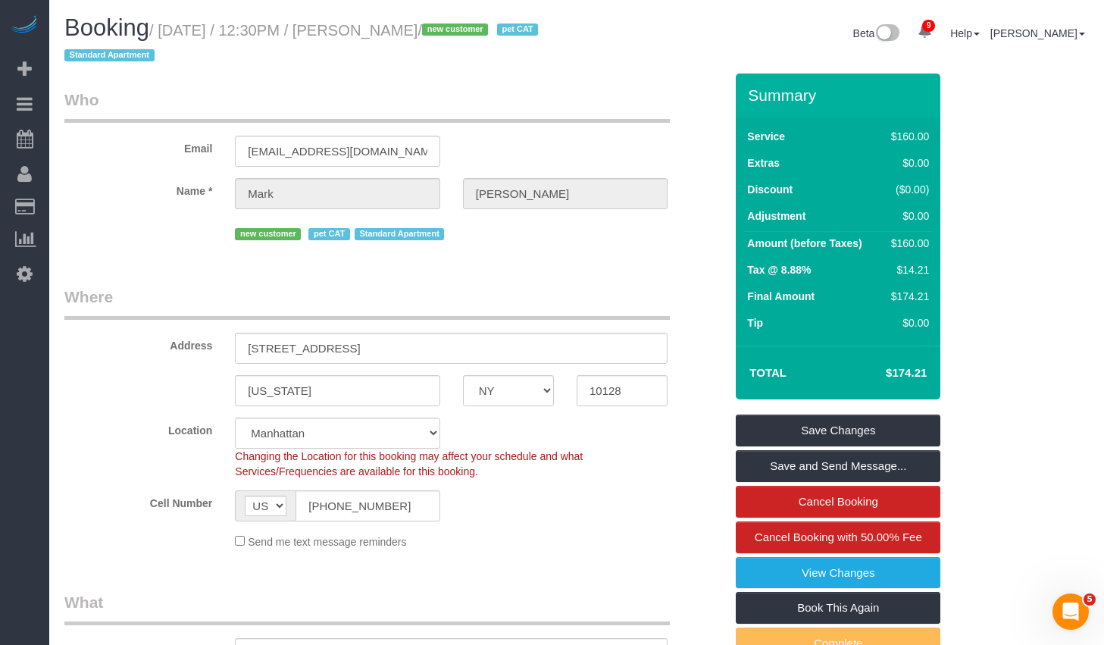
click at [405, 27] on small "/ September 01, 2025 / 12:30PM / Mark Mccourt / new customer pet CAT Standard A…" at bounding box center [303, 43] width 478 height 42
drag, startPoint x: 401, startPoint y: 31, endPoint x: 495, endPoint y: 33, distance: 94.0
click at [495, 33] on small "/ September 01, 2025 / 12:30PM / Mark Mccourt / new customer pet CAT Standard A…" at bounding box center [303, 43] width 478 height 42
copy small "Mark Mccourt"
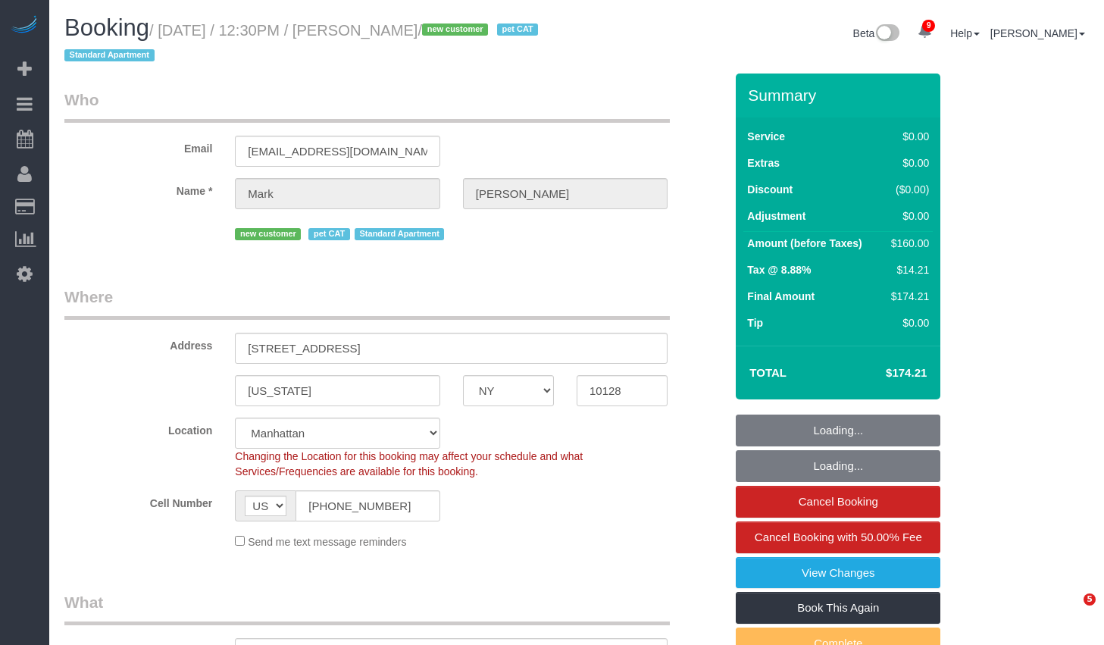
select select "NY"
select select "number:60"
select select "number:77"
select select "number:14"
select select "number:6"
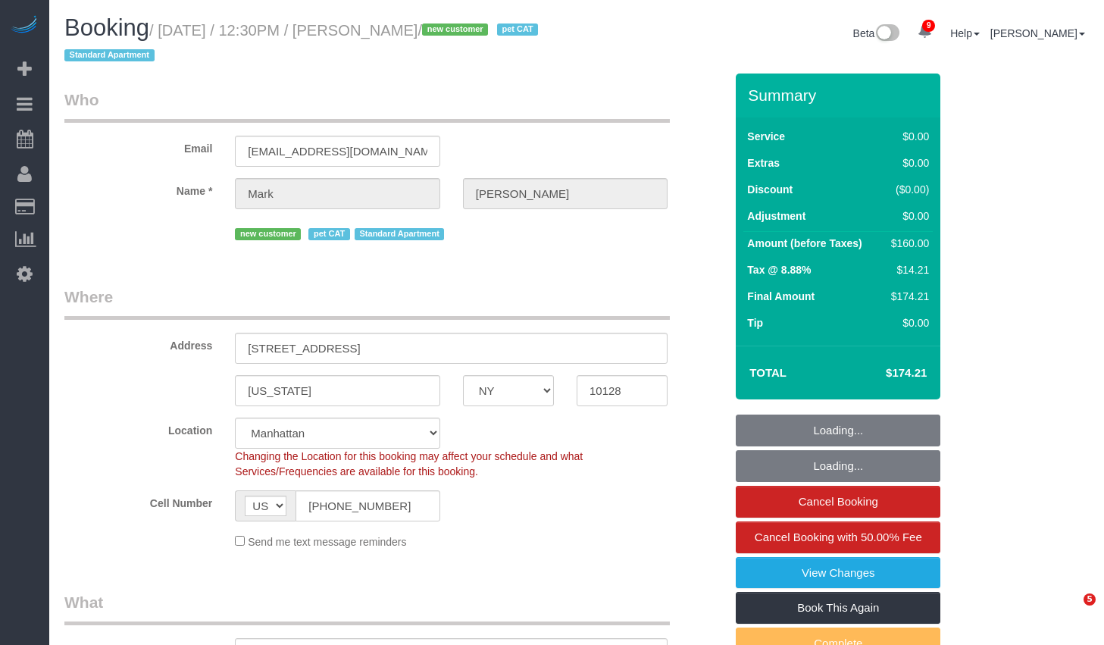
select select "1"
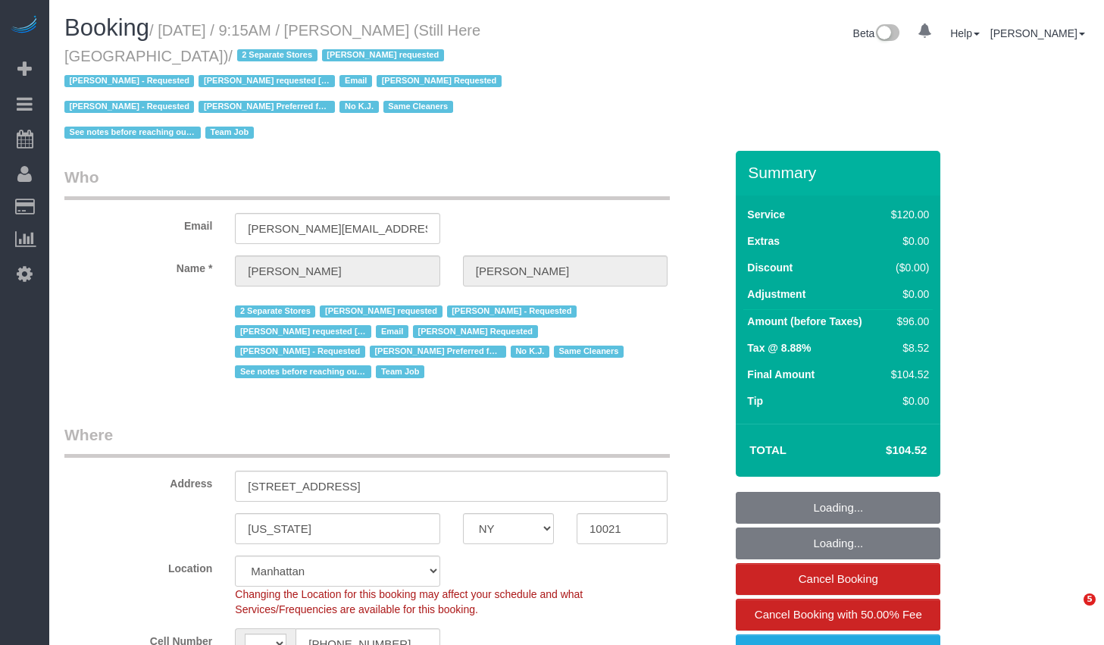
select select "NY"
select select "90"
select select "string:[GEOGRAPHIC_DATA]"
select select "object:898"
select select "string:stripe-pm_1Oyz8t4VGloSiKo71skqOF54"
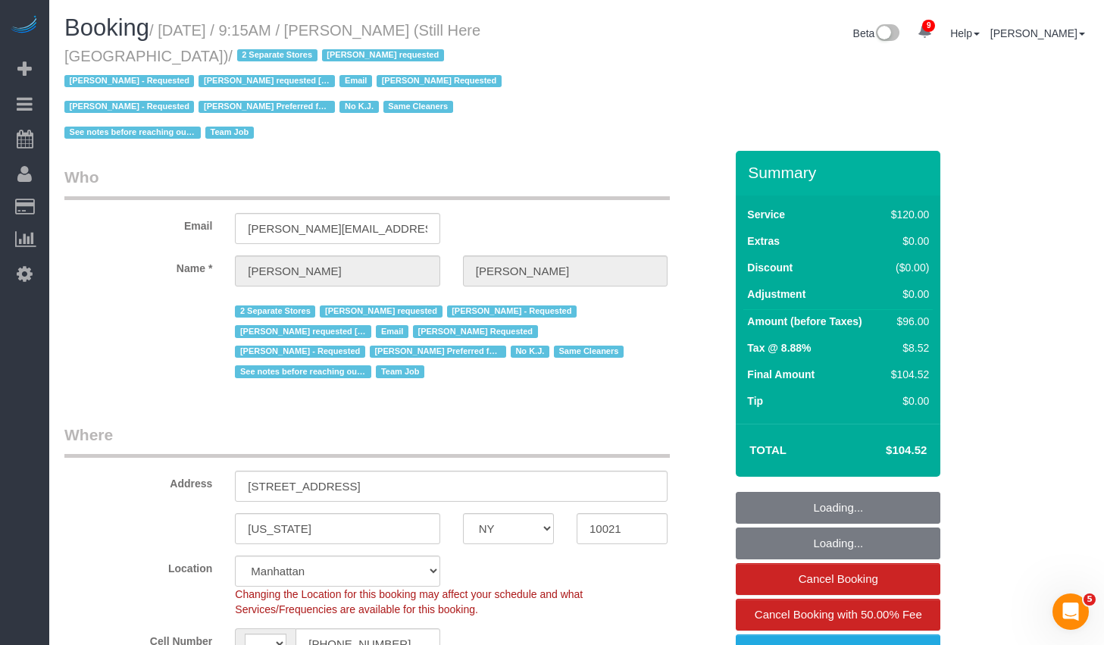
select select "number:89"
select select "number:90"
select select "number:15"
select select "number:5"
select select "object:1061"
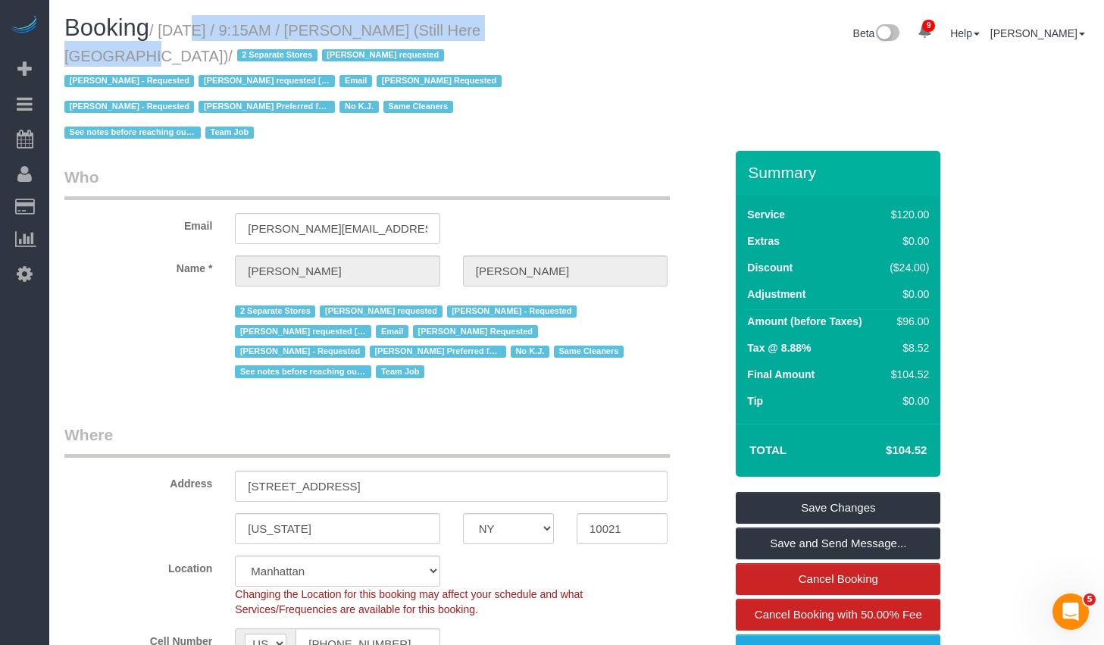
drag, startPoint x: 173, startPoint y: 31, endPoint x: 530, endPoint y: 33, distance: 357.6
click at [506, 33] on small "/ September 01, 2025 / 9:15AM / Francesca Racanelli (Still Here NYC) / 2 Separa…" at bounding box center [285, 82] width 442 height 120
copy small "September 01, 2025 / 9:15AM / Francesca Racanelli"
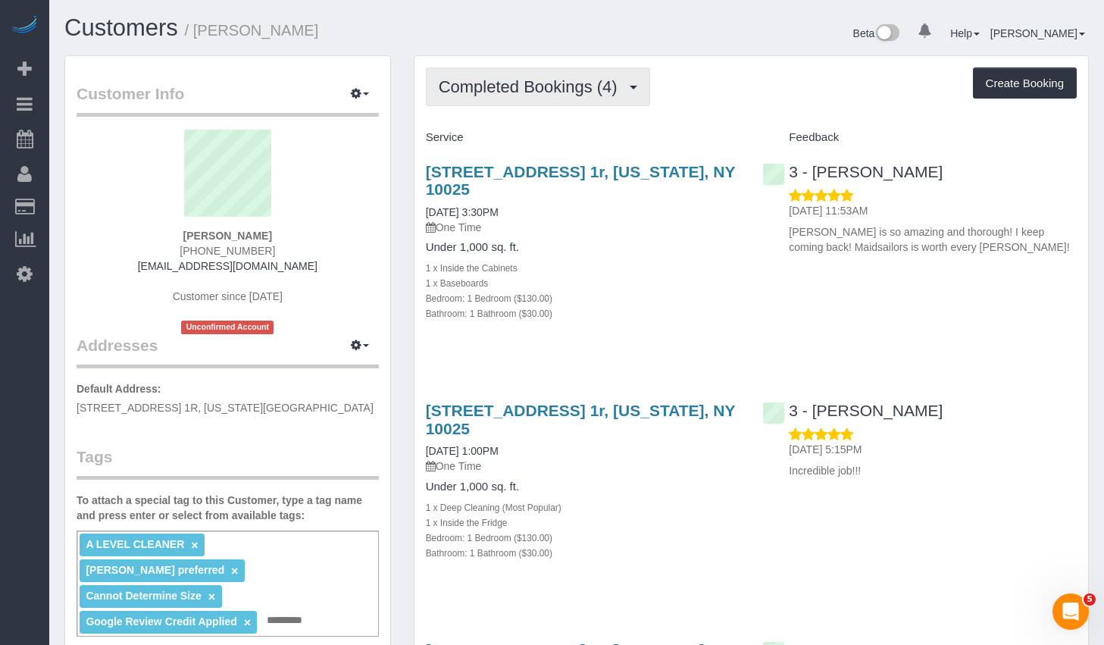
click at [483, 92] on span "Completed Bookings (4)" at bounding box center [532, 86] width 186 height 19
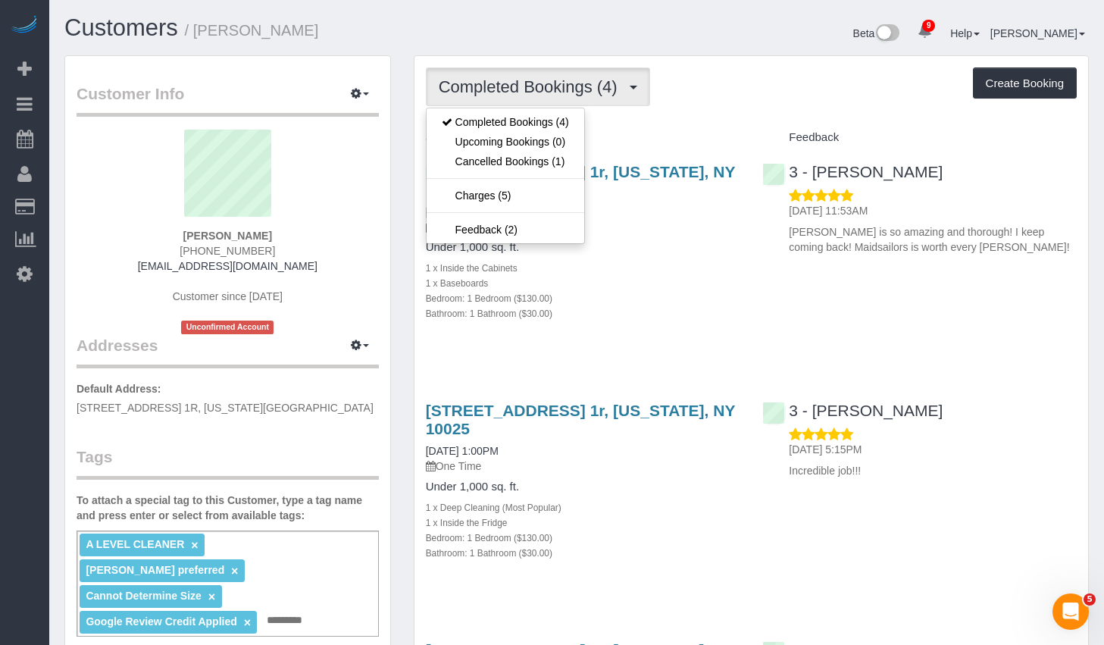
click at [783, 363] on div "Service Feedback [STREET_ADDRESS] 1r, [US_STATE], NY 10025 [DATE] 3:30PM One Ti…" at bounding box center [751, 596] width 651 height 942
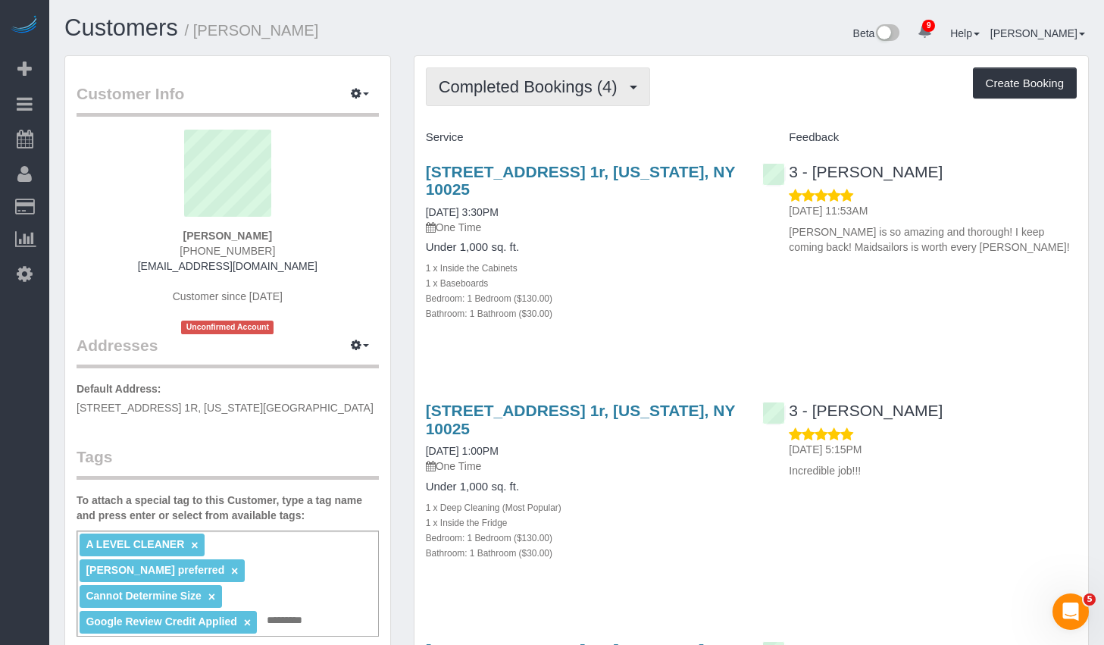
click at [559, 94] on span "Completed Bookings (4)" at bounding box center [532, 86] width 186 height 19
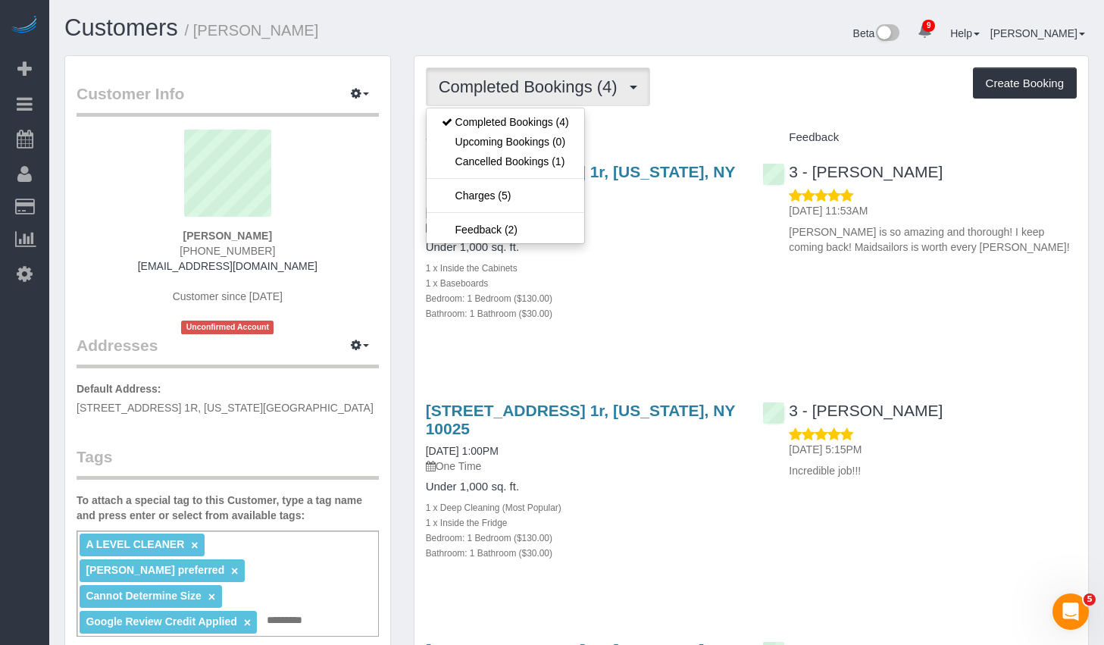
click at [655, 233] on p "One Time" at bounding box center [583, 227] width 314 height 15
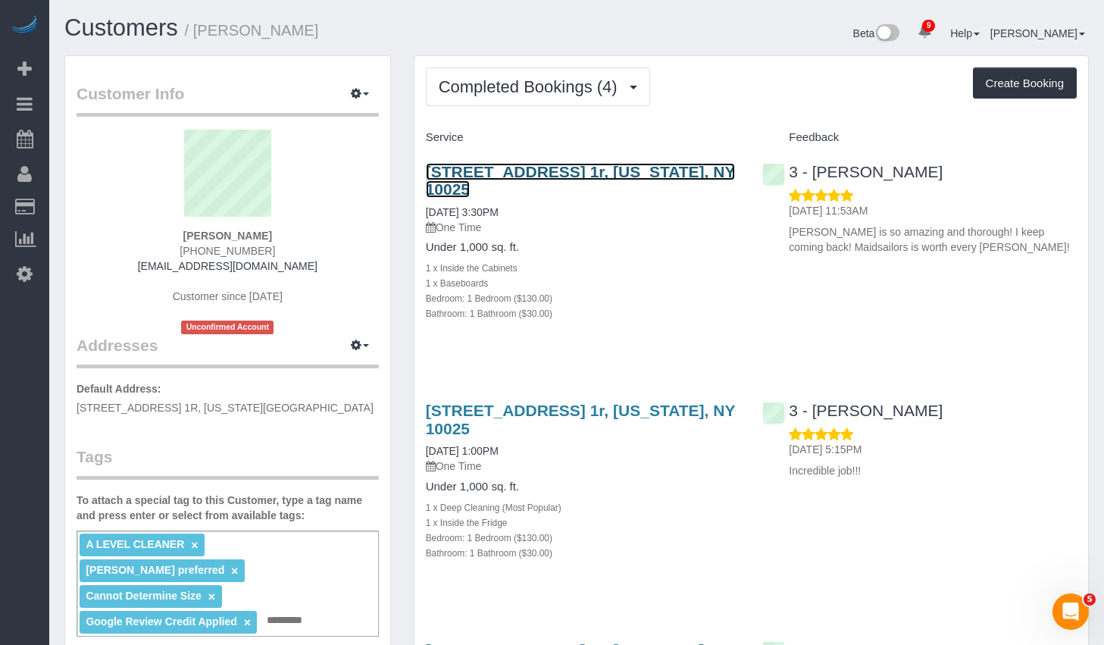
click at [564, 170] on link "311 West 107th Street, Apt. 1r, New York, NY 10025" at bounding box center [580, 180] width 309 height 35
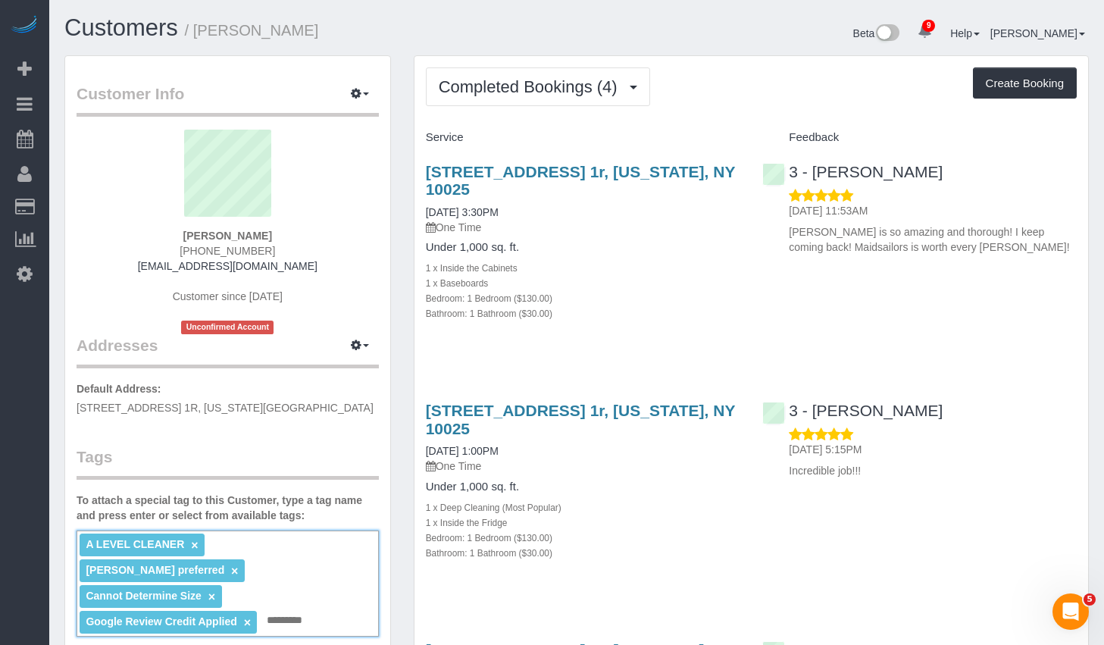
click at [297, 611] on input "text" at bounding box center [289, 621] width 52 height 20
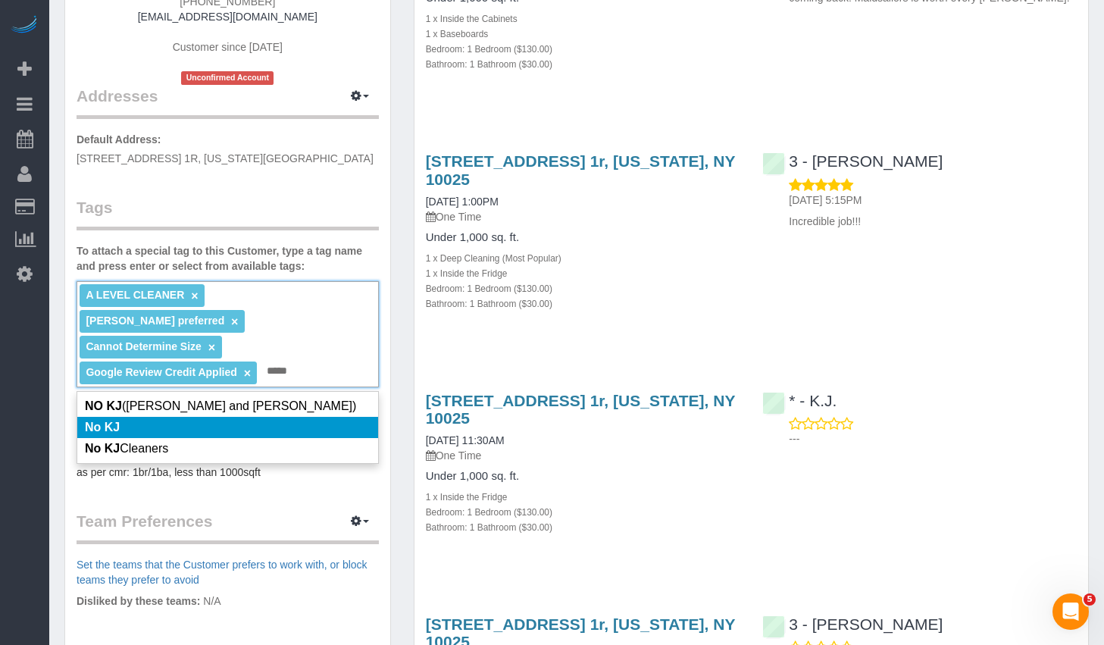
type input "*****"
click at [175, 417] on li "No KJ" at bounding box center [227, 427] width 301 height 21
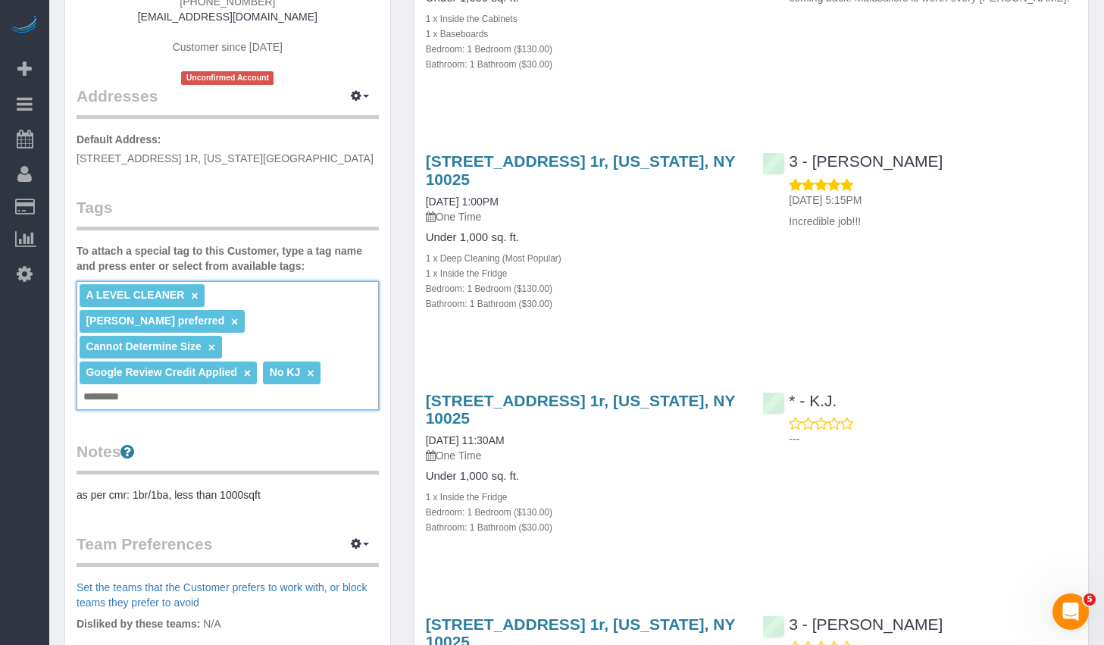
click at [349, 357] on div "A LEVEL CLEANER × Ana Araujo preferred × Cannot Determine Size × Google Review …" at bounding box center [228, 345] width 302 height 129
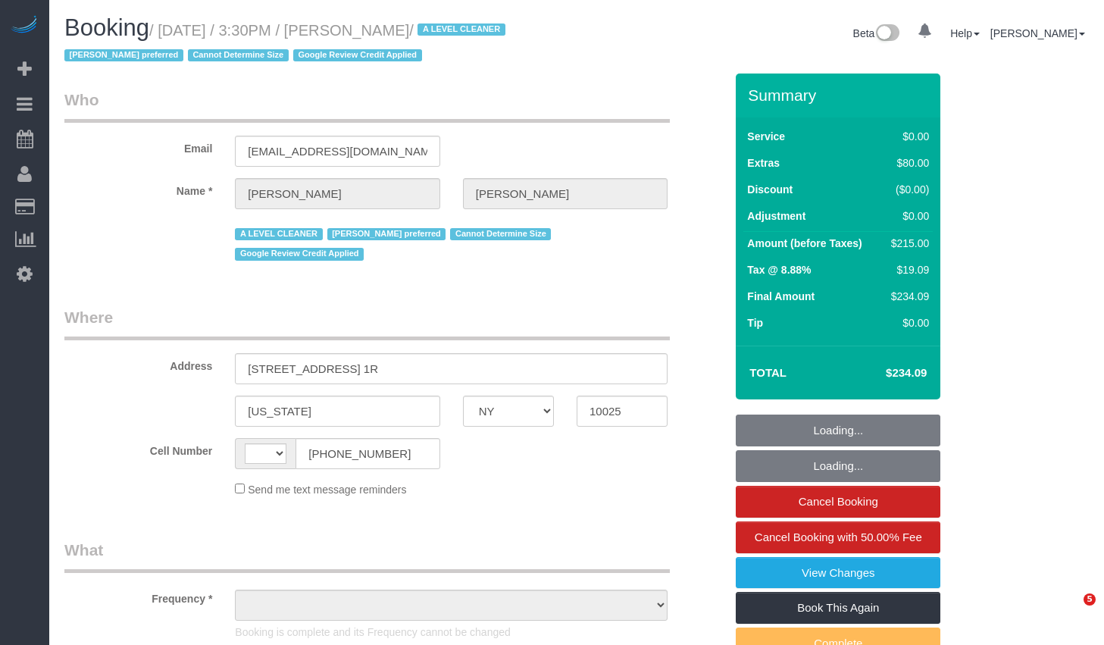
select select "NY"
select select "number:61"
select select "number:77"
select select "number:15"
select select "number:5"
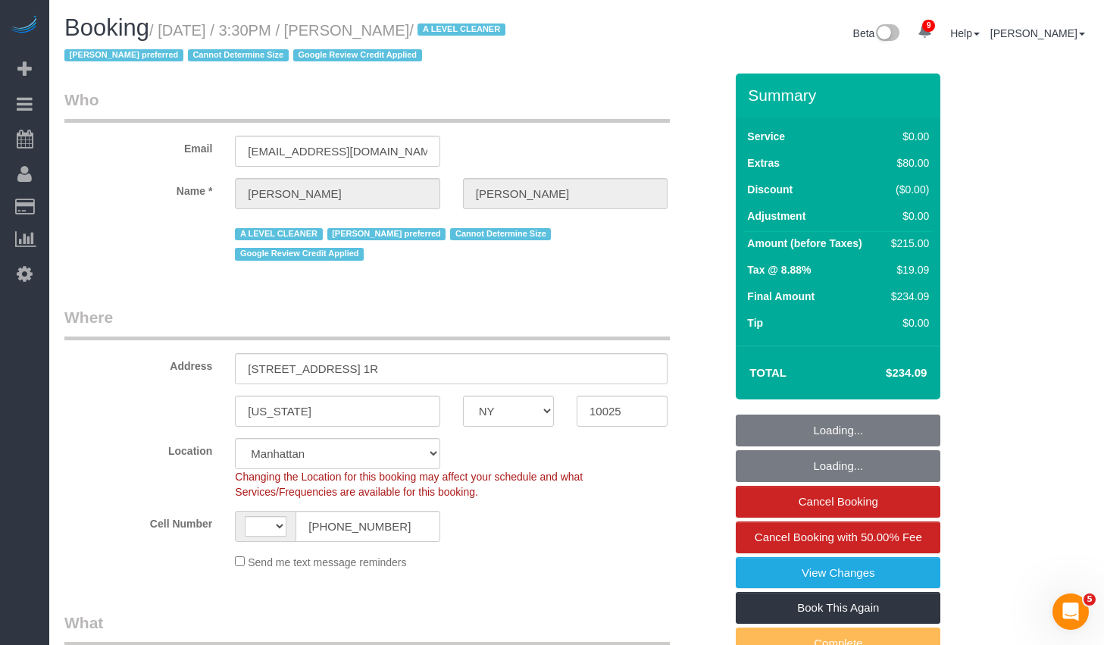
select select "string:[GEOGRAPHIC_DATA]"
select select "string:stripe-pm_1QEEsU4VGloSiKo7OcyUbdUc"
select select "object:869"
select select "1"
select select "object:1385"
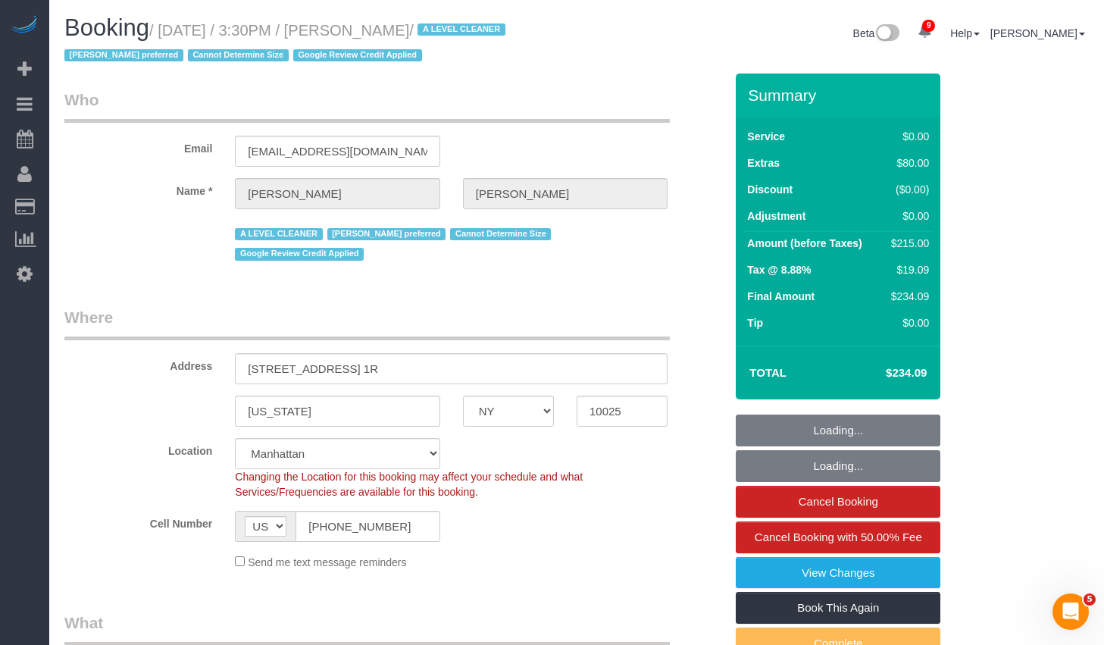
select select "1"
click at [765, 609] on link "Book This Again" at bounding box center [838, 608] width 205 height 32
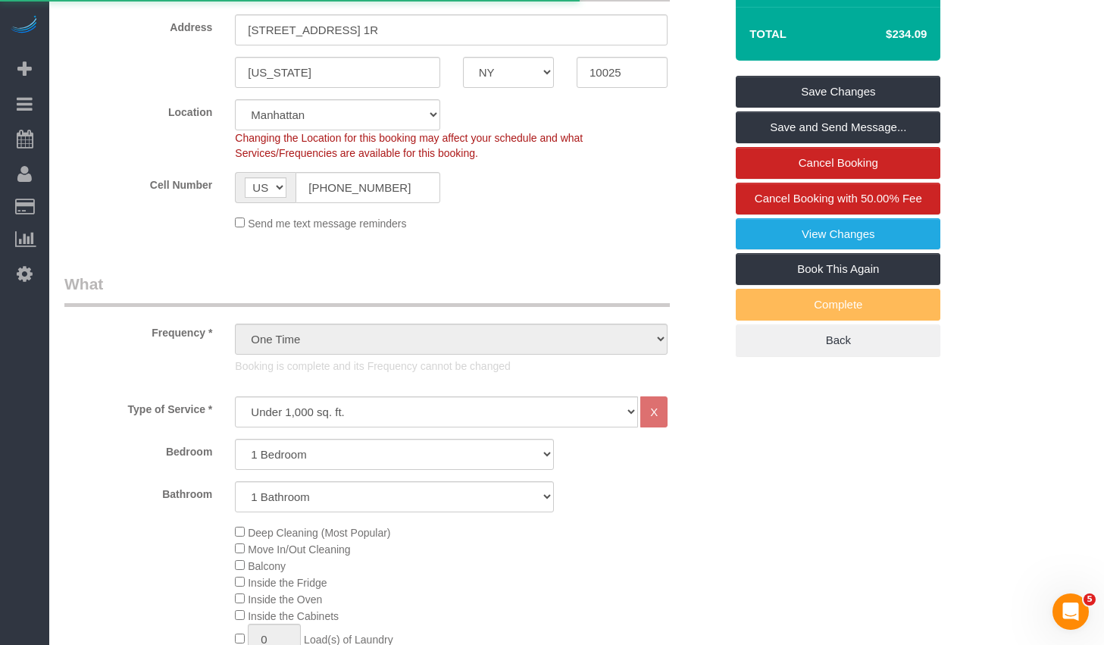
select select "NY"
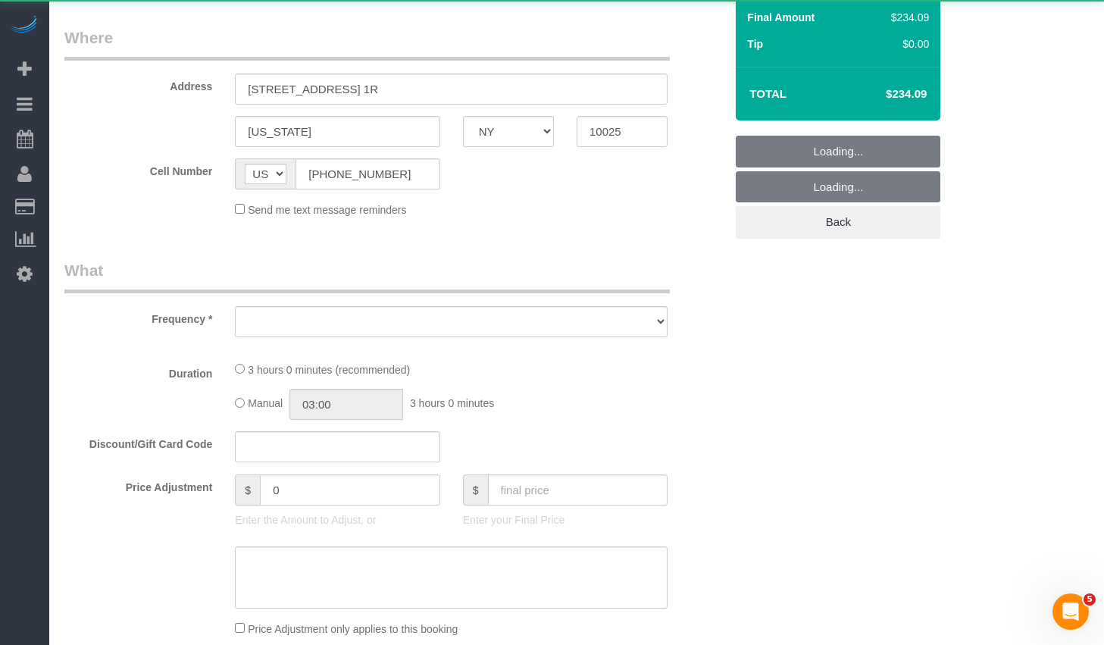
select select "object:2343"
select select "1"
select select "number:61"
select select "number:77"
select select "number:15"
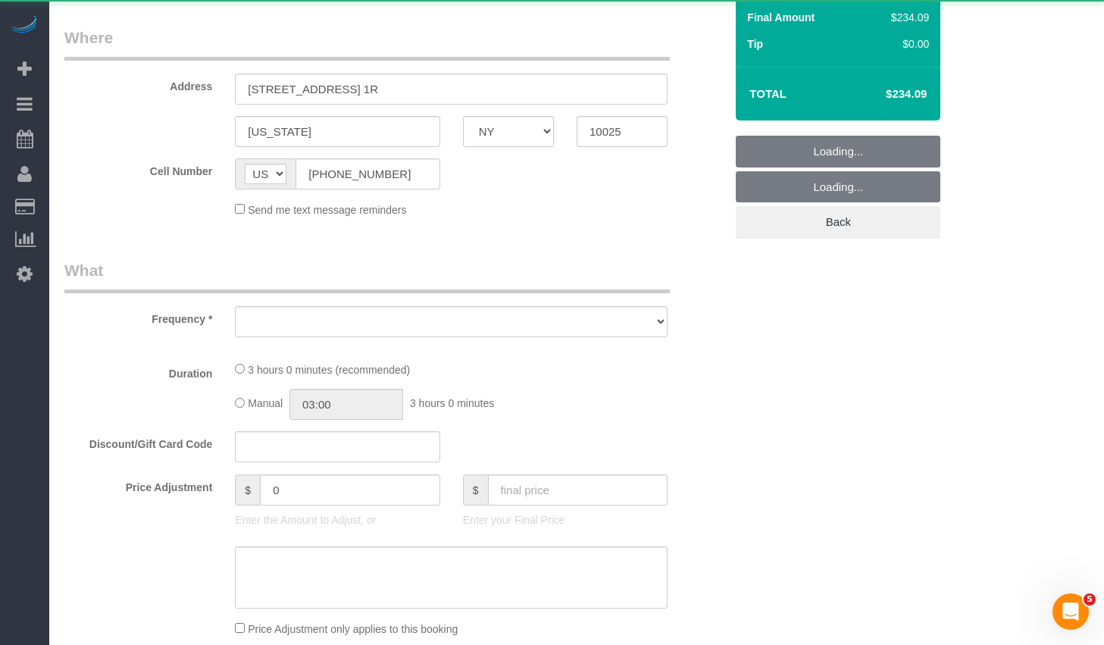
select select "number:5"
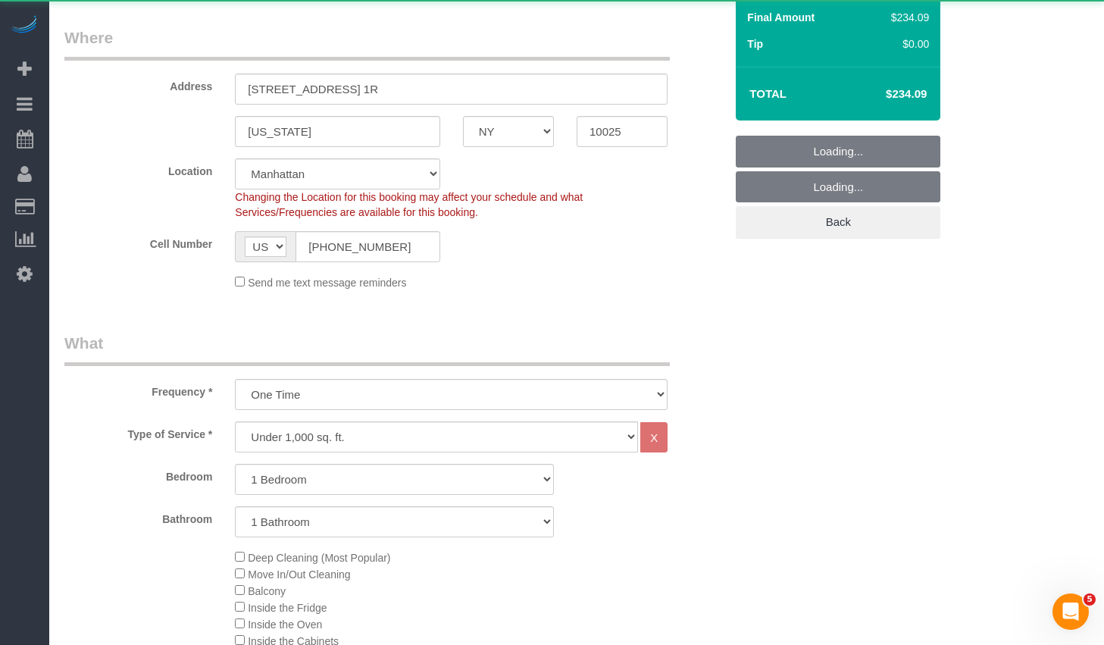
select select "object:2738"
select select "string:stripe-pm_1QEEsU4VGloSiKo7OcyUbdUc"
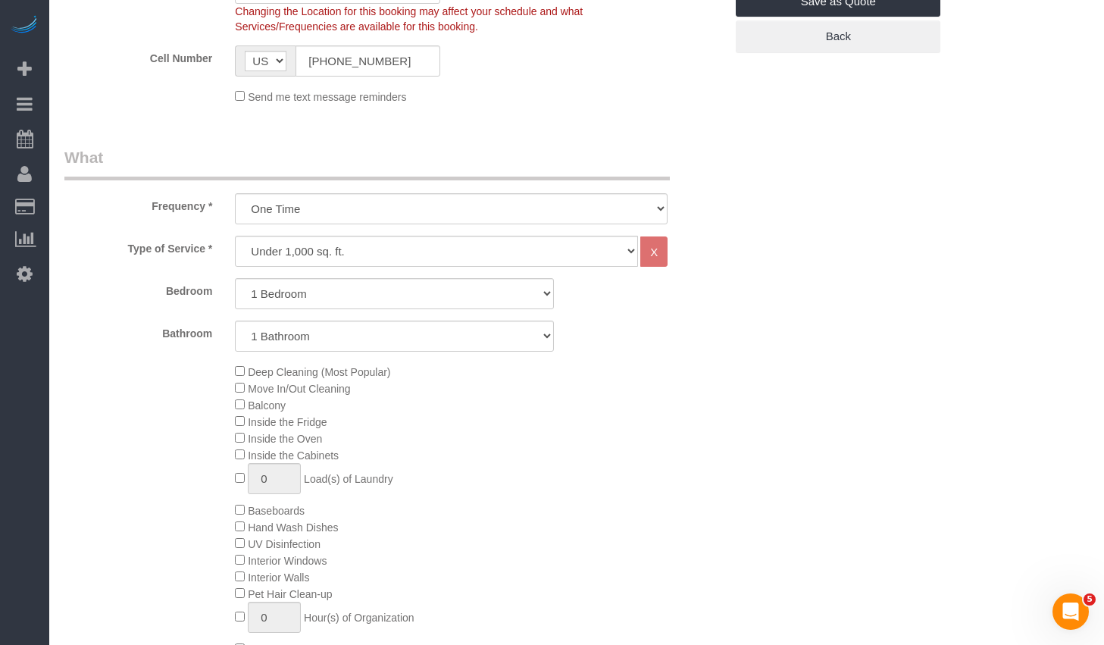
select select "object:2783"
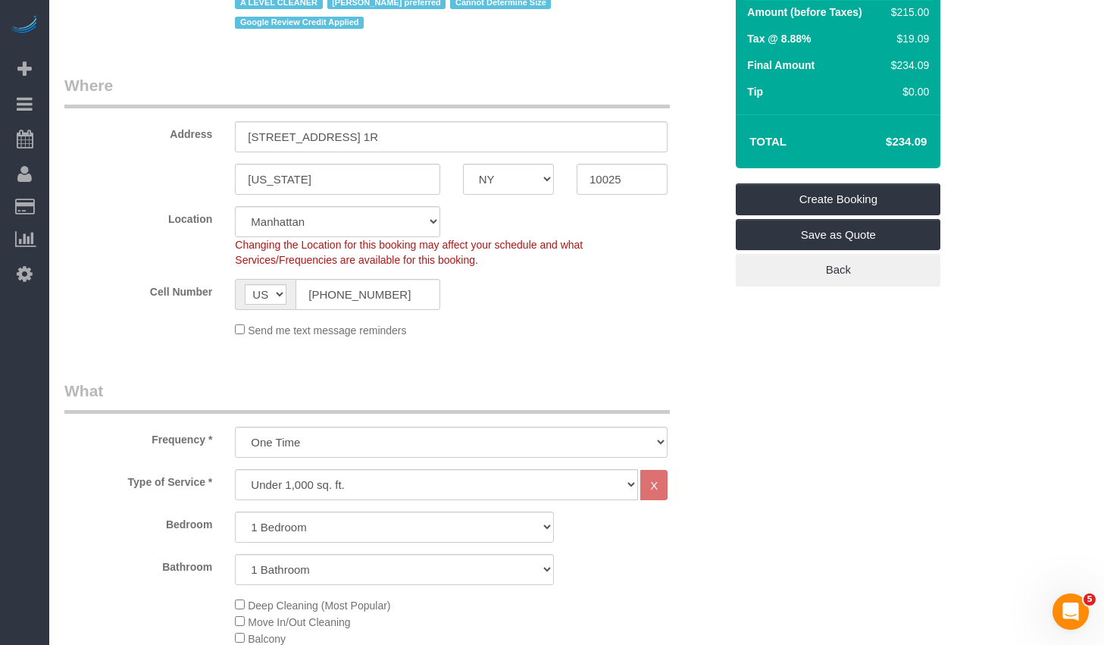
select select "1"
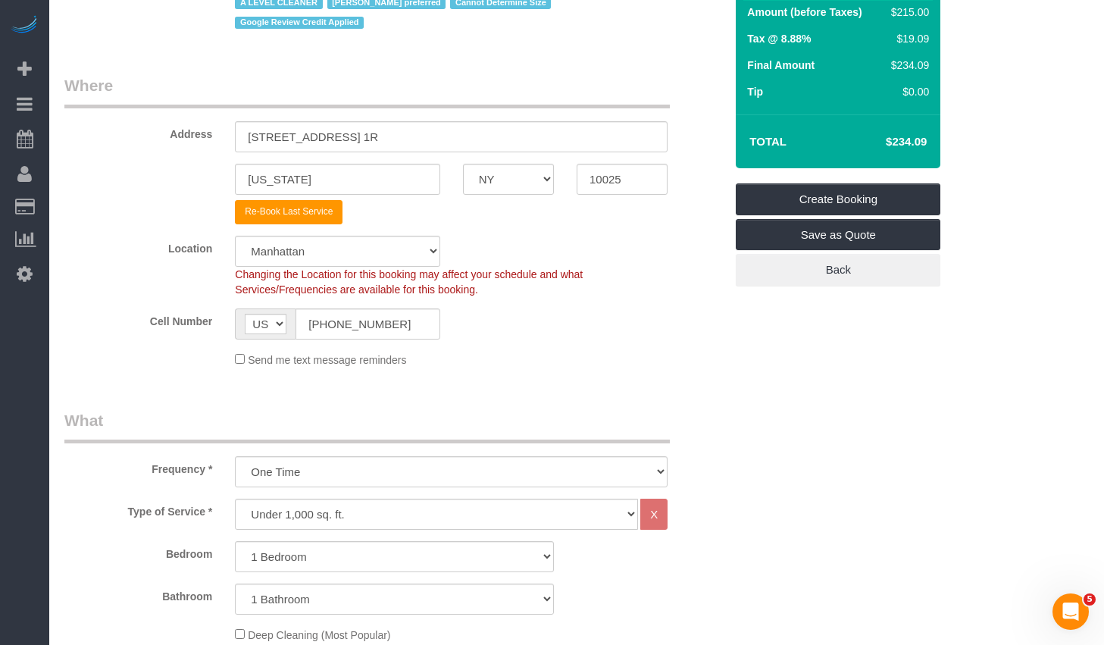
select select "1"
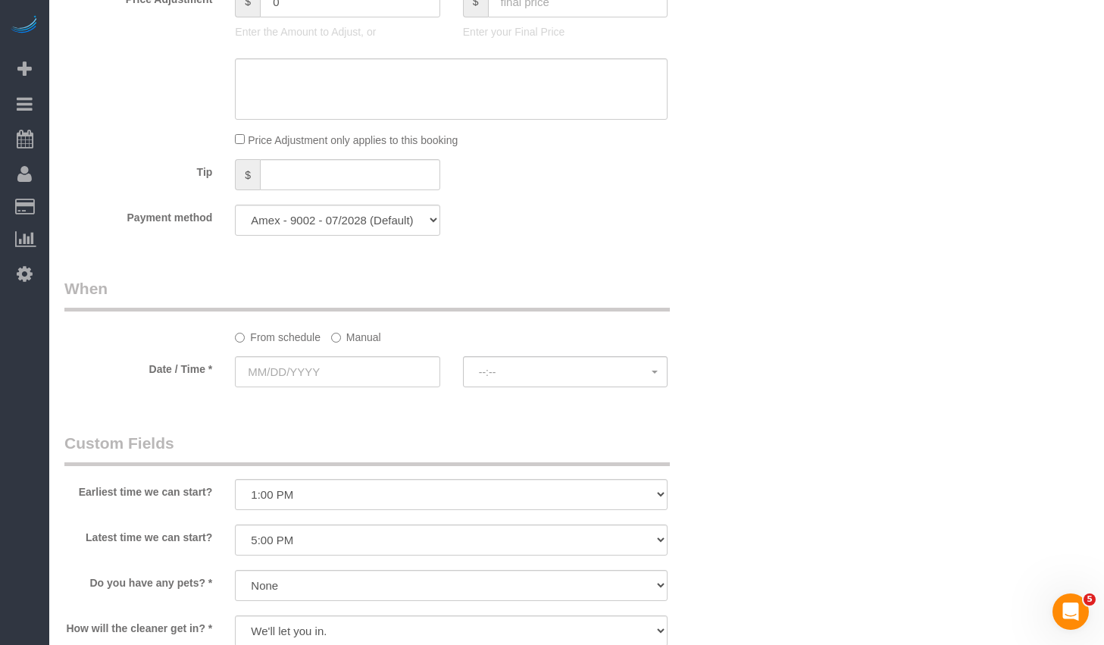
scroll to position [1564, 0]
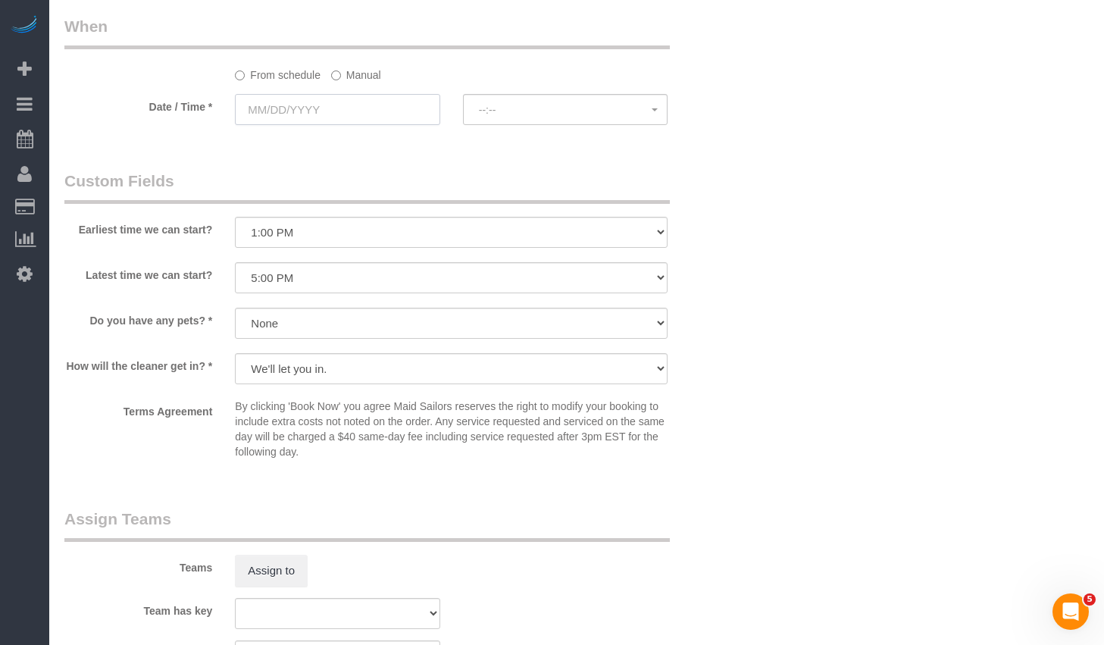
click at [385, 94] on input "text" at bounding box center [337, 109] width 205 height 31
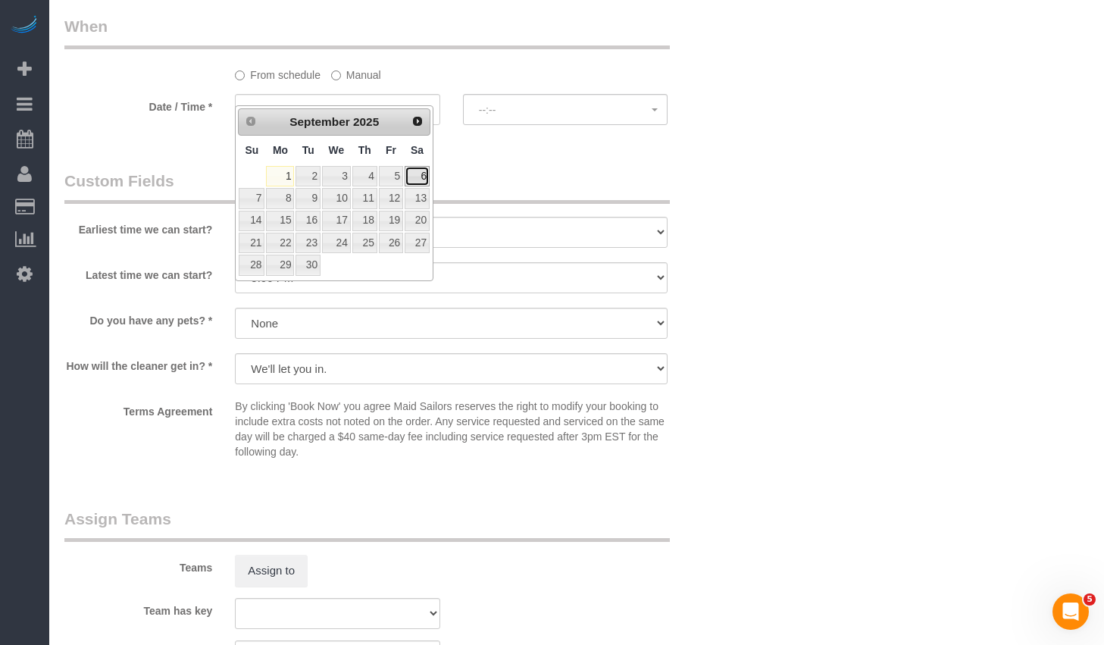
click at [417, 173] on link "6" at bounding box center [417, 176] width 25 height 20
type input "[DATE]"
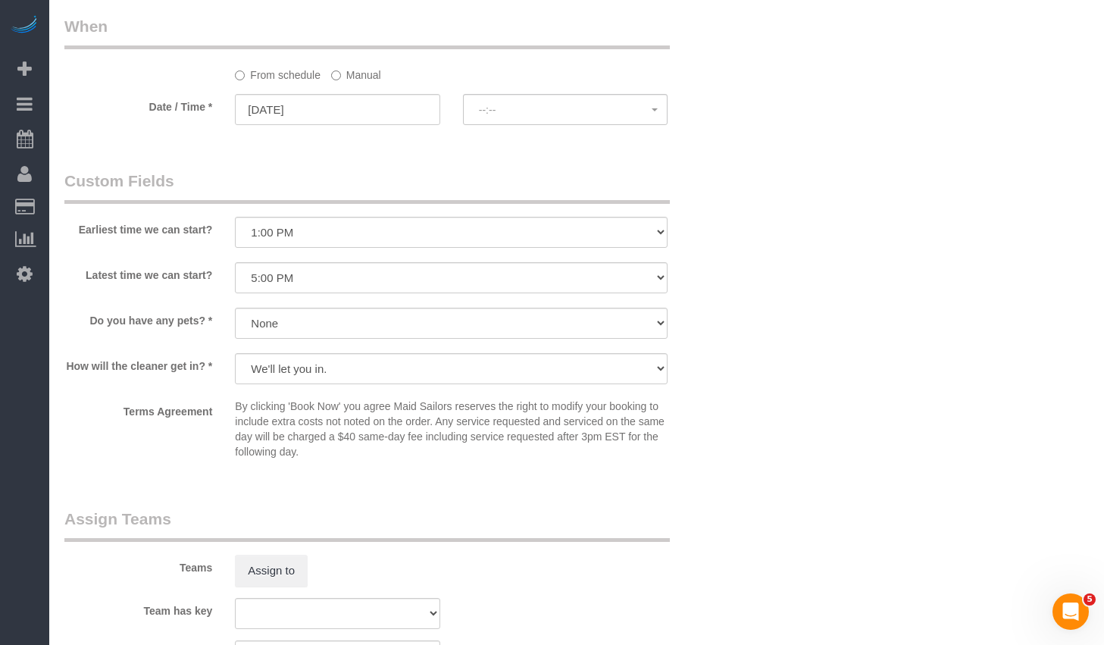
scroll to position [1244, 0]
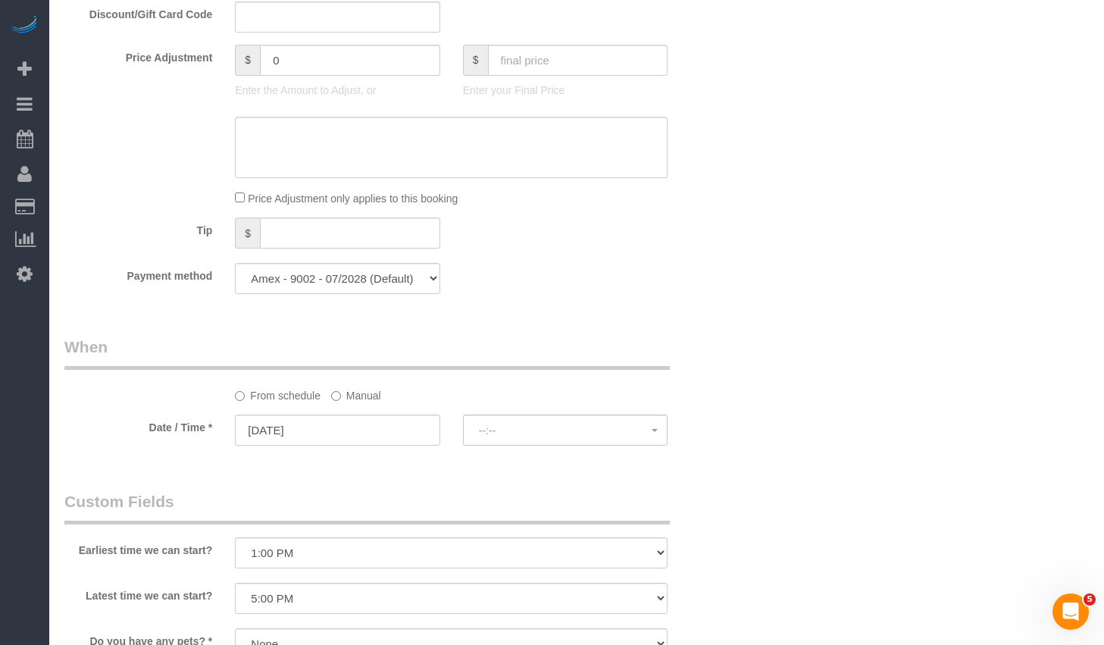
select select "spot6"
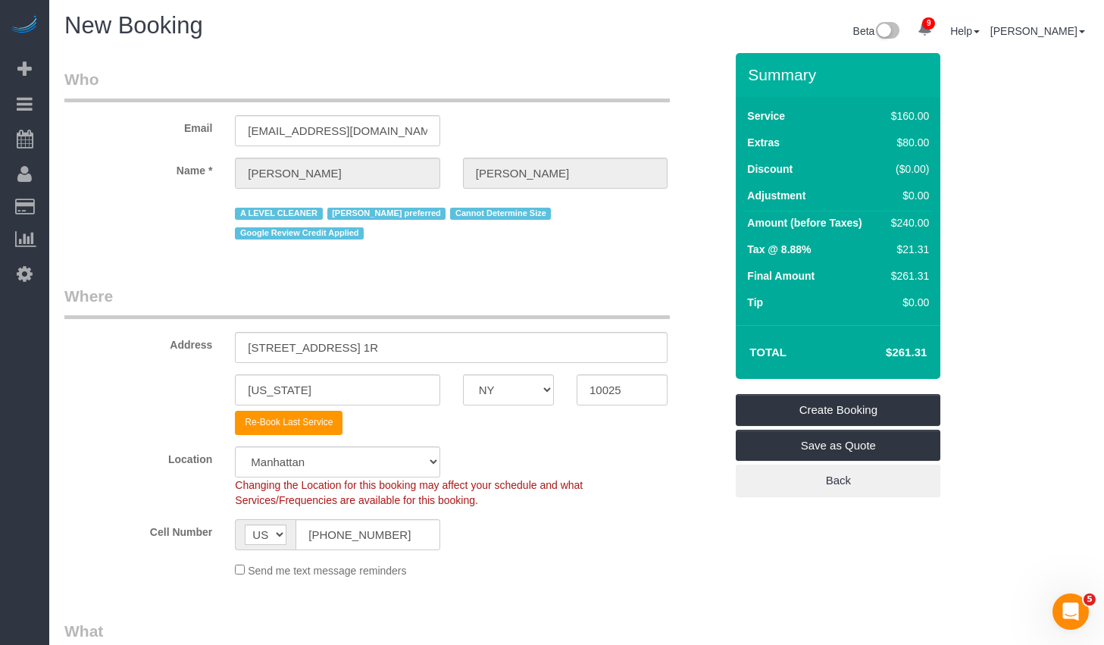
scroll to position [0, 0]
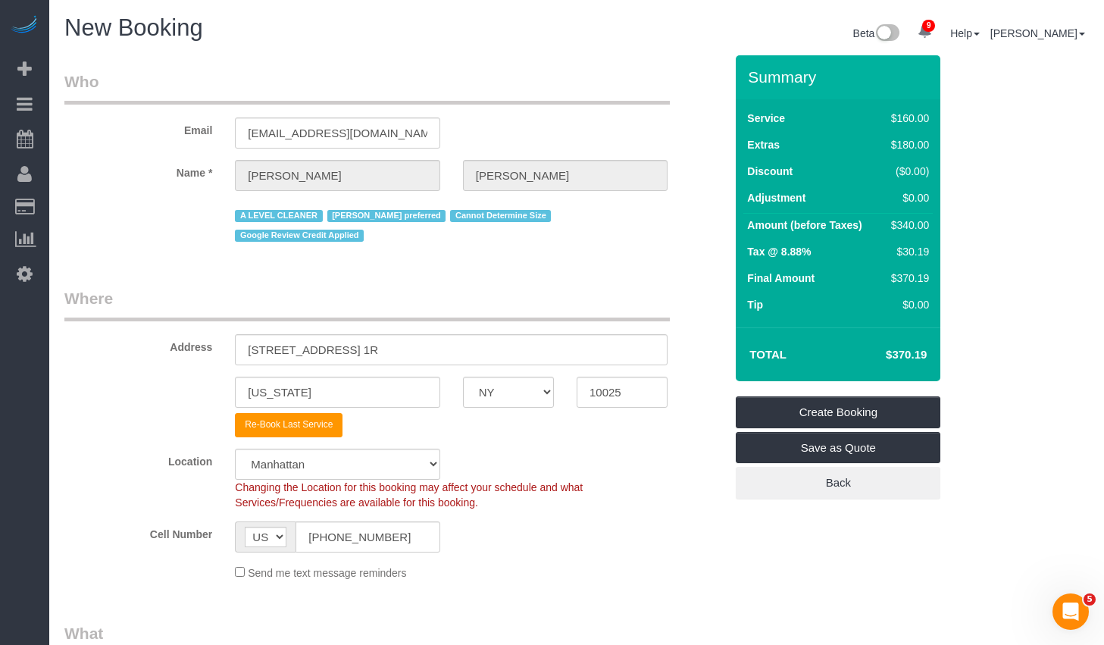
select select "spot63"
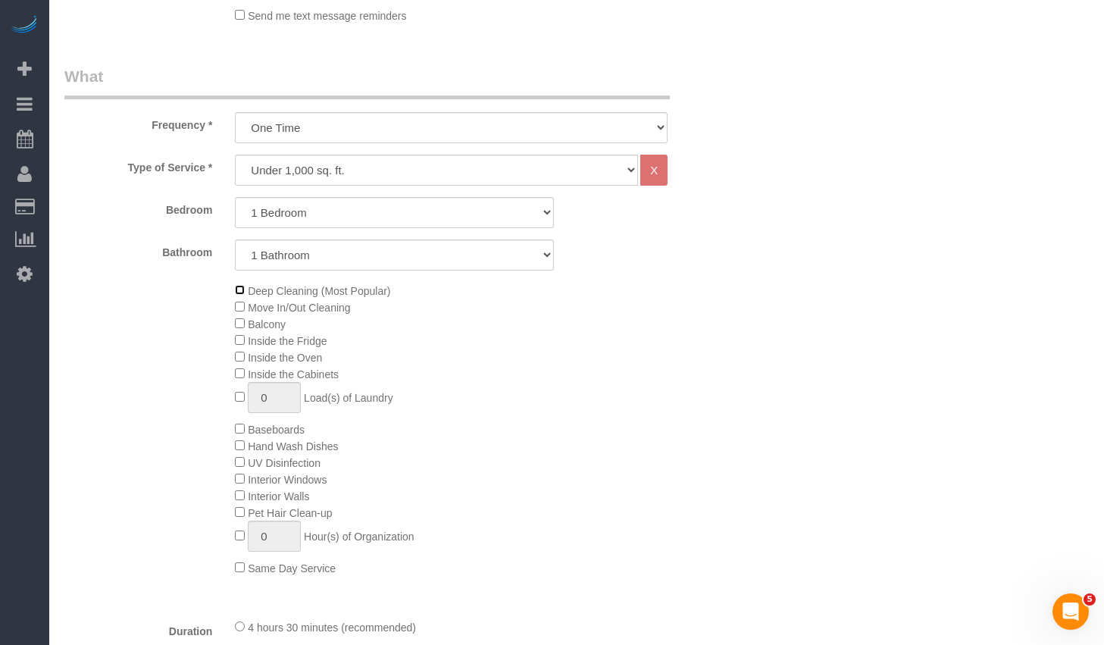
scroll to position [712, 0]
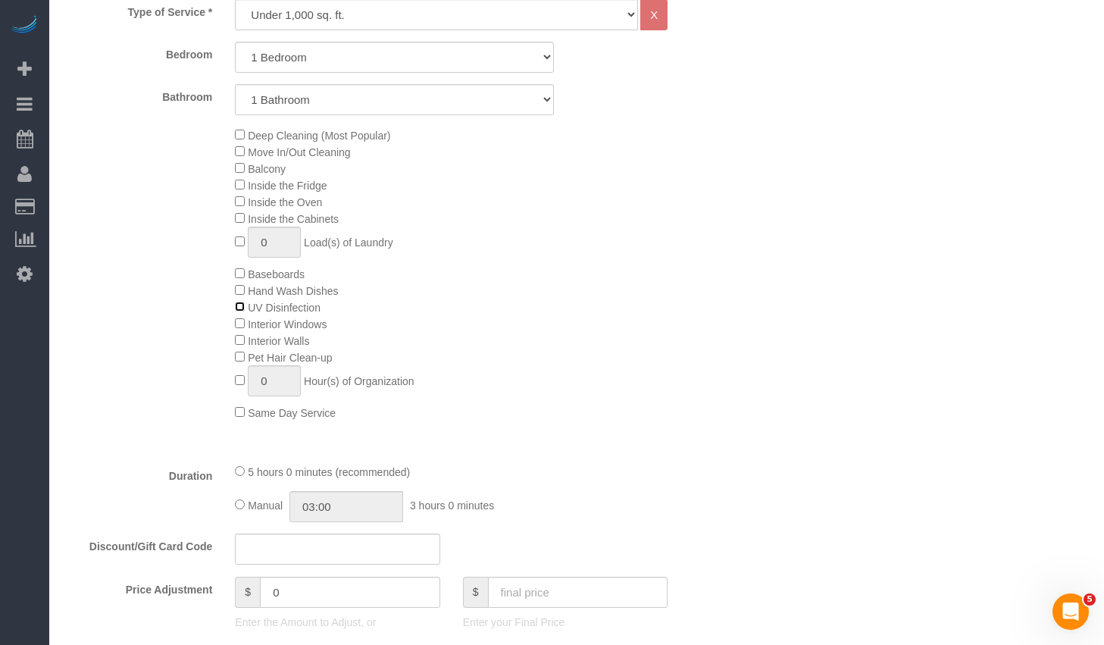
select select "spot120"
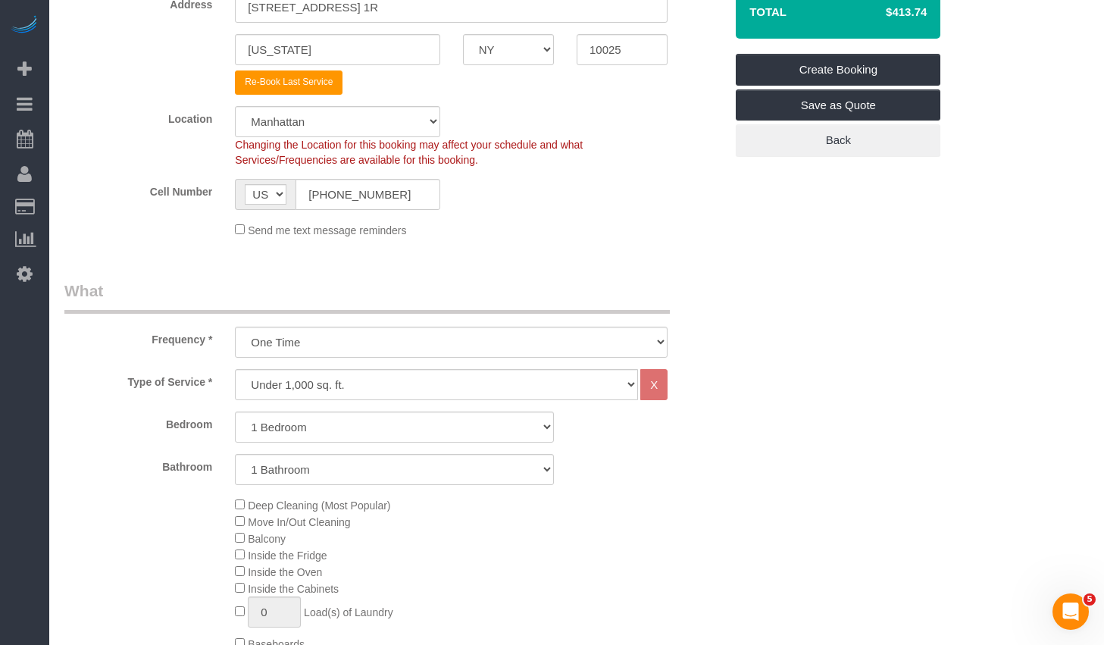
scroll to position [602, 0]
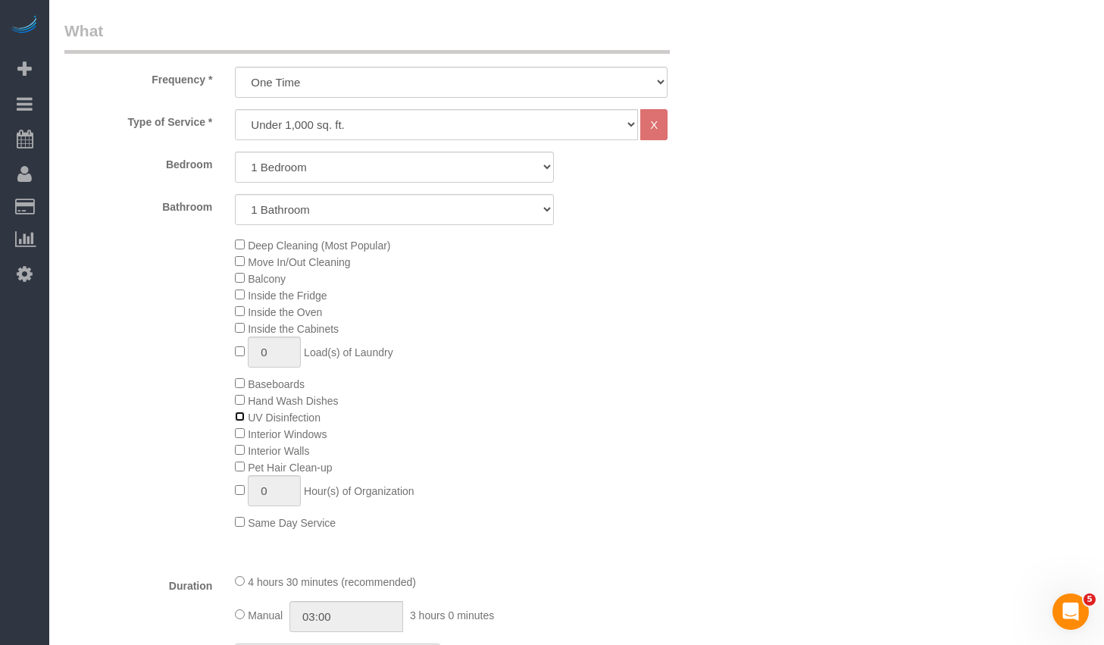
select select "spot177"
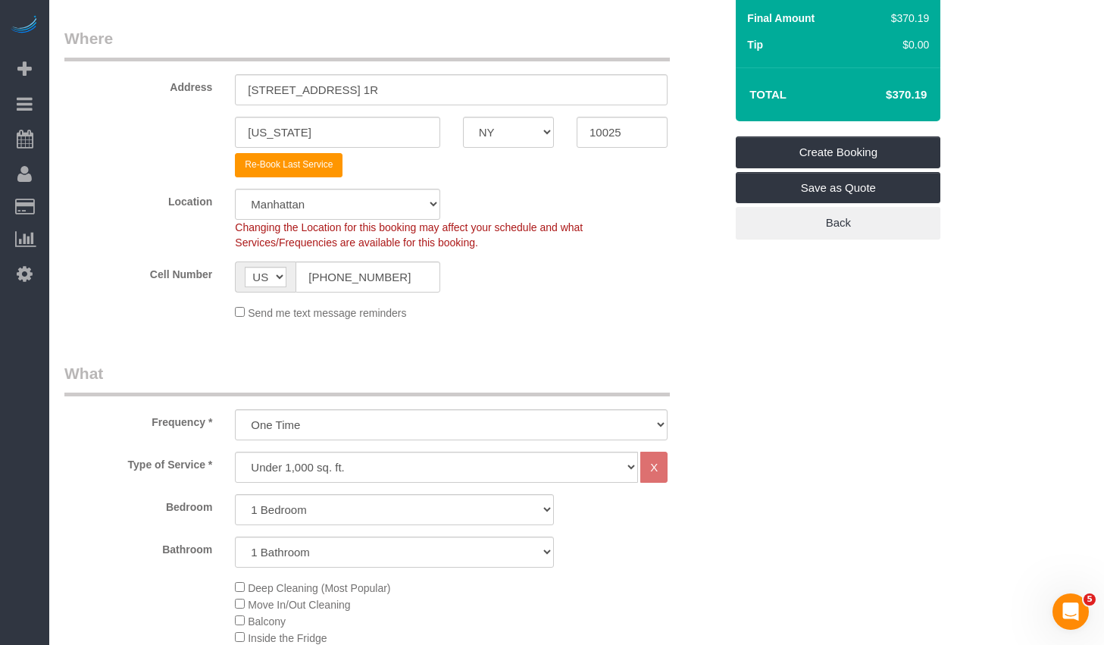
scroll to position [599, 0]
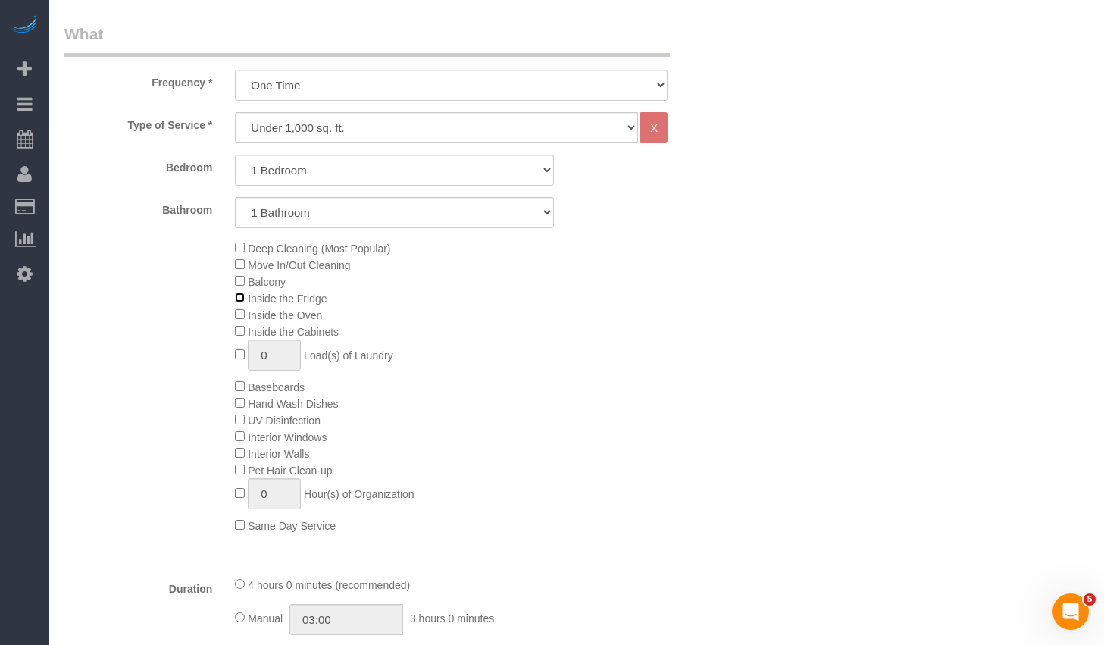
select select "spot234"
select select "spot291"
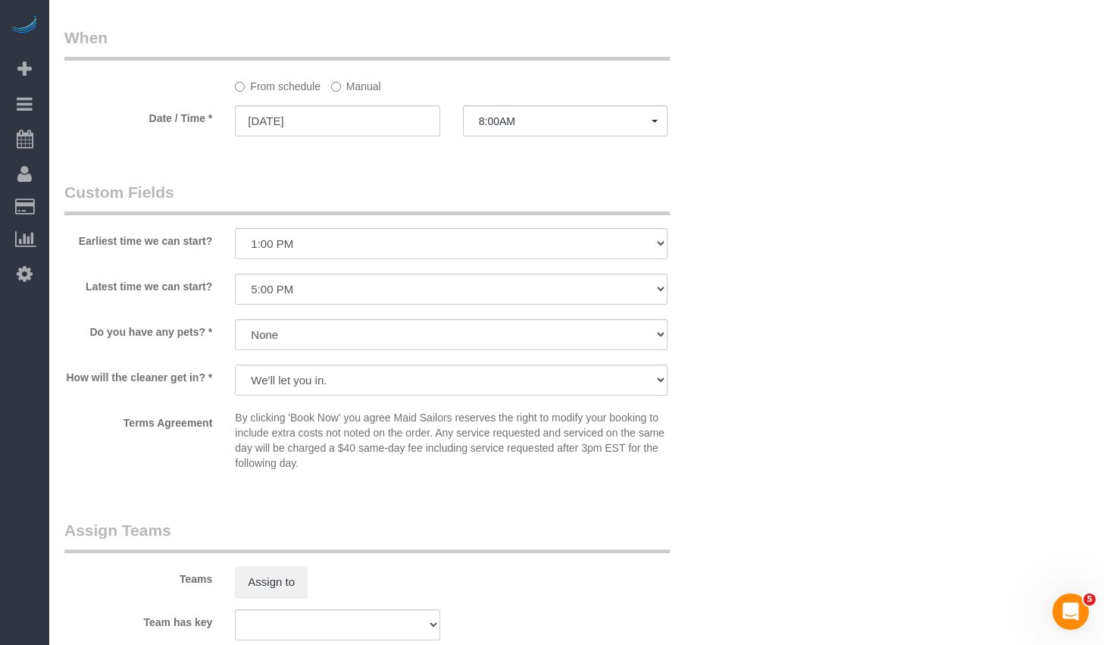
scroll to position [1378, 0]
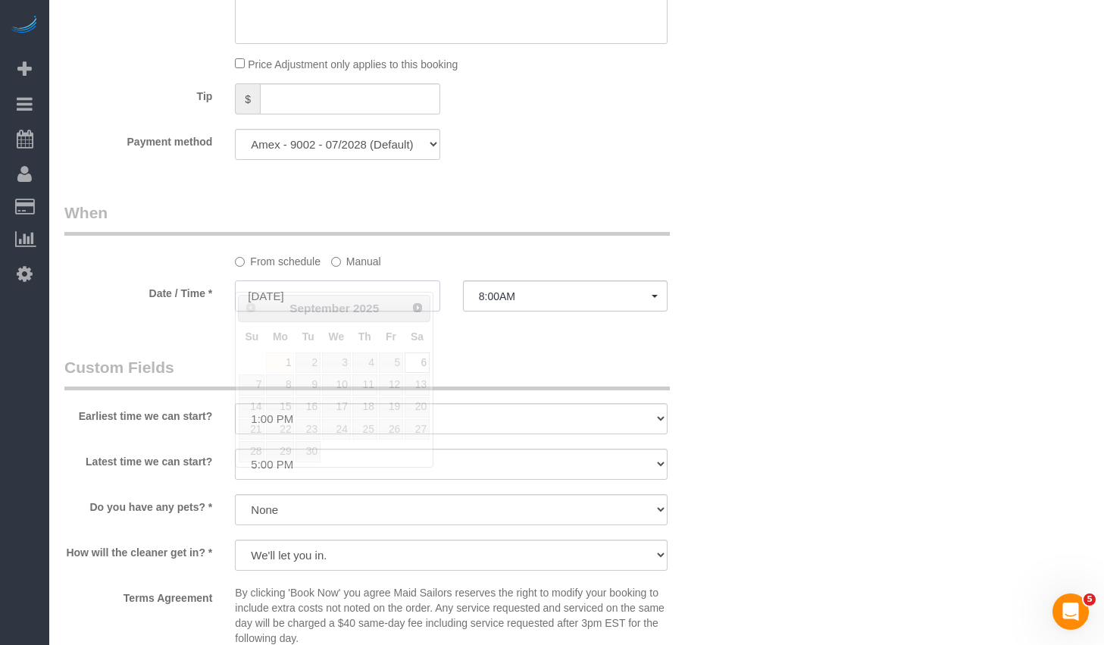
click at [343, 280] on input "[DATE]" at bounding box center [337, 295] width 205 height 31
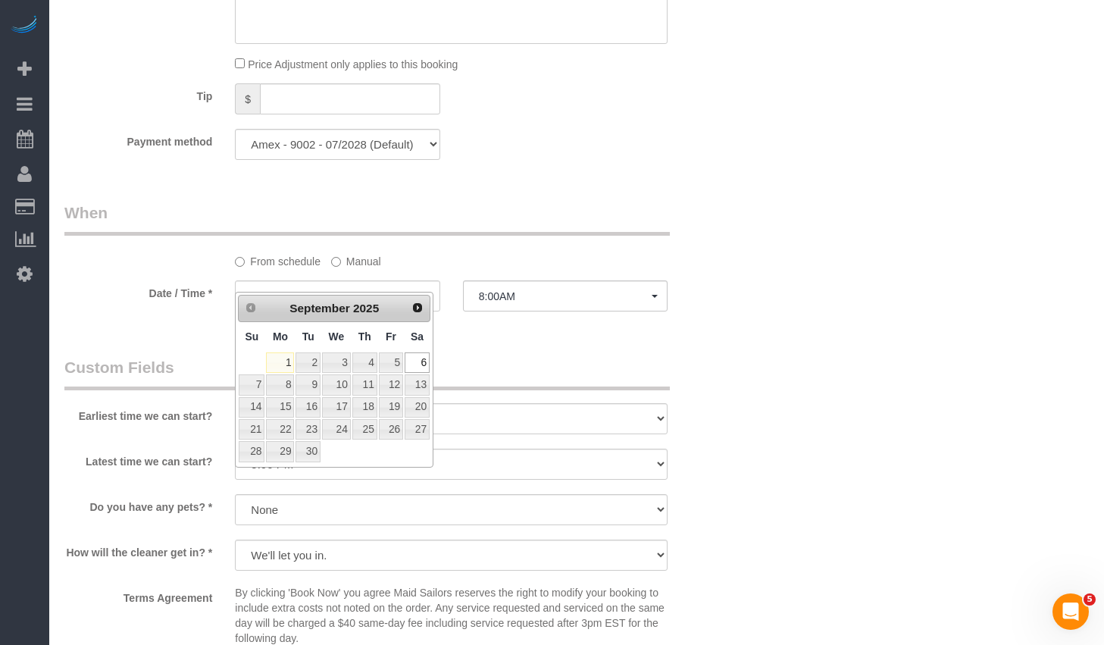
click at [520, 356] on legend "Custom Fields" at bounding box center [366, 373] width 605 height 34
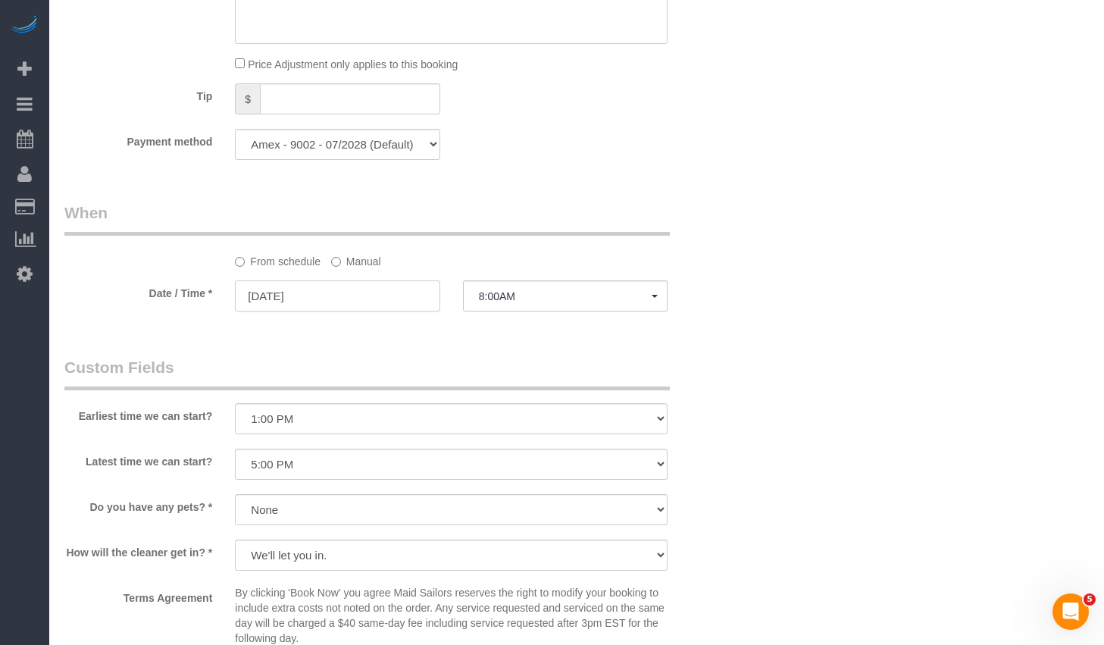
click at [327, 280] on input "[DATE]" at bounding box center [337, 295] width 205 height 31
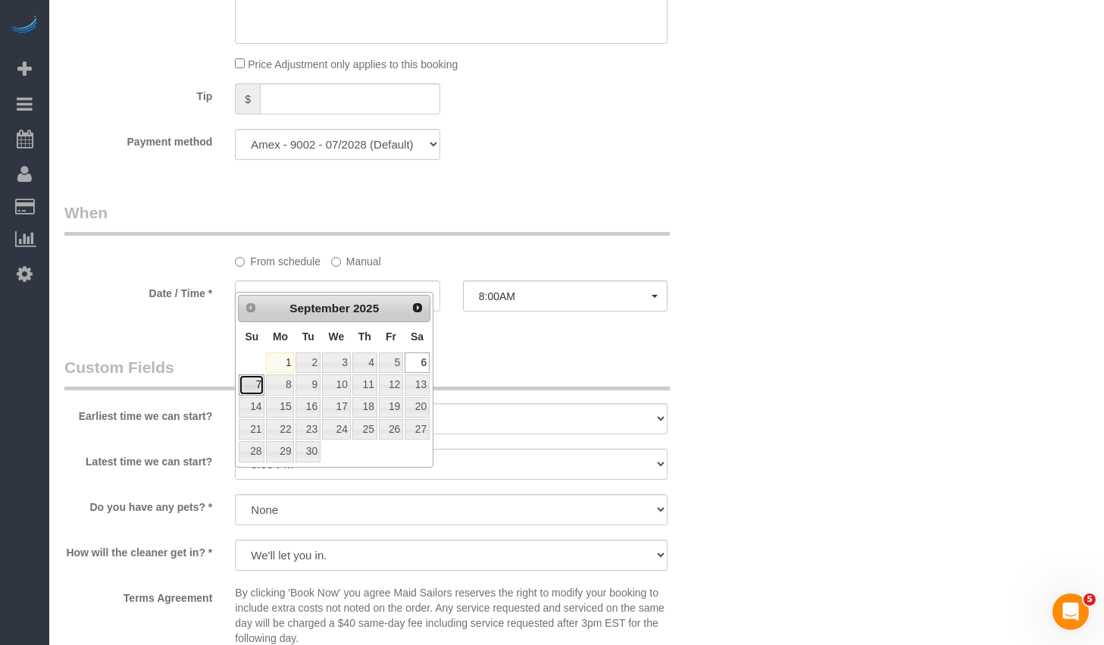
click at [258, 381] on link "7" at bounding box center [252, 384] width 26 height 20
type input "[DATE]"
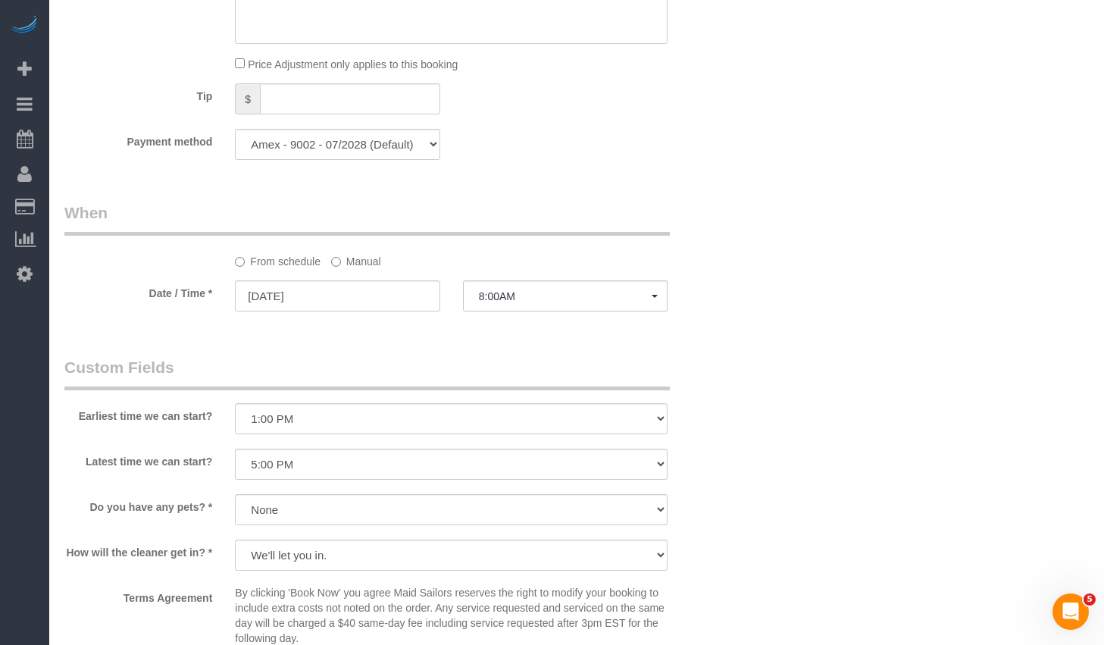
click at [567, 286] on button "8:00AM" at bounding box center [565, 295] width 205 height 31
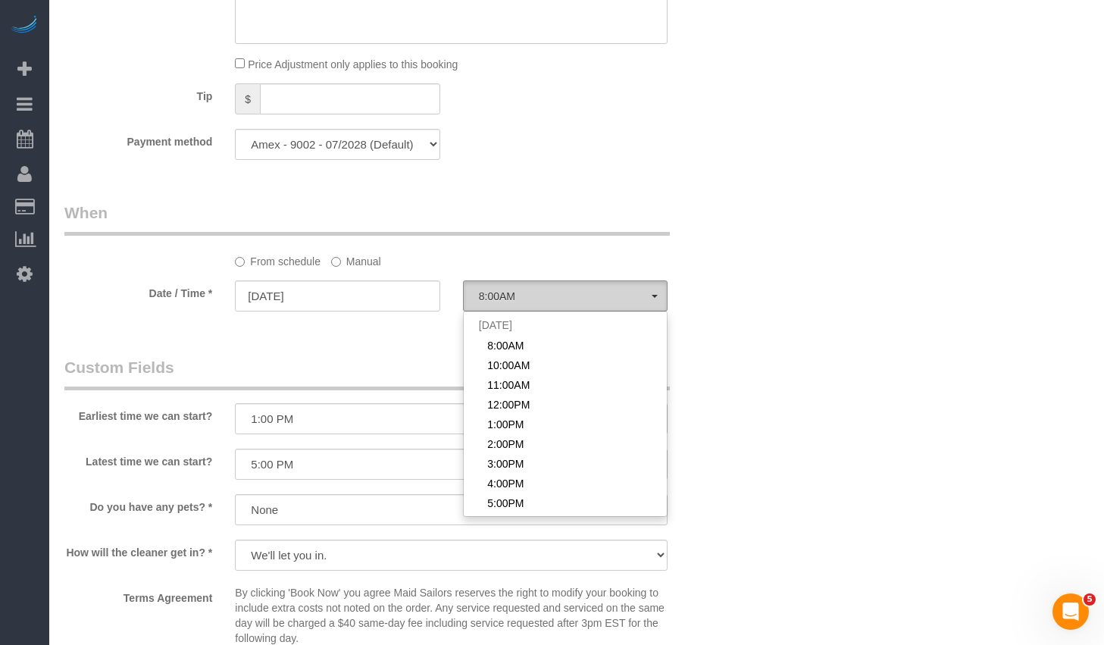
scroll to position [182, 0]
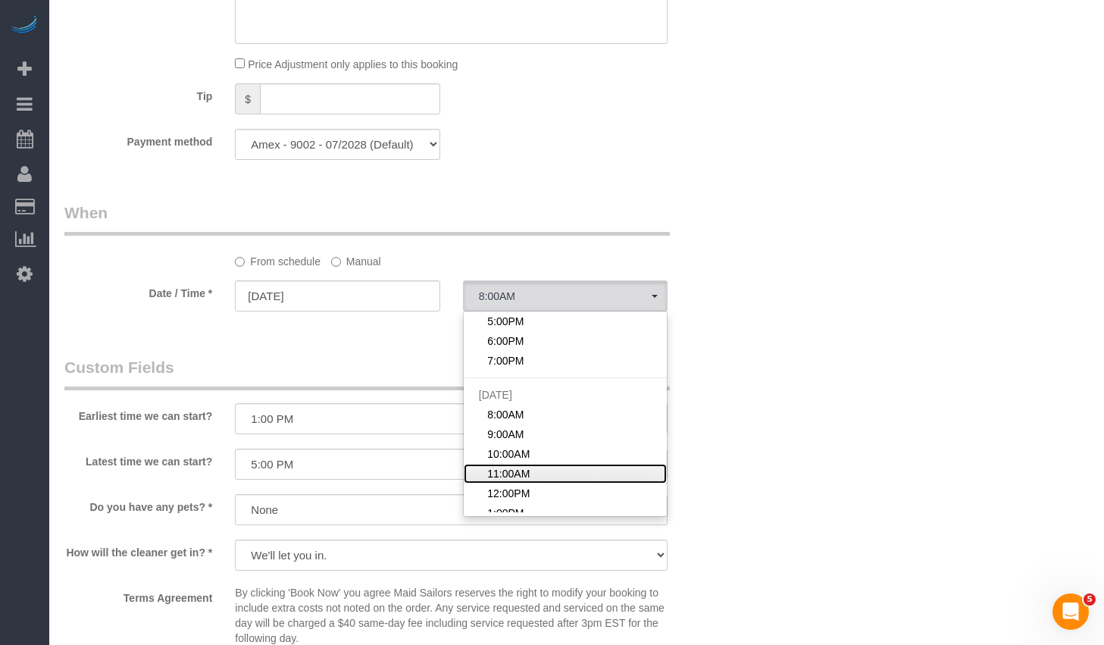
click at [524, 466] on span "11:00AM" at bounding box center [508, 473] width 42 height 15
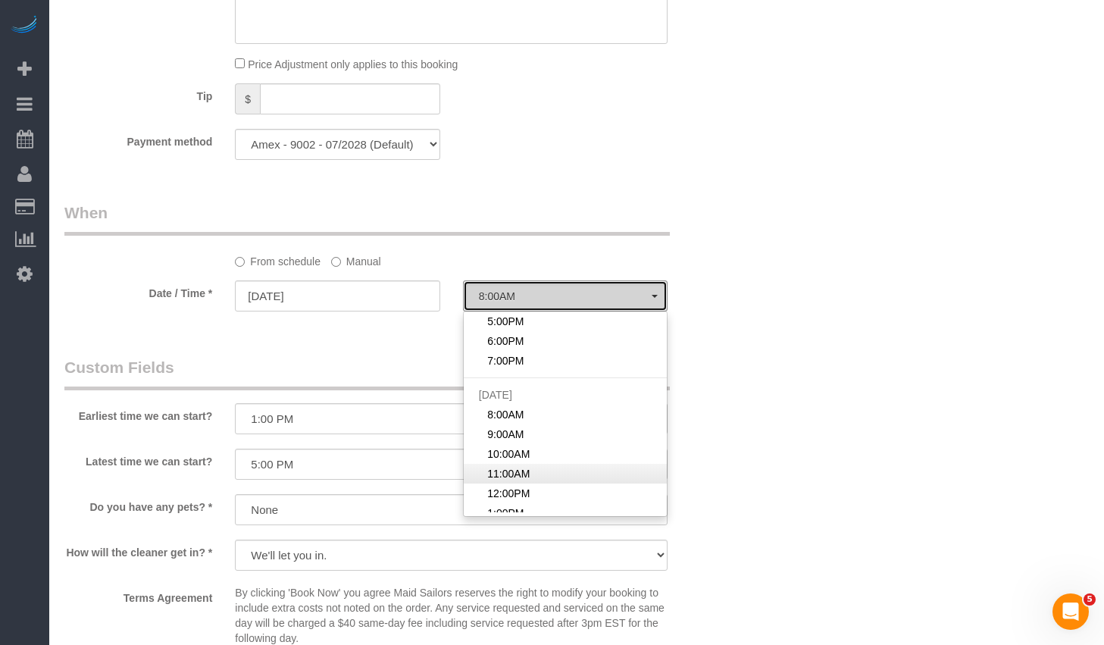
select select "spot305"
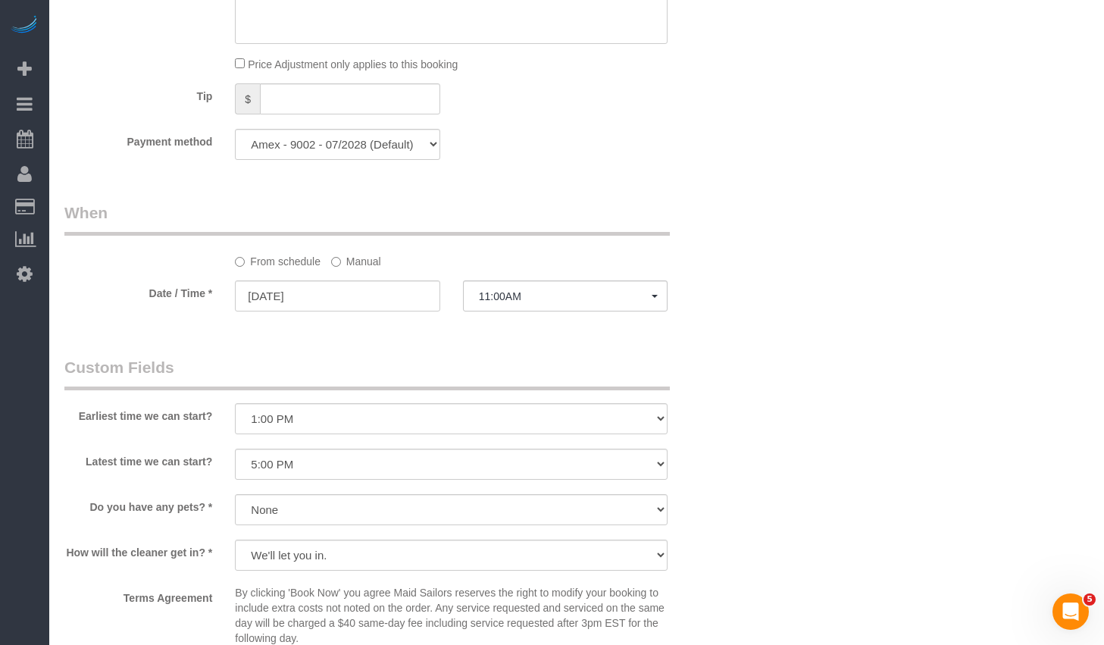
click at [729, 356] on div "Earliest time we can start? I am not flexible, keep my selected time 8:00 AM 9:…" at bounding box center [394, 396] width 683 height 81
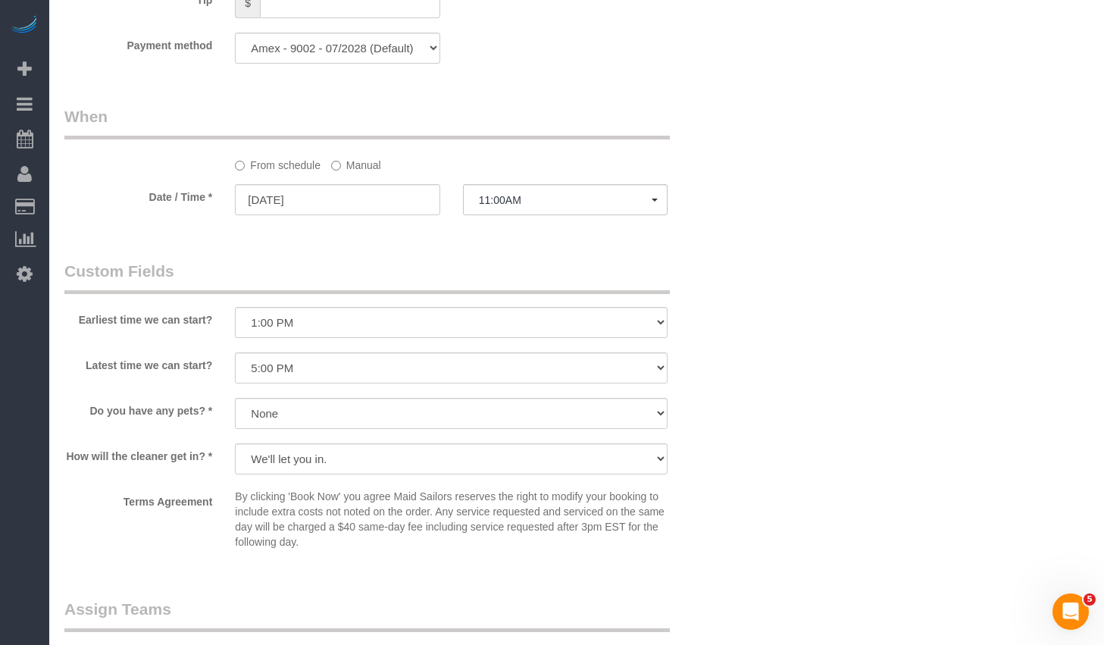
scroll to position [1552, 0]
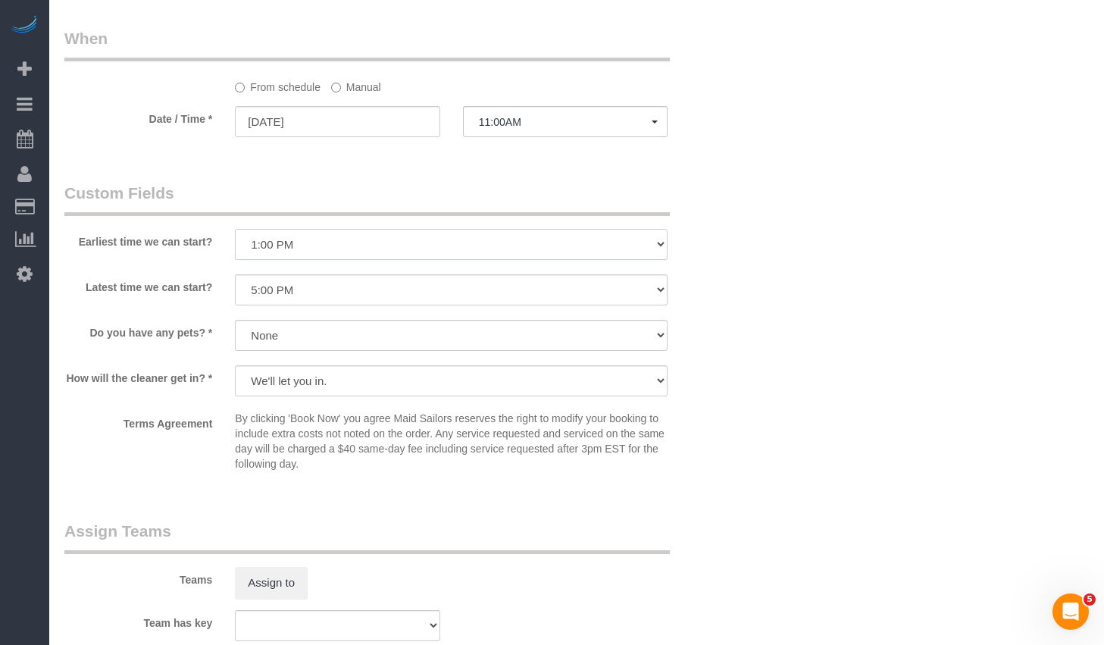
click at [336, 229] on select "I am not flexible, keep my selected time 8:00 AM 9:00 AM 10:00 AM 11:00 AM 12:0…" at bounding box center [451, 244] width 433 height 31
select select "number:59"
click at [235, 229] on select "I am not flexible, keep my selected time 8:00 AM 9:00 AM 10:00 AM 11:00 AM 12:0…" at bounding box center [451, 244] width 433 height 31
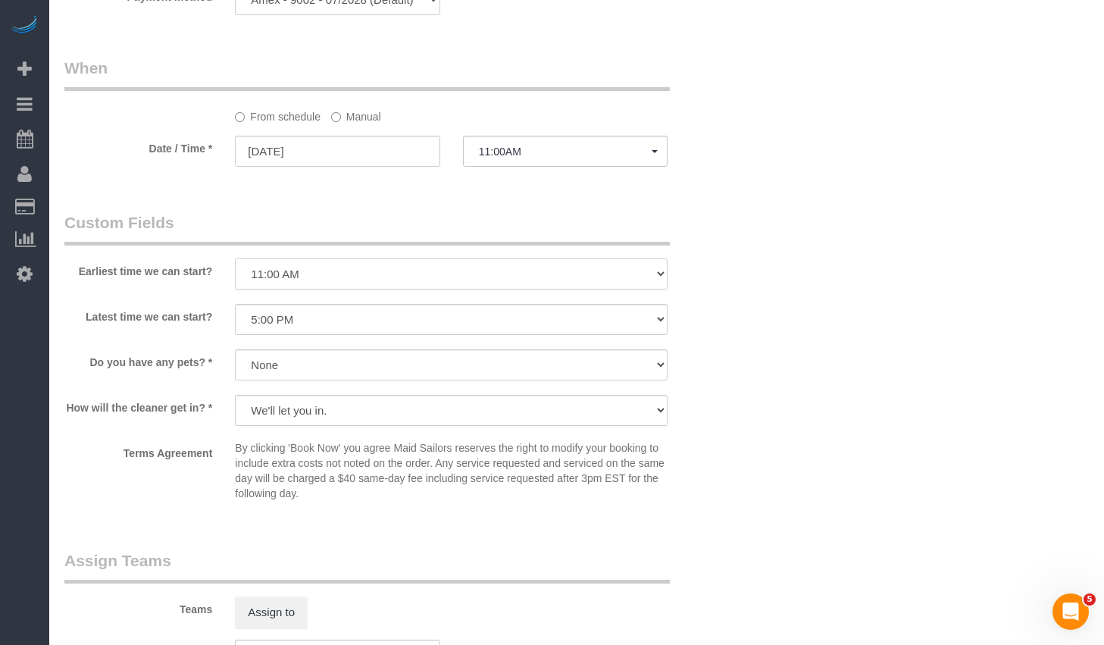
scroll to position [1453, 0]
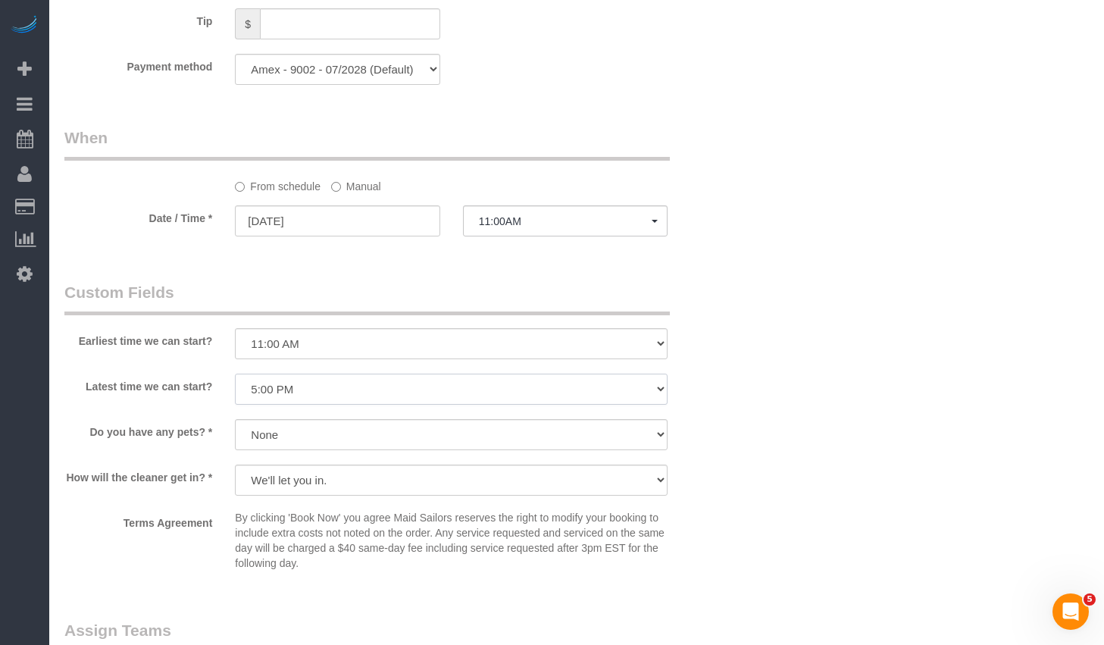
click at [367, 374] on select "I am not flexible, keep my selected time 8:00 AM 9:00 AM 10:00 AM 11:00 AM 12:0…" at bounding box center [451, 389] width 433 height 31
click at [235, 374] on select "I am not flexible, keep my selected time 8:00 AM 9:00 AM 10:00 AM 11:00 AM 12:0…" at bounding box center [451, 389] width 433 height 31
click at [311, 374] on select "I am not flexible, keep my selected time 8:00 AM 9:00 AM 10:00 AM 11:00 AM 12:0…" at bounding box center [451, 389] width 433 height 31
select select "number:73"
click at [235, 374] on select "I am not flexible, keep my selected time 8:00 AM 9:00 AM 10:00 AM 11:00 AM 12:0…" at bounding box center [451, 389] width 433 height 31
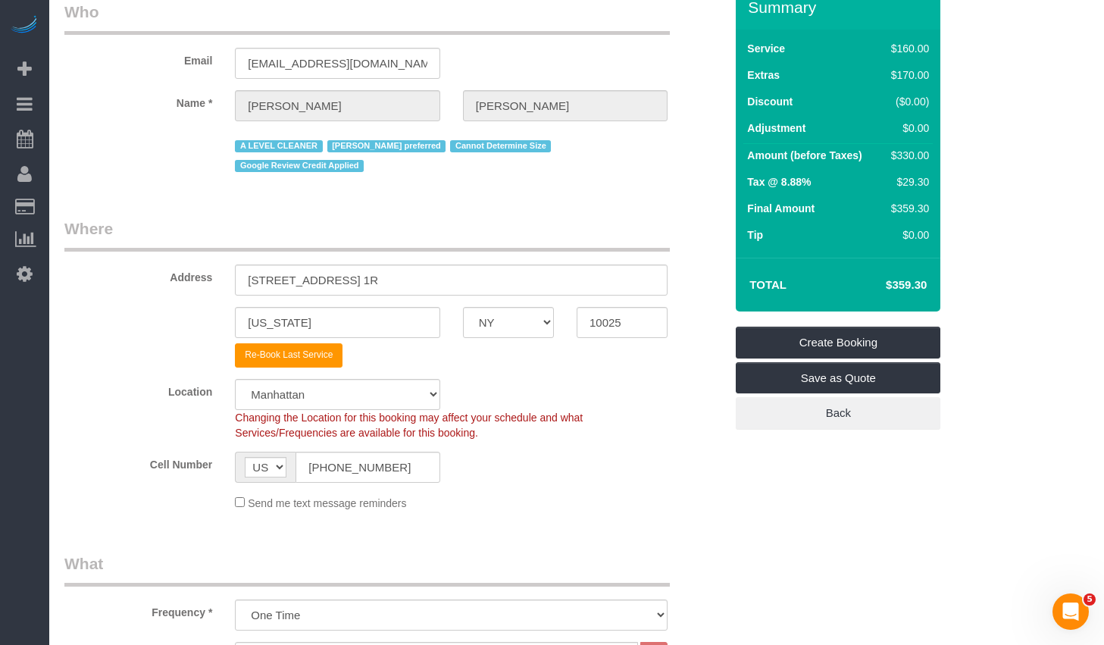
scroll to position [0, 0]
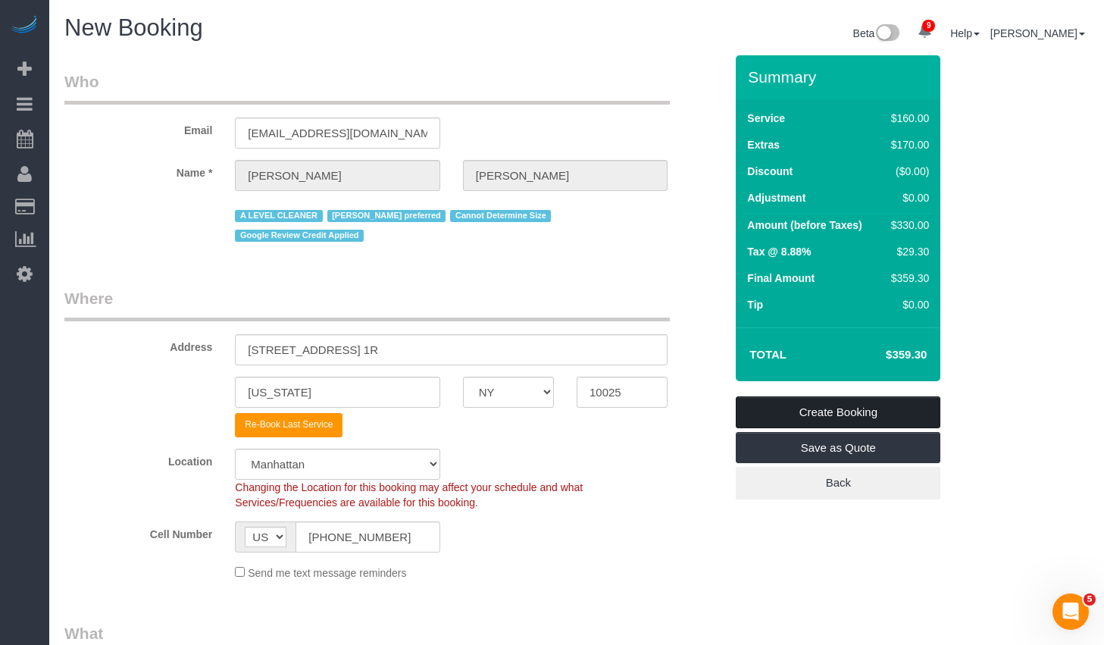
click at [799, 408] on link "Create Booking" at bounding box center [838, 412] width 205 height 32
